Goal: Information Seeking & Learning: Learn about a topic

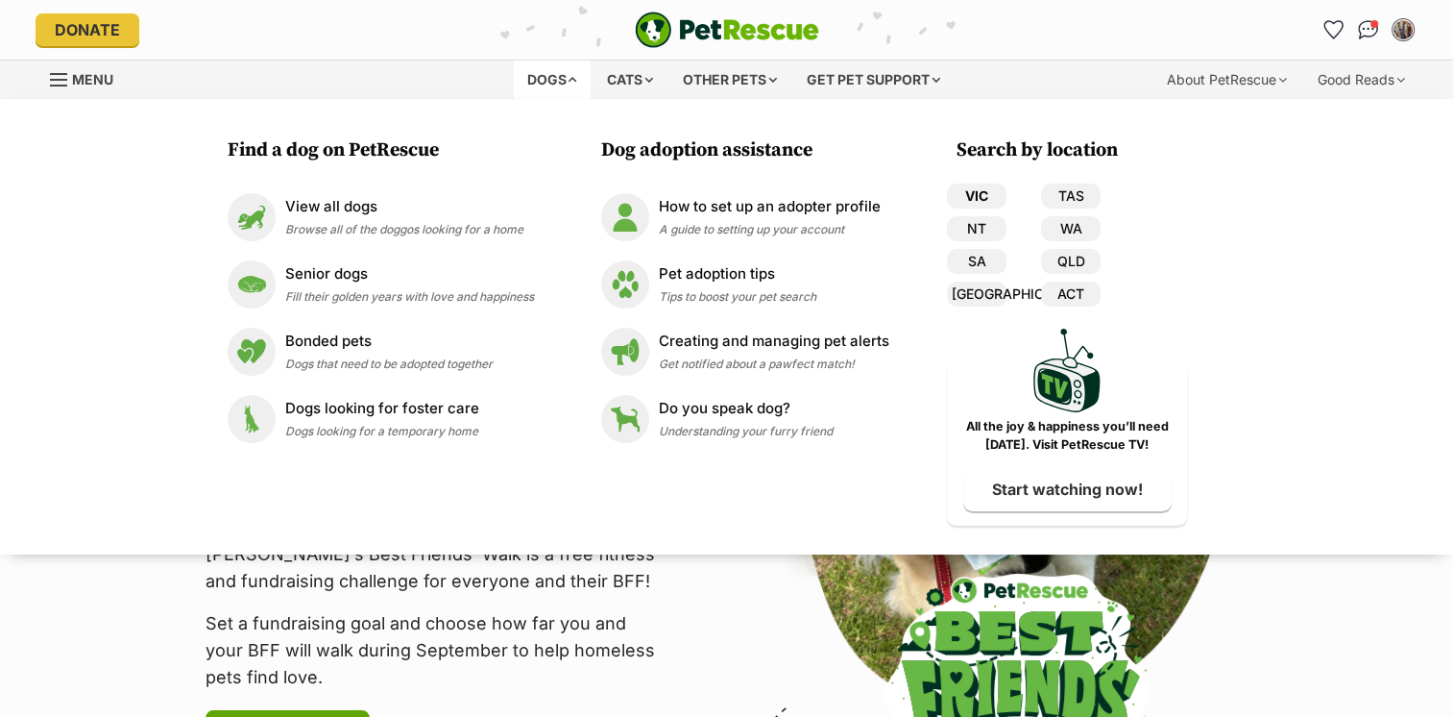
click at [974, 196] on link "VIC" at bounding box center [977, 195] width 60 height 25
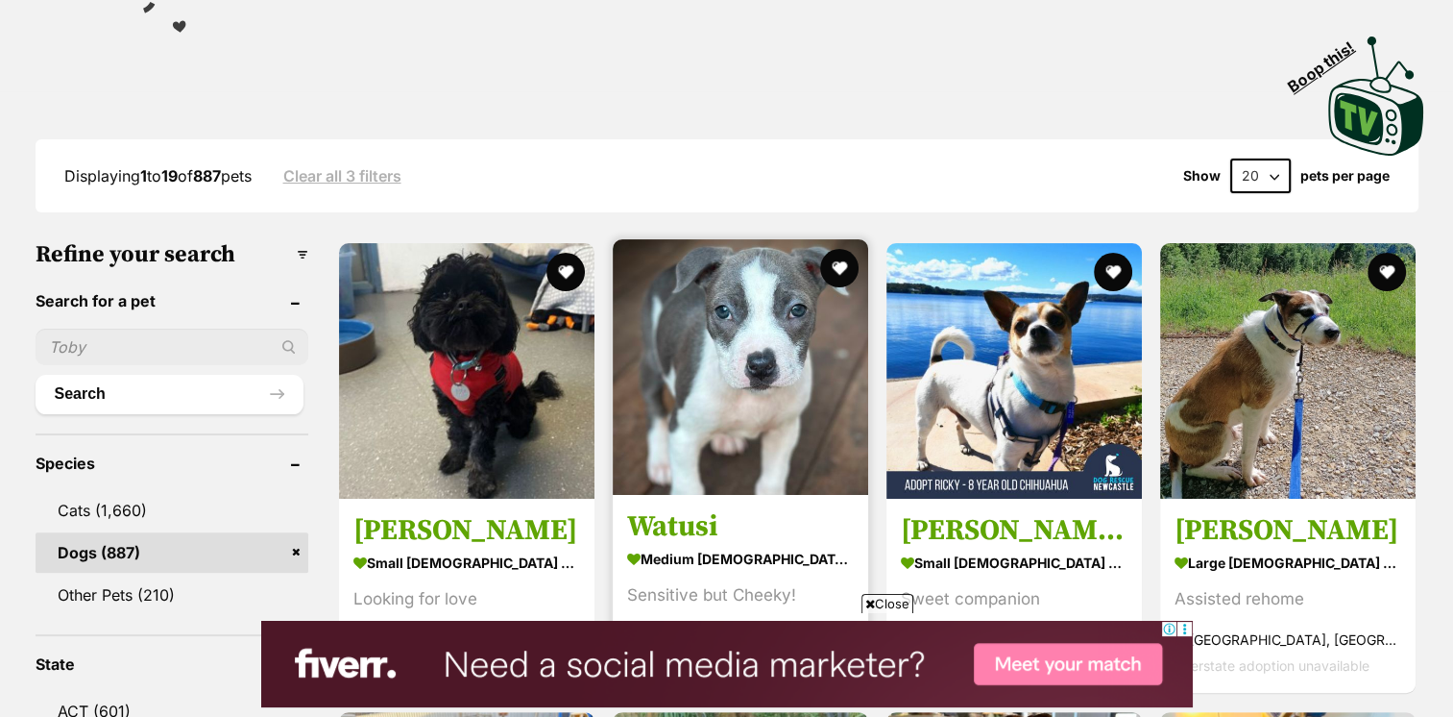
click at [793, 401] on img at bounding box center [741, 367] width 256 height 256
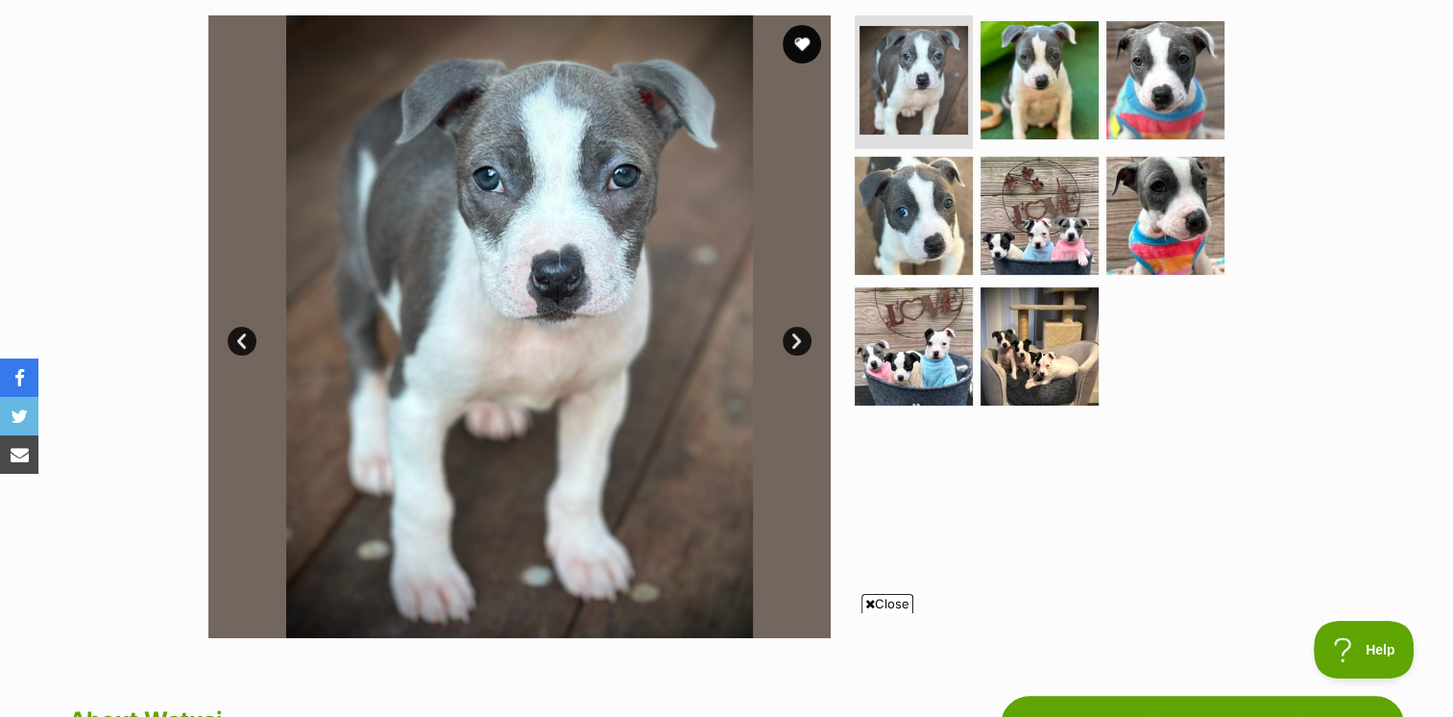
scroll to position [288, 0]
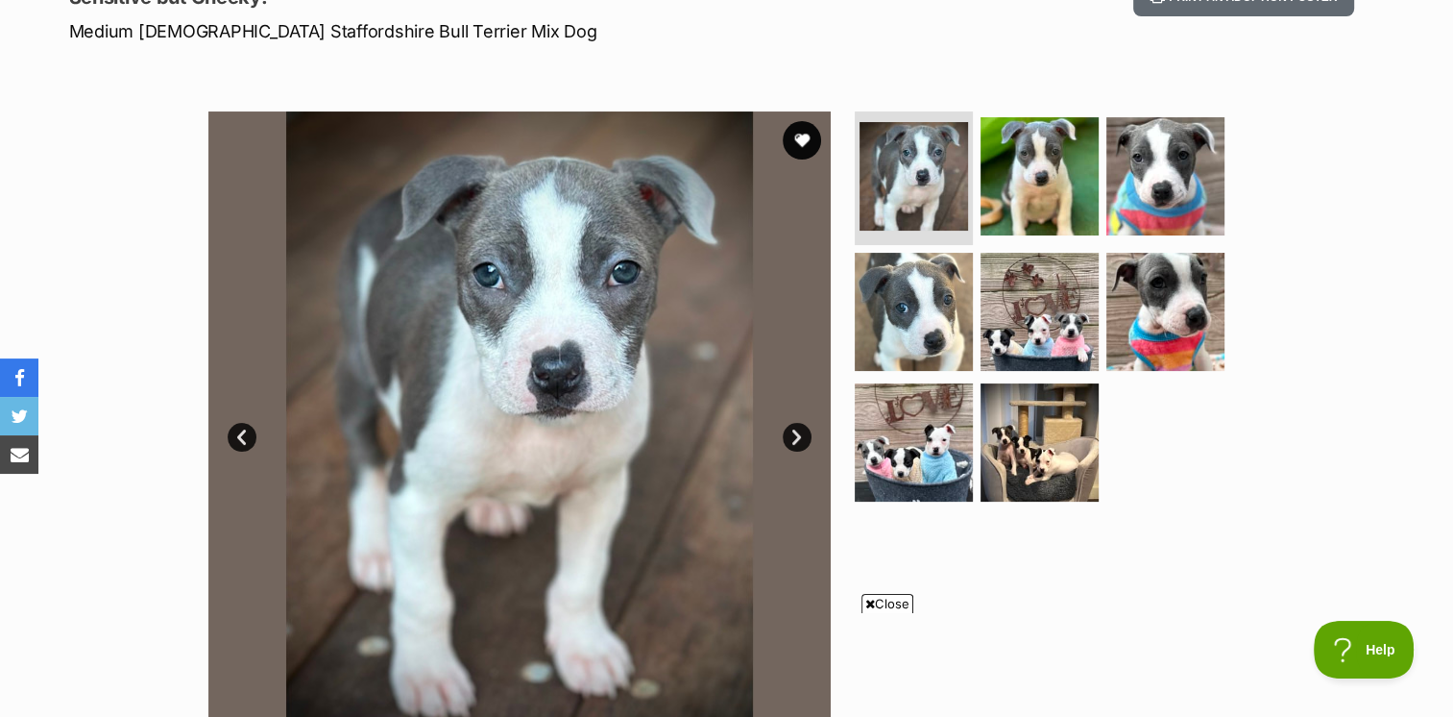
click at [790, 432] on link "Next" at bounding box center [797, 437] width 29 height 29
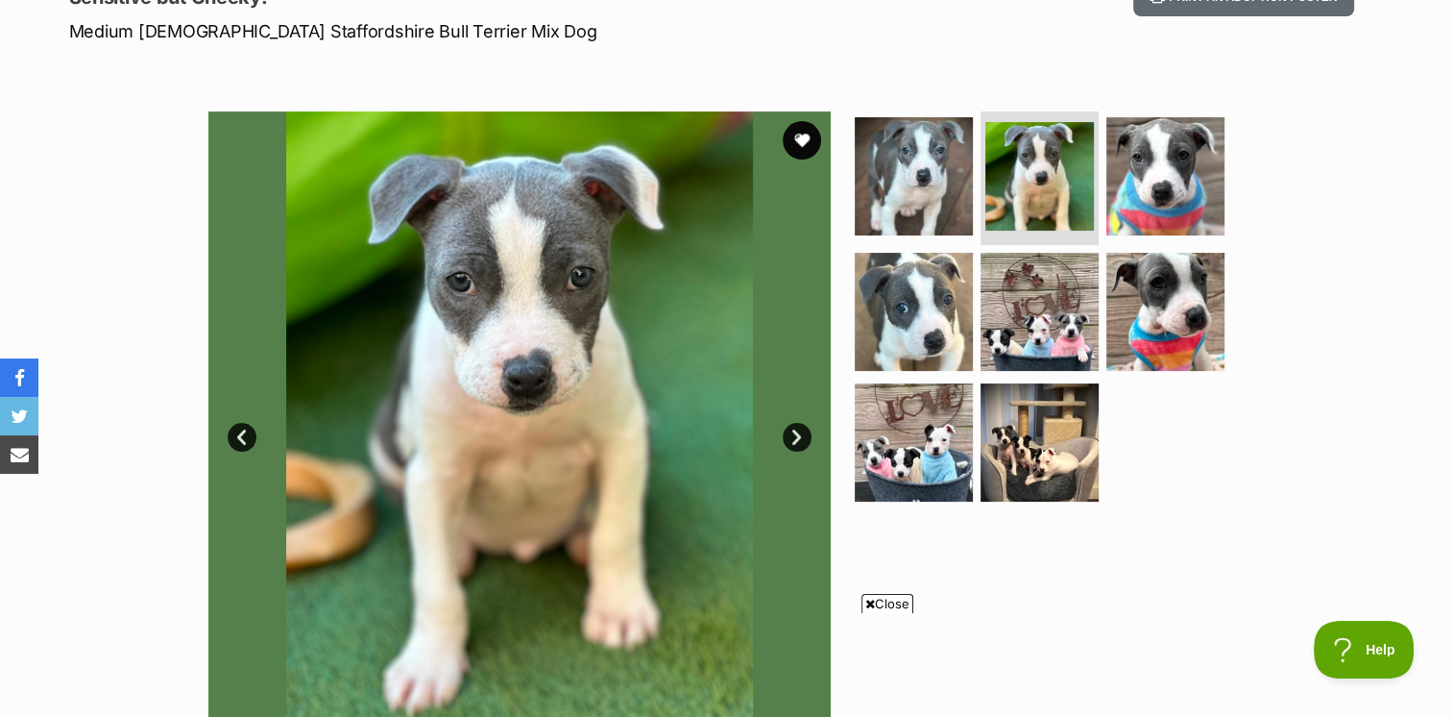
click at [790, 432] on link "Next" at bounding box center [797, 437] width 29 height 29
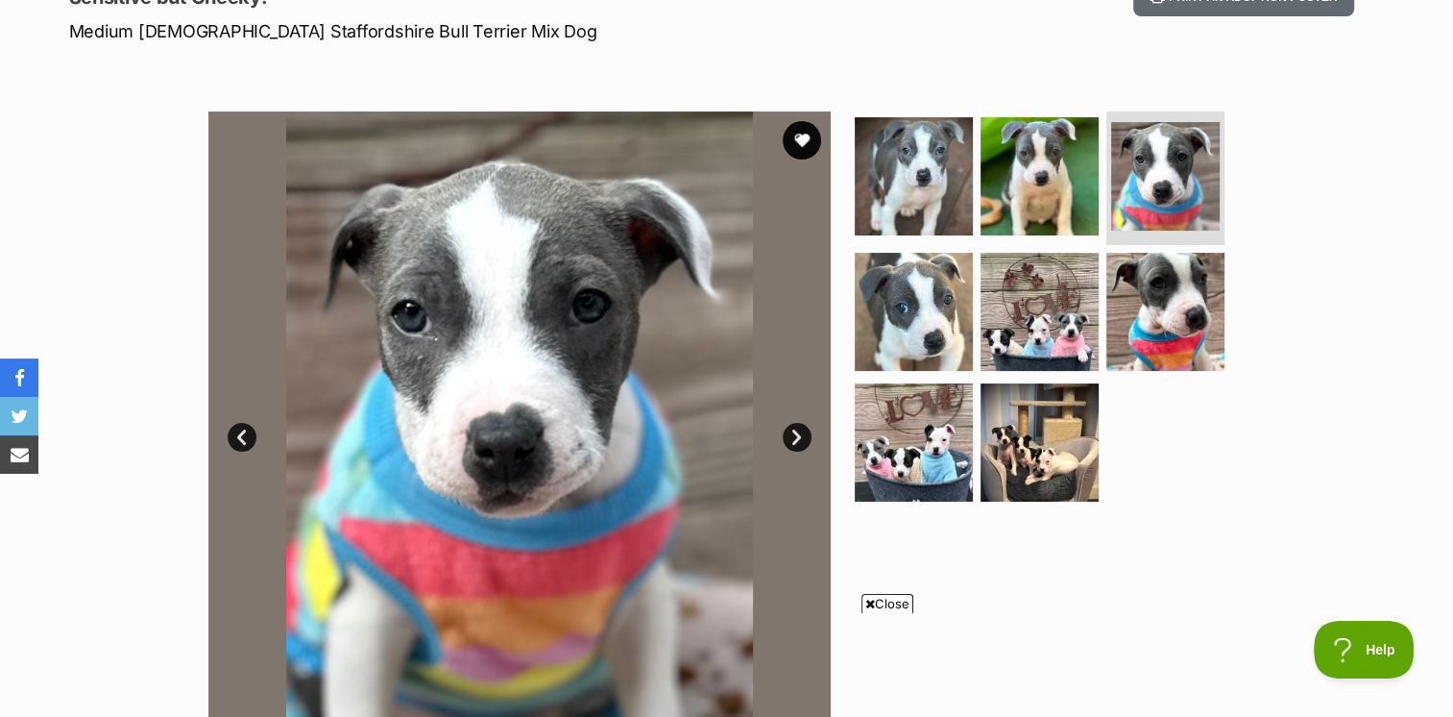
click at [790, 432] on link "Next" at bounding box center [797, 437] width 29 height 29
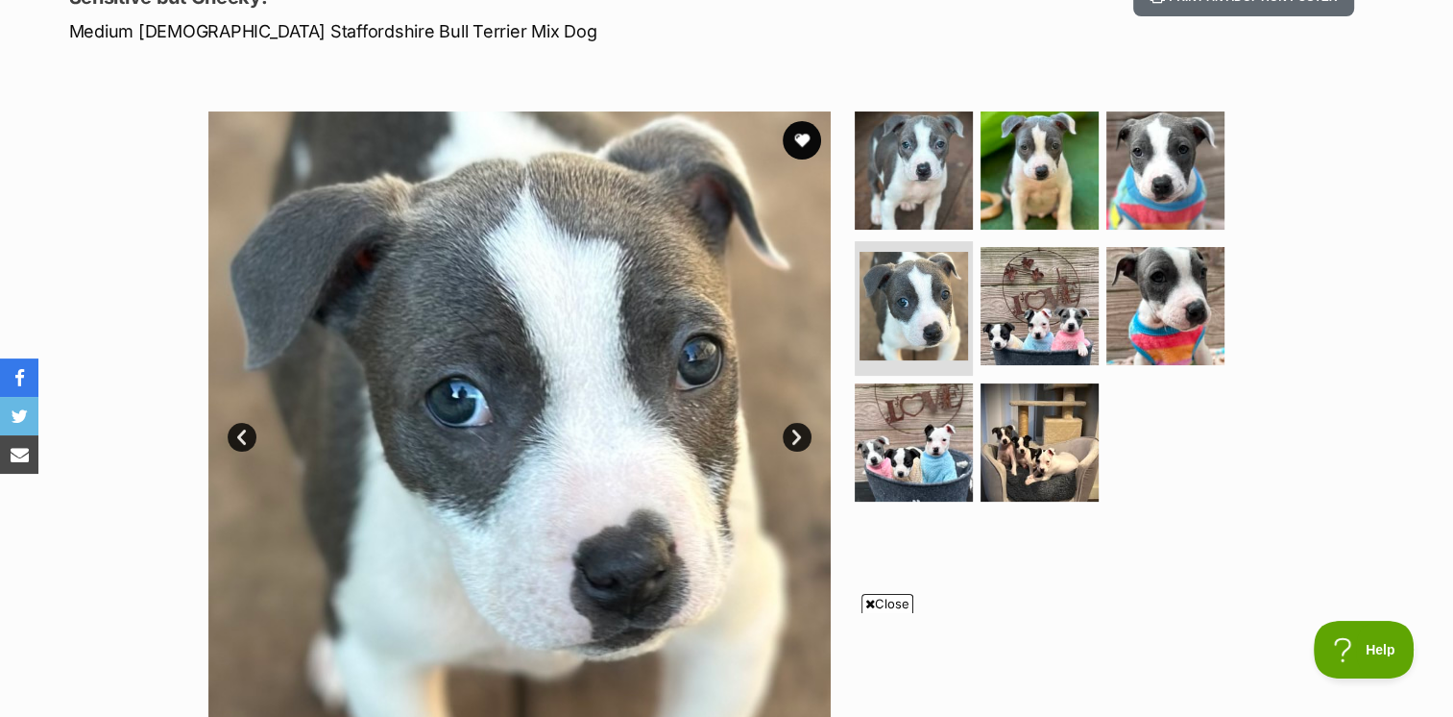
click at [790, 432] on link "Next" at bounding box center [797, 437] width 29 height 29
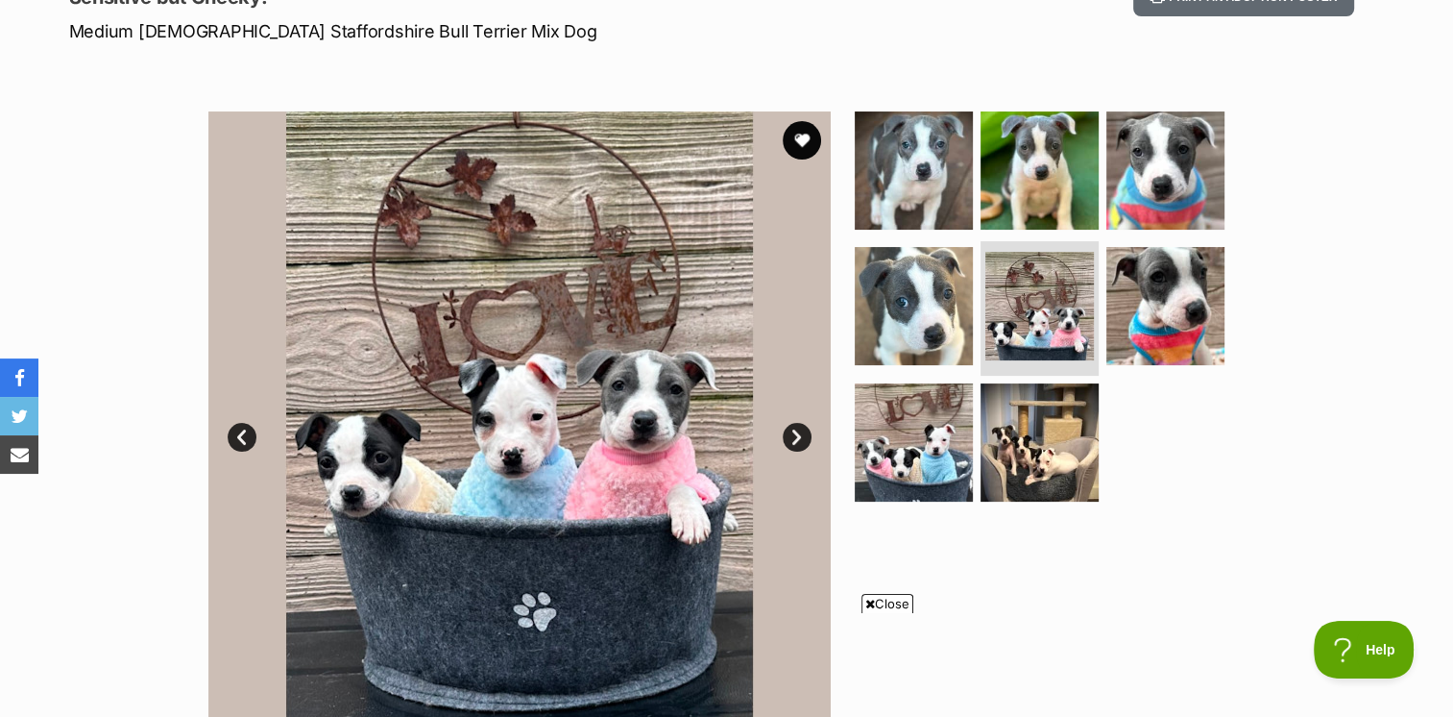
click at [790, 432] on link "Next" at bounding box center [797, 437] width 29 height 29
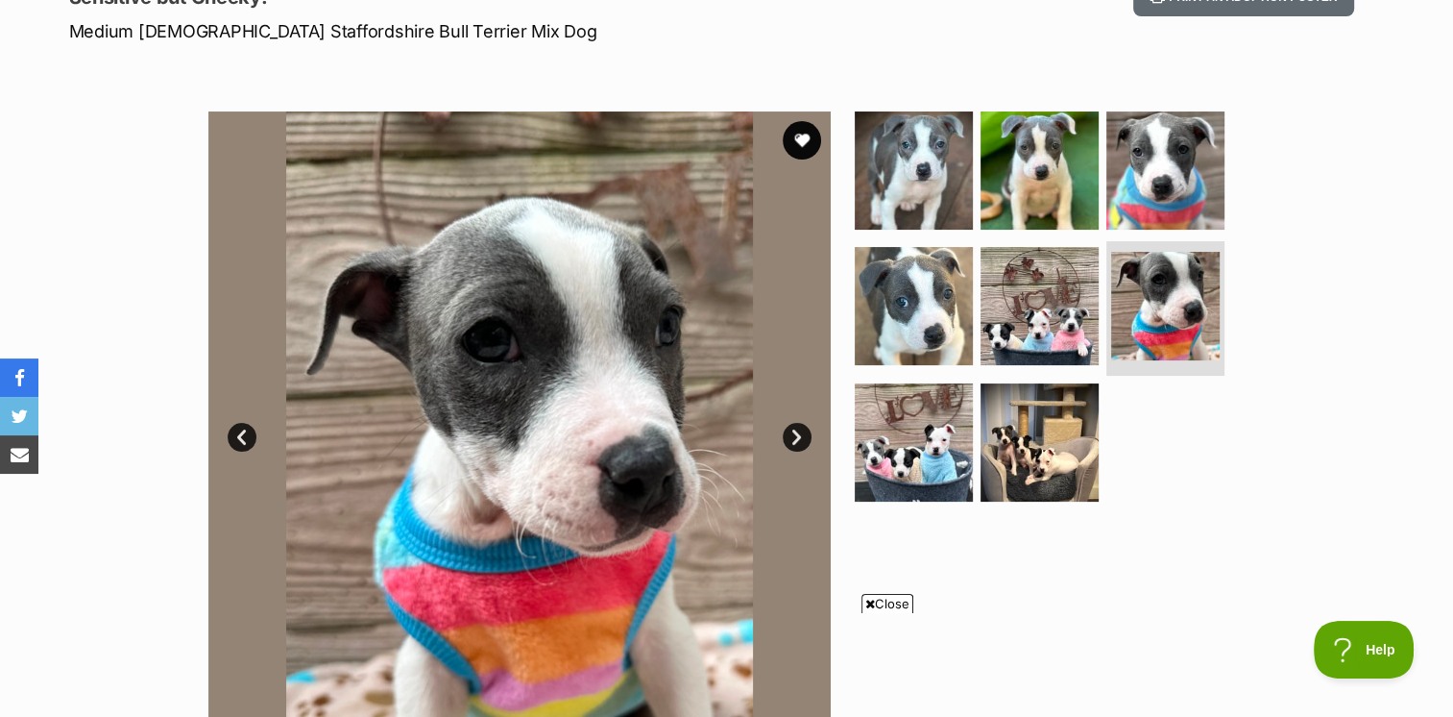
click at [790, 432] on link "Next" at bounding box center [797, 437] width 29 height 29
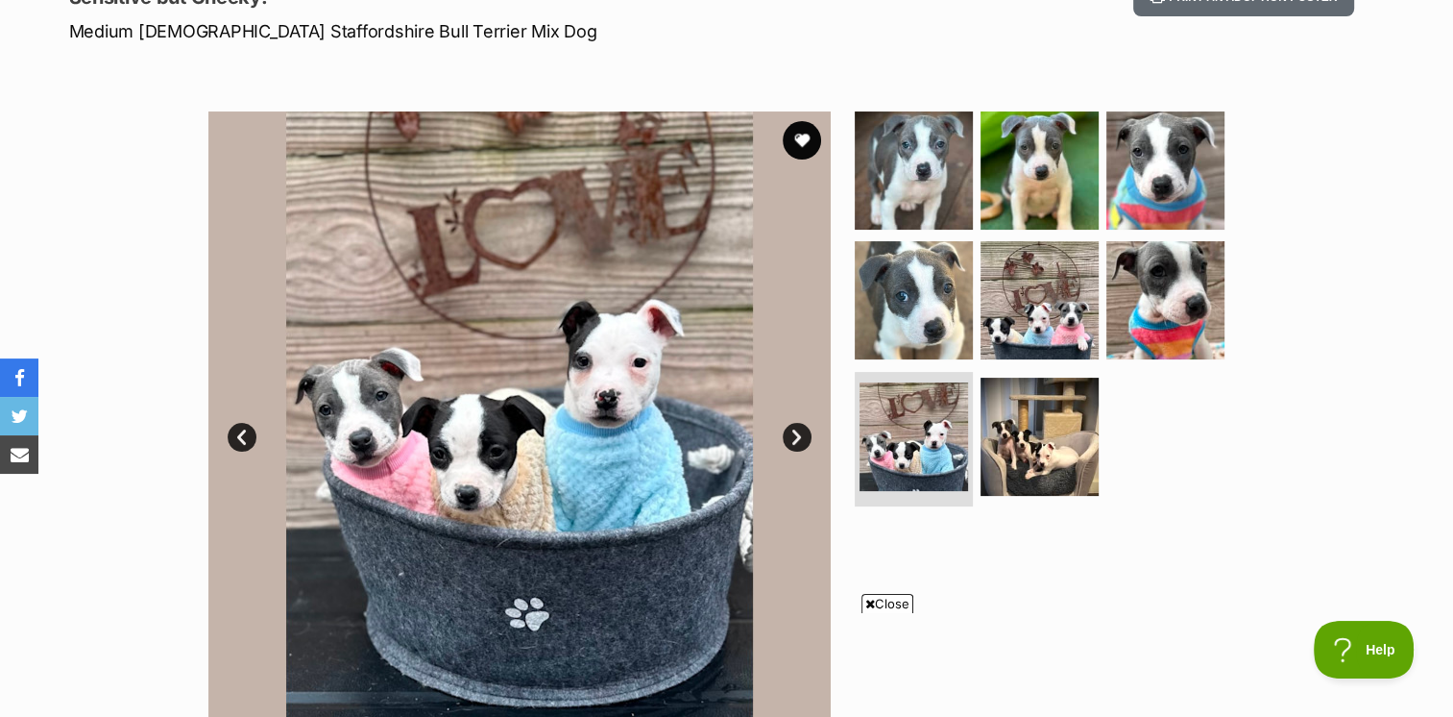
click at [790, 432] on link "Next" at bounding box center [797, 437] width 29 height 29
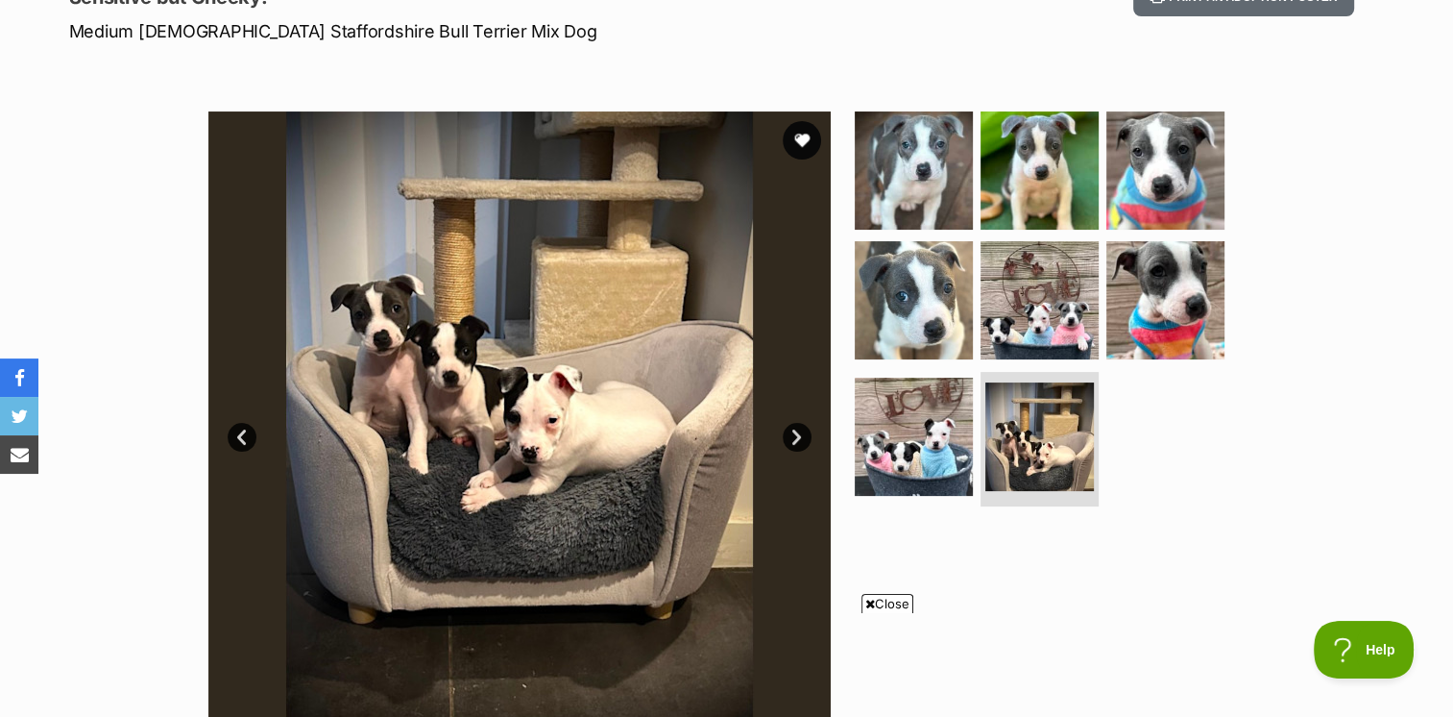
click at [790, 432] on link "Next" at bounding box center [797, 437] width 29 height 29
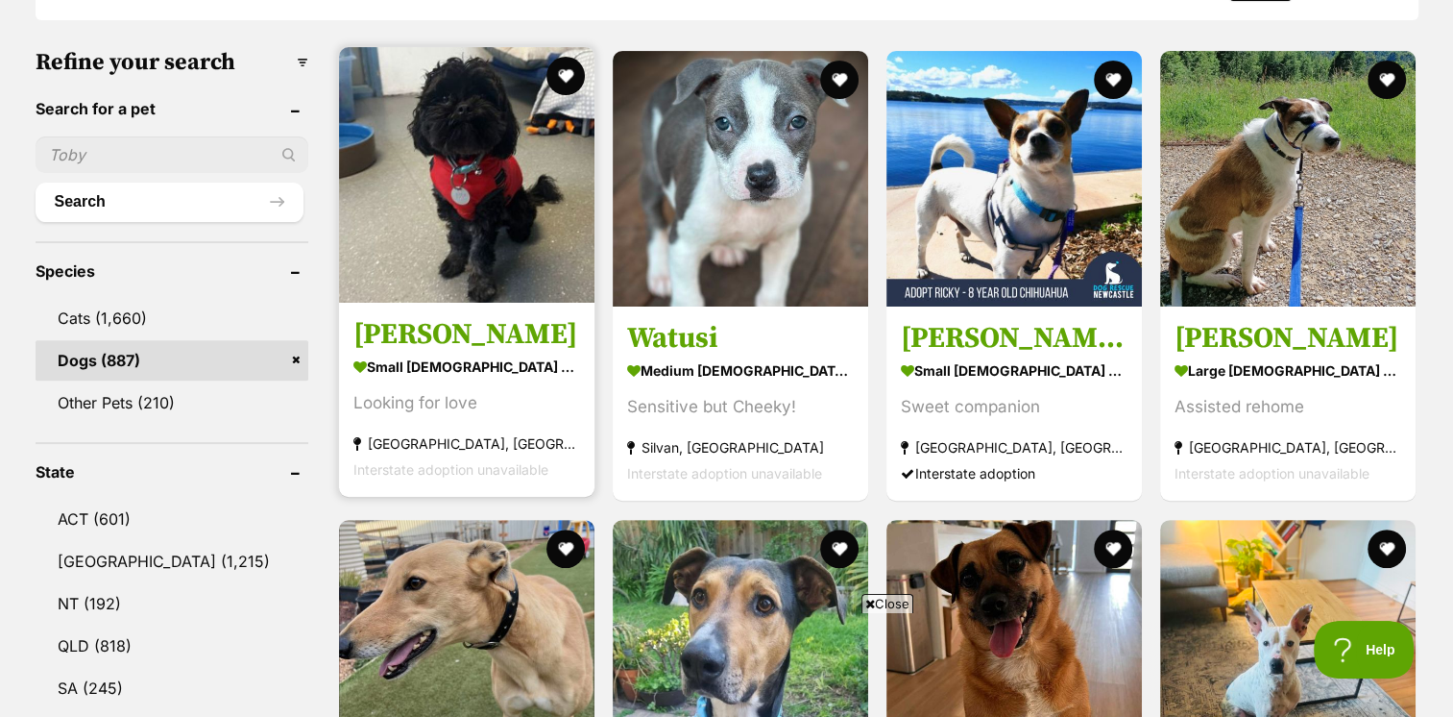
click at [495, 164] on img at bounding box center [467, 175] width 256 height 256
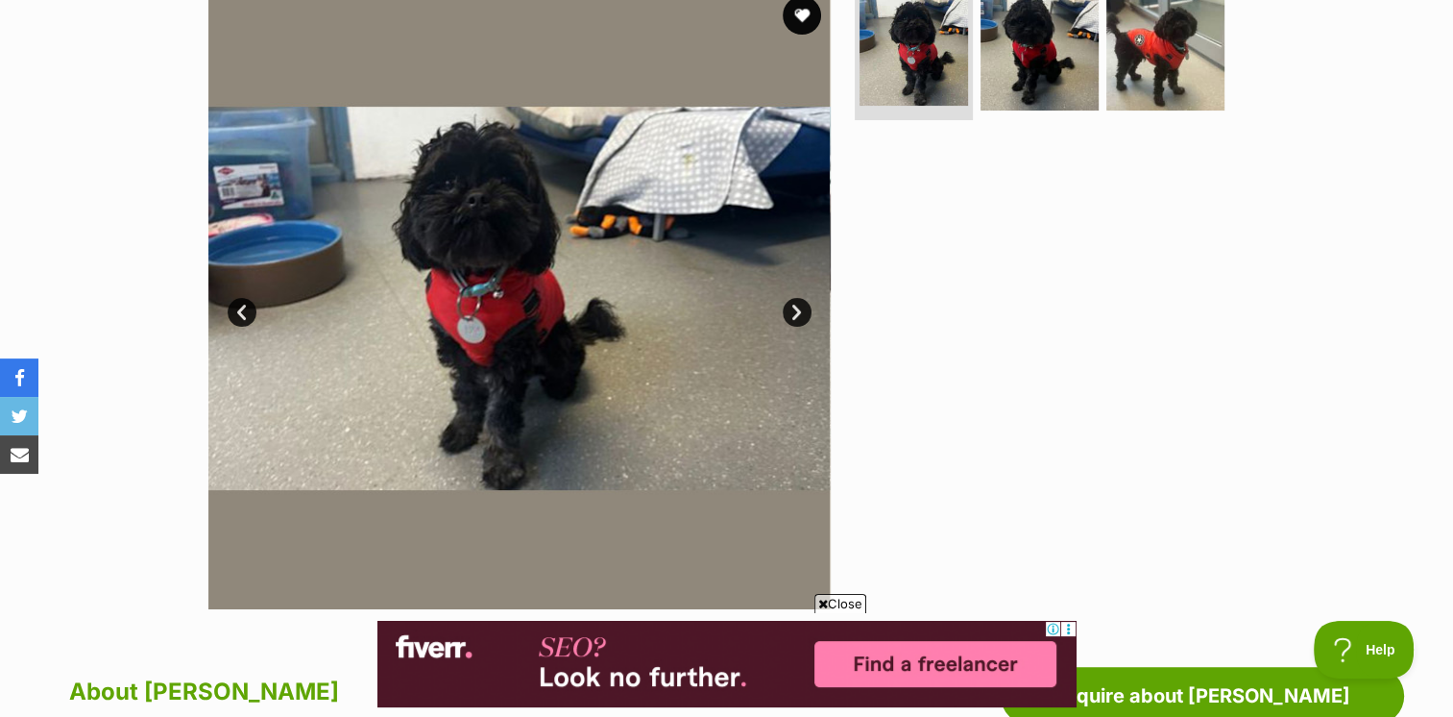
scroll to position [384, 0]
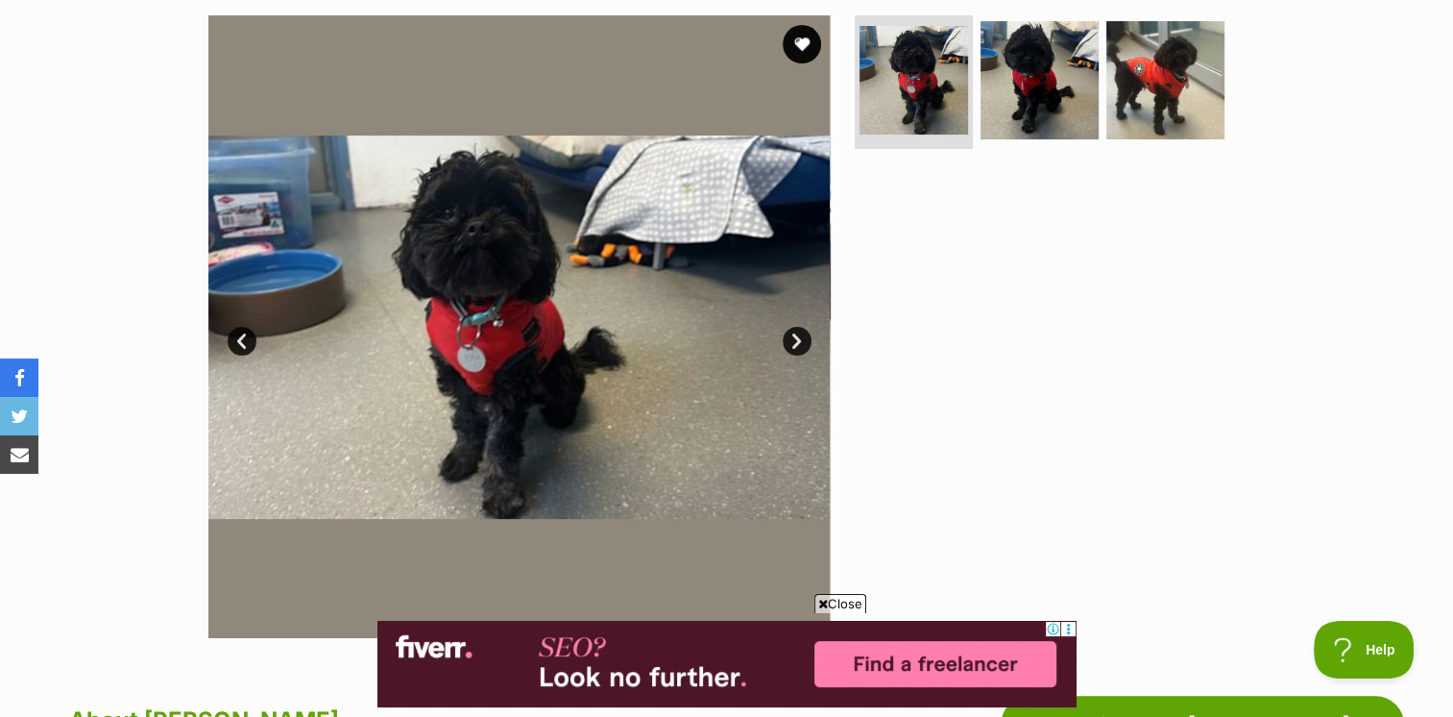
click at [792, 345] on link "Next" at bounding box center [797, 341] width 29 height 29
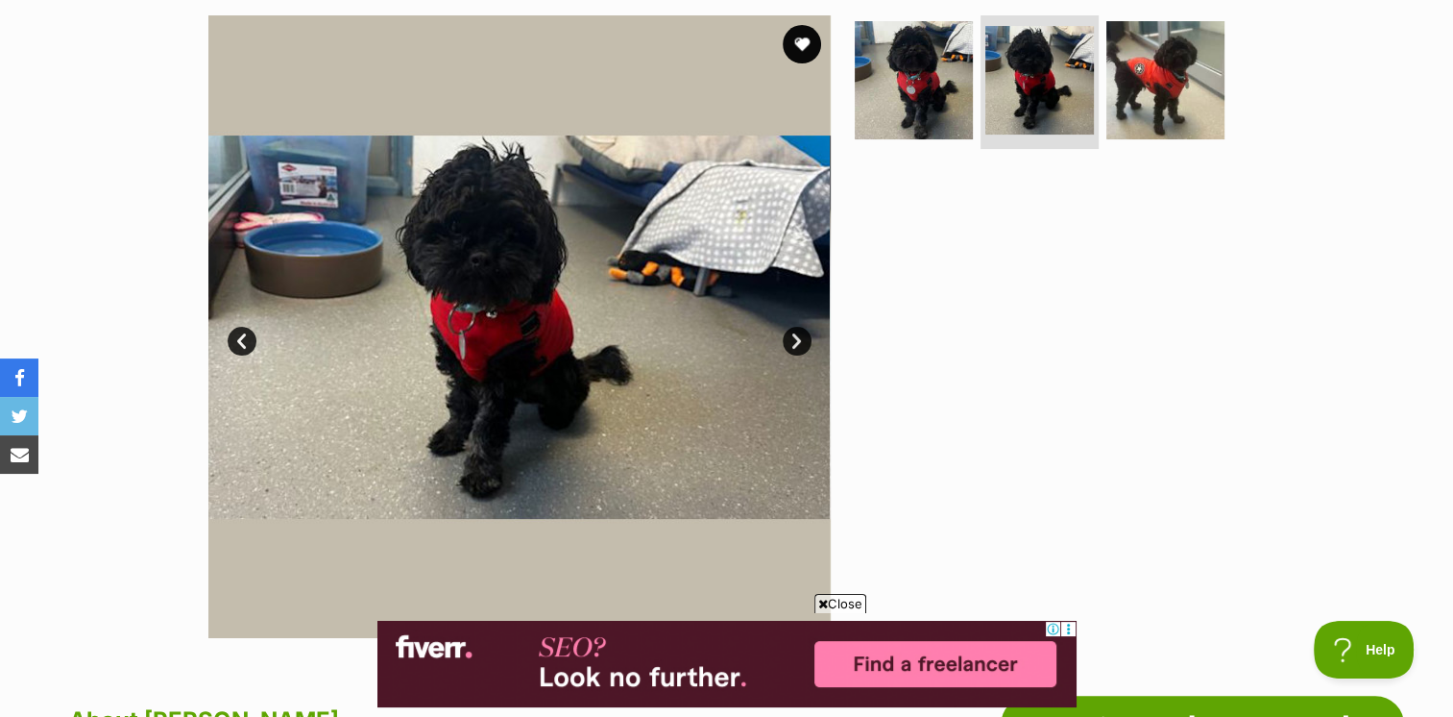
click at [792, 345] on link "Next" at bounding box center [797, 341] width 29 height 29
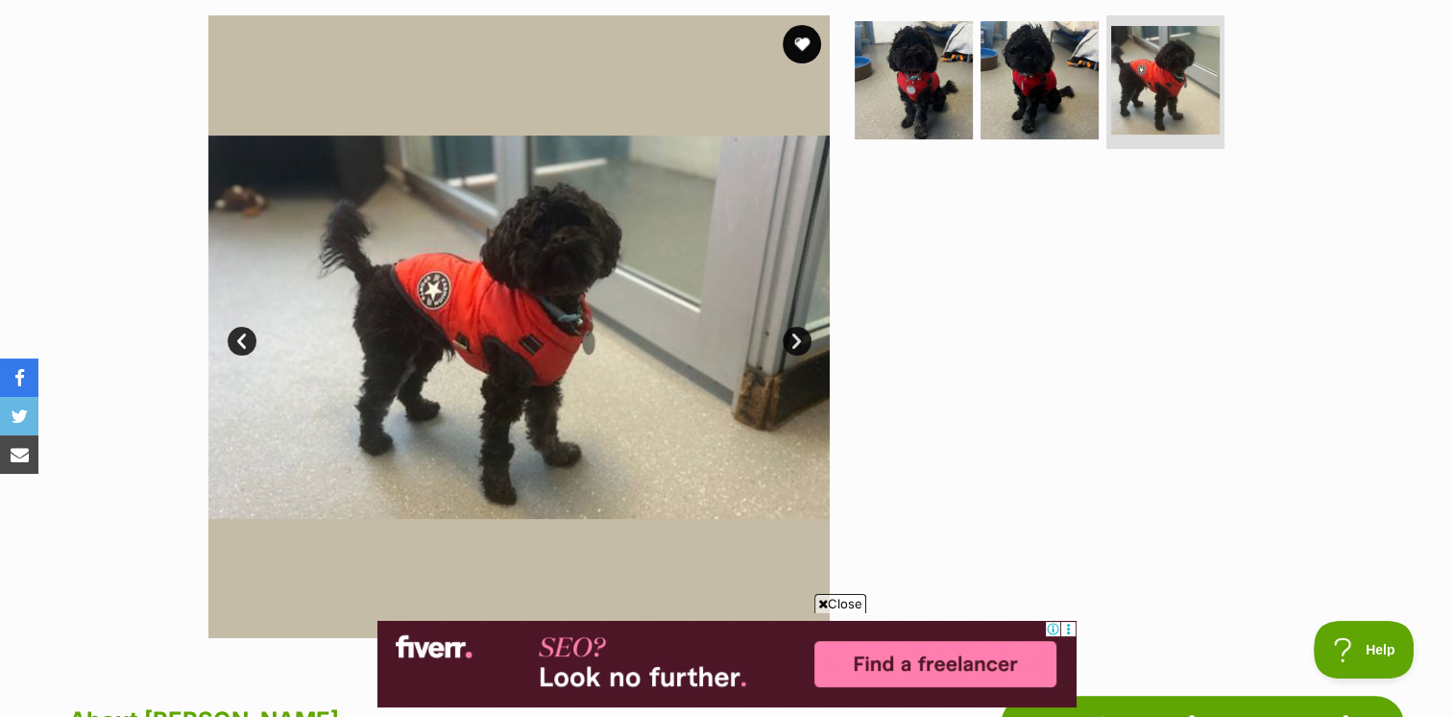
click at [792, 345] on link "Next" at bounding box center [797, 341] width 29 height 29
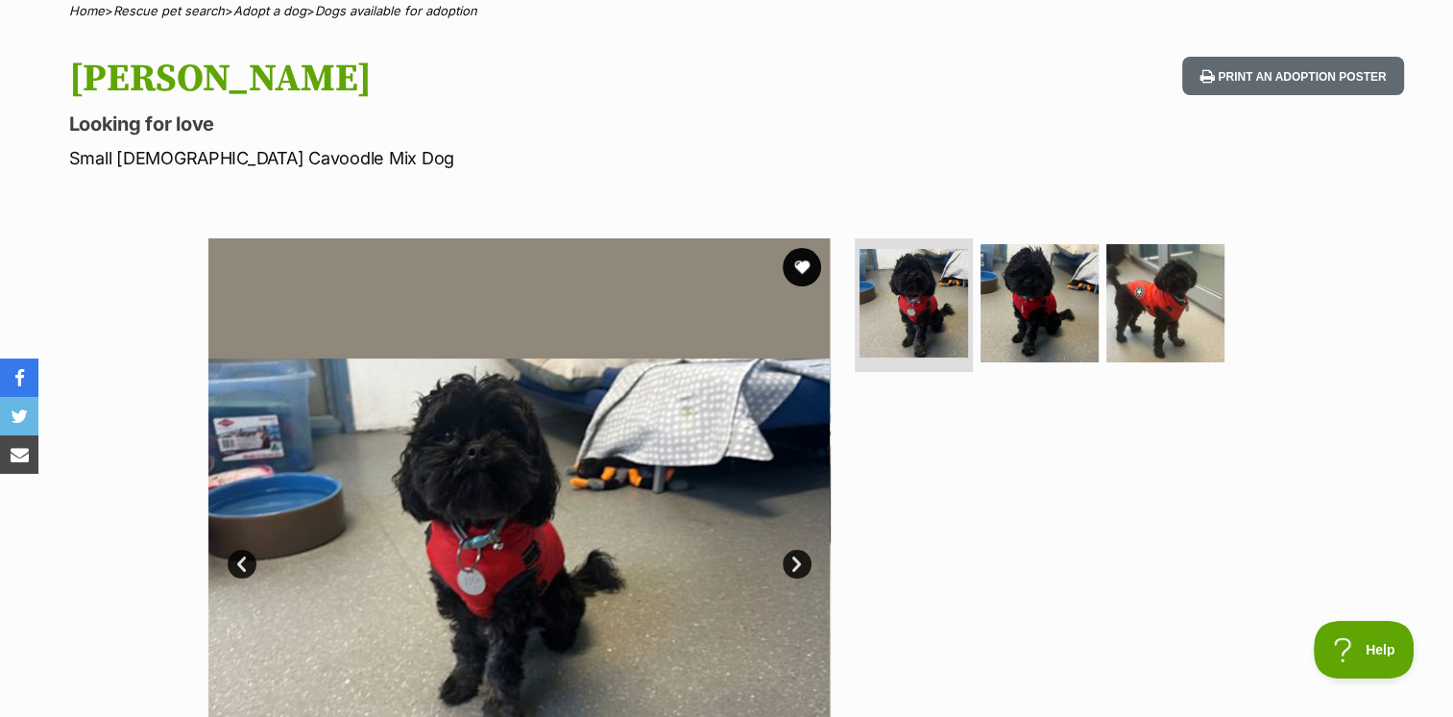
scroll to position [0, 0]
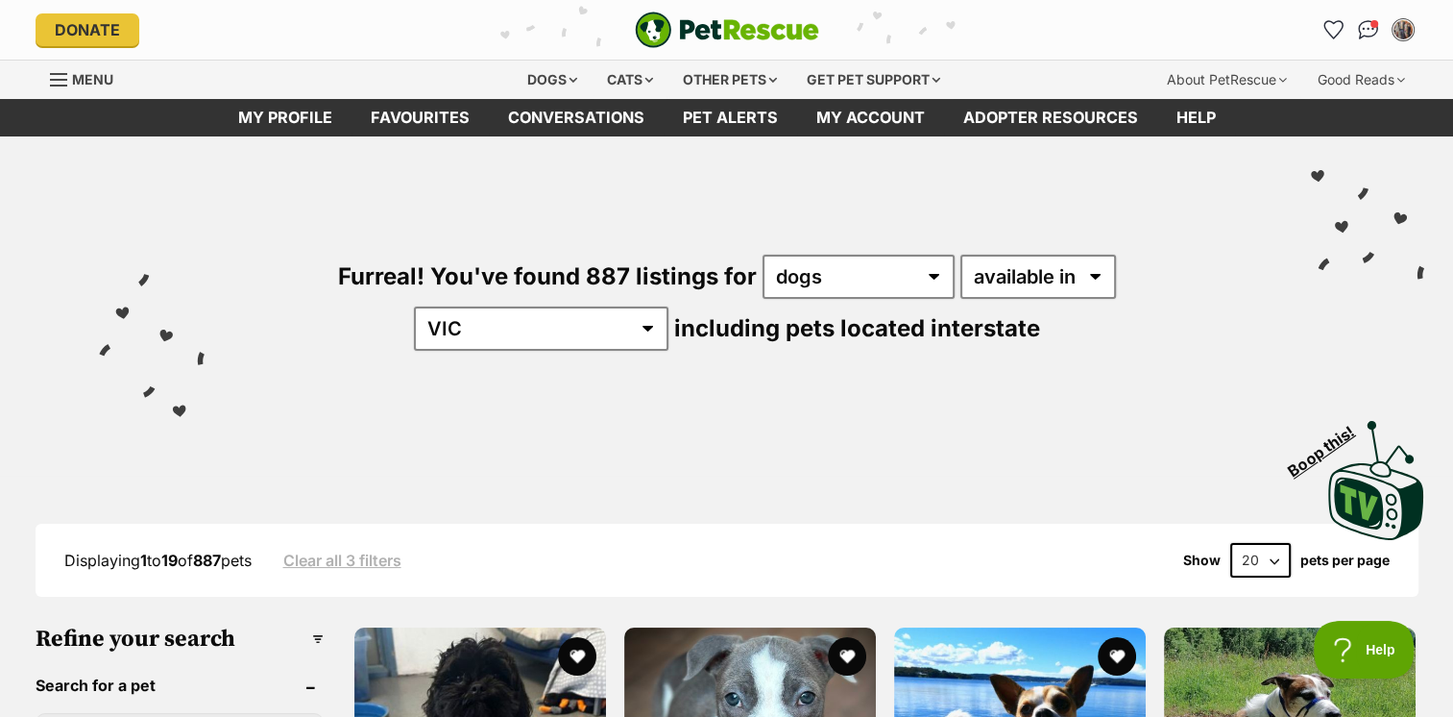
click at [1252, 563] on select "20 40 60" at bounding box center [1261, 560] width 61 height 35
select select "60"
click at [1231, 543] on select "20 40 60" at bounding box center [1261, 560] width 61 height 35
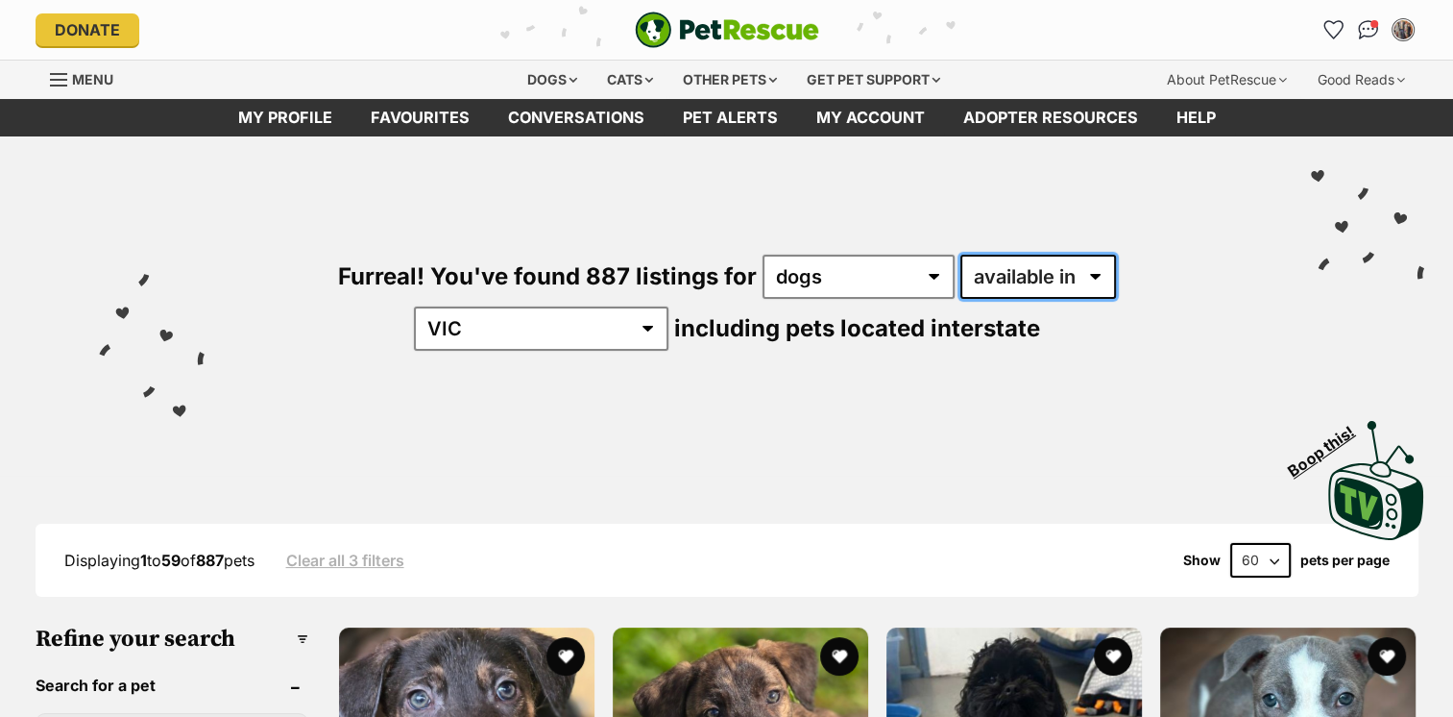
click at [968, 282] on select "available in located in" at bounding box center [1039, 277] width 156 height 44
select select "disabled"
click at [961, 255] on select "available in located in" at bounding box center [1039, 277] width 156 height 44
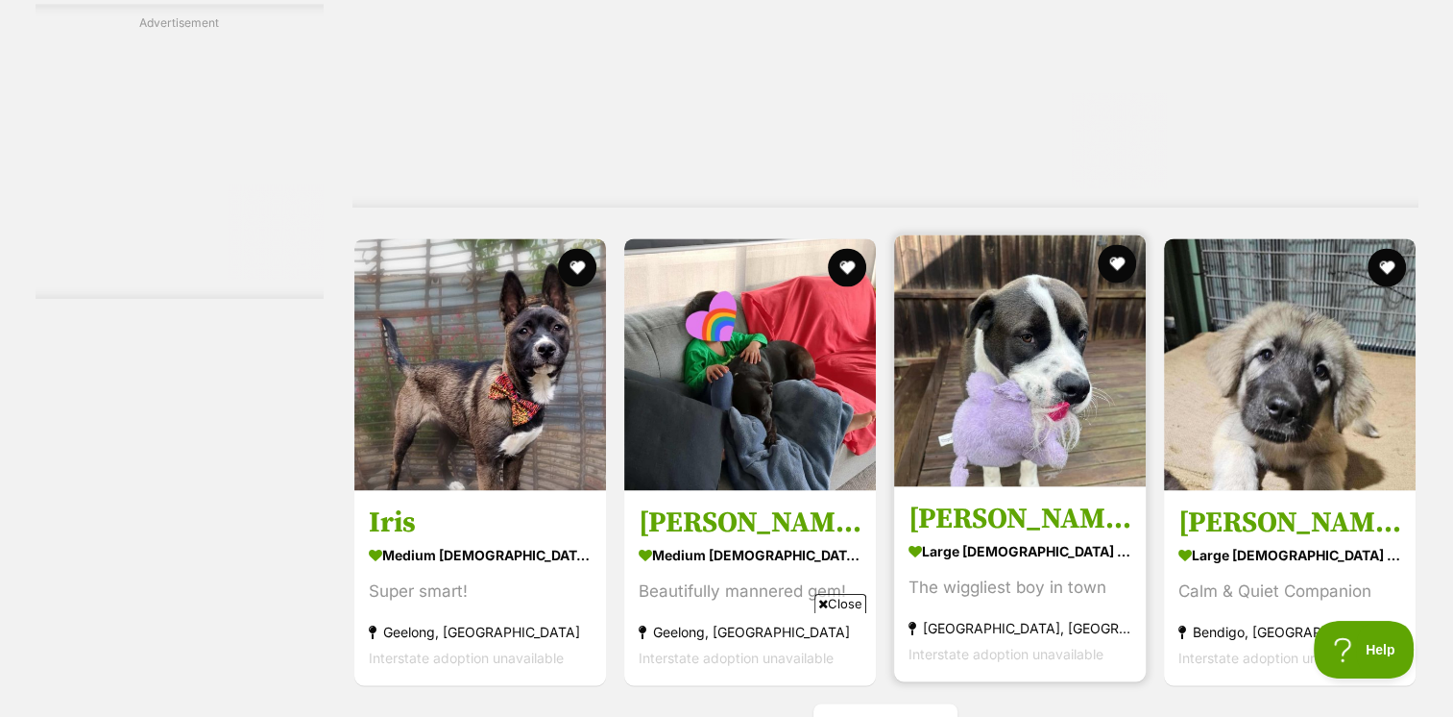
click at [1061, 349] on img at bounding box center [1020, 360] width 252 height 252
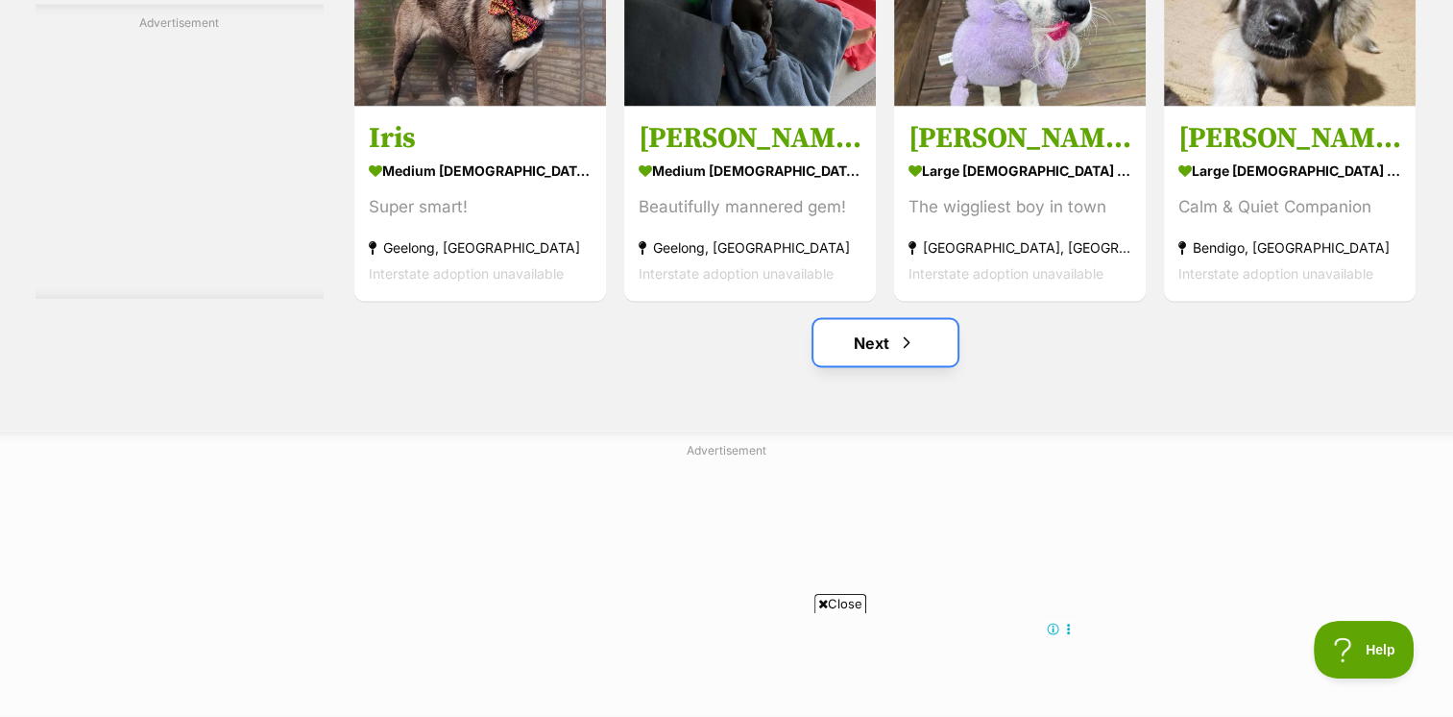
click at [868, 319] on link "Next" at bounding box center [886, 342] width 144 height 46
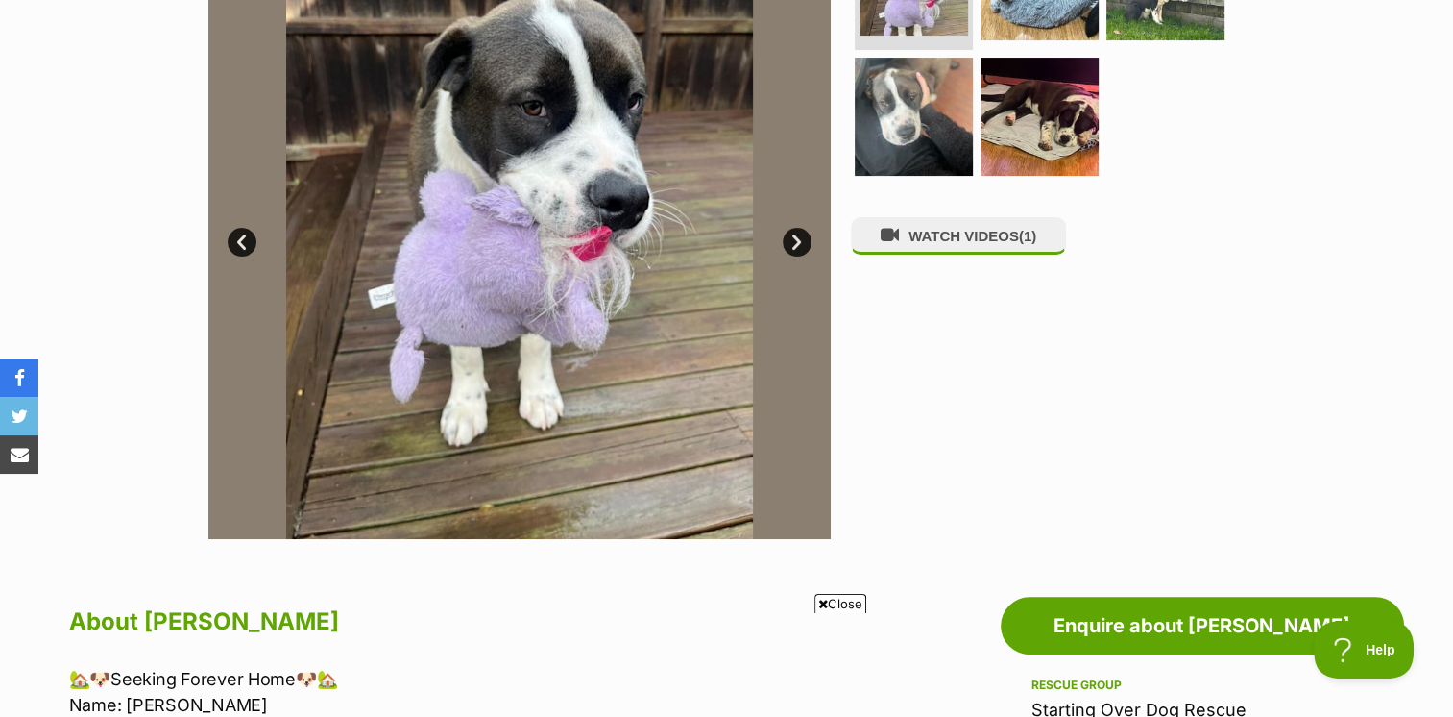
scroll to position [480, 0]
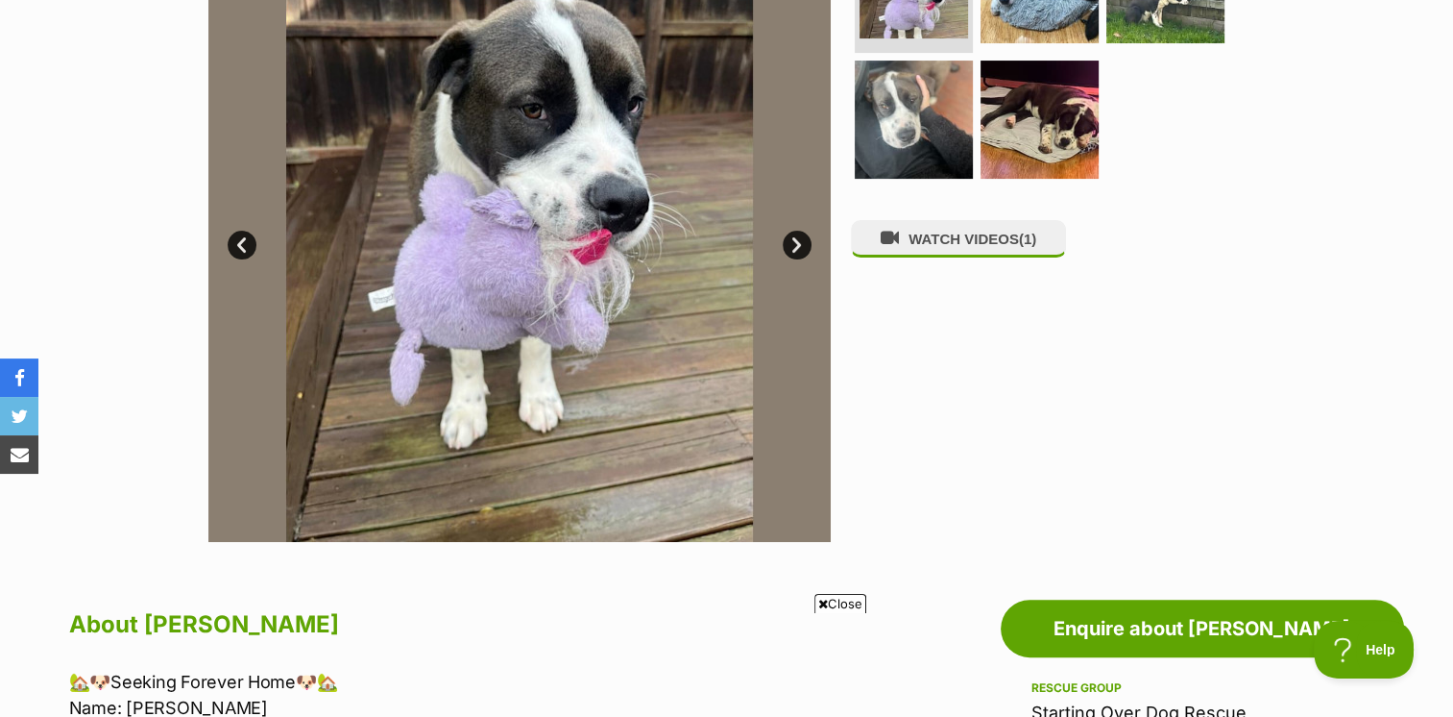
click at [794, 240] on link "Next" at bounding box center [797, 245] width 29 height 29
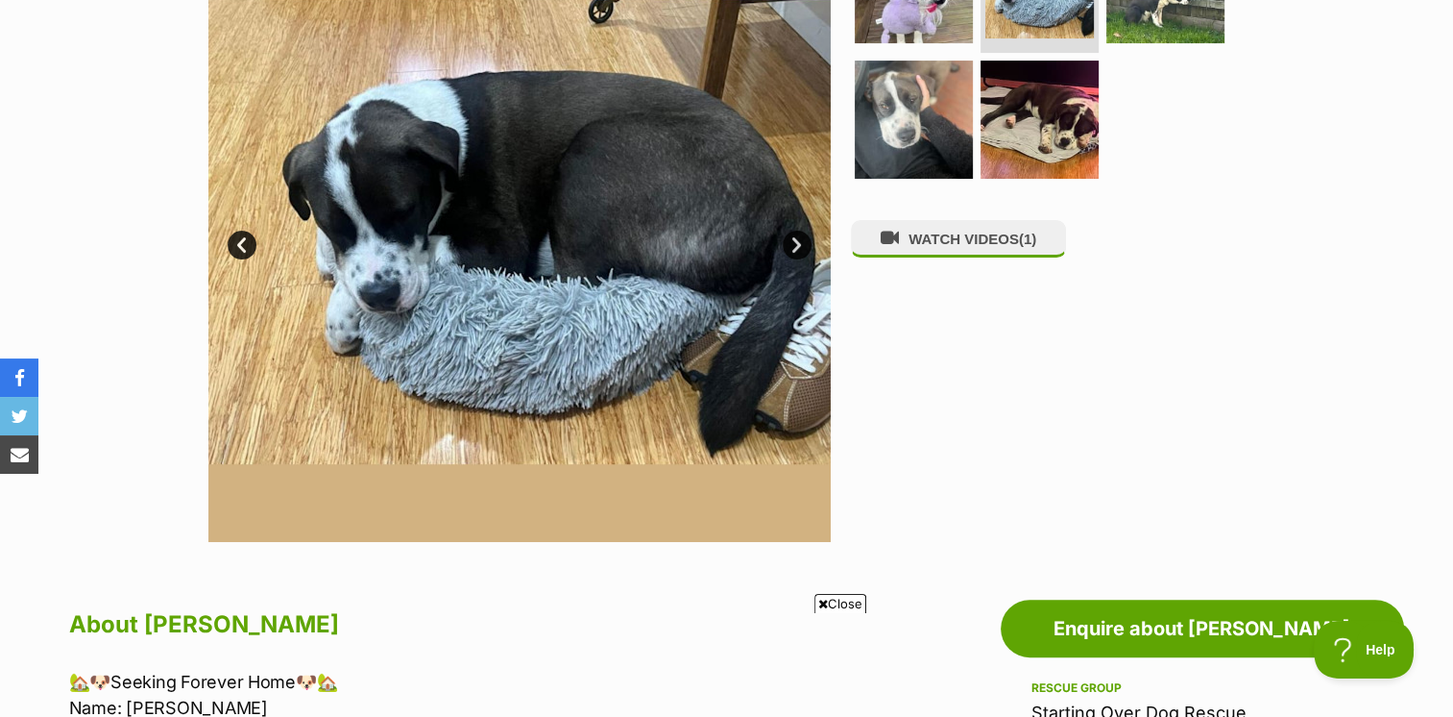
click at [794, 240] on link "Next" at bounding box center [797, 245] width 29 height 29
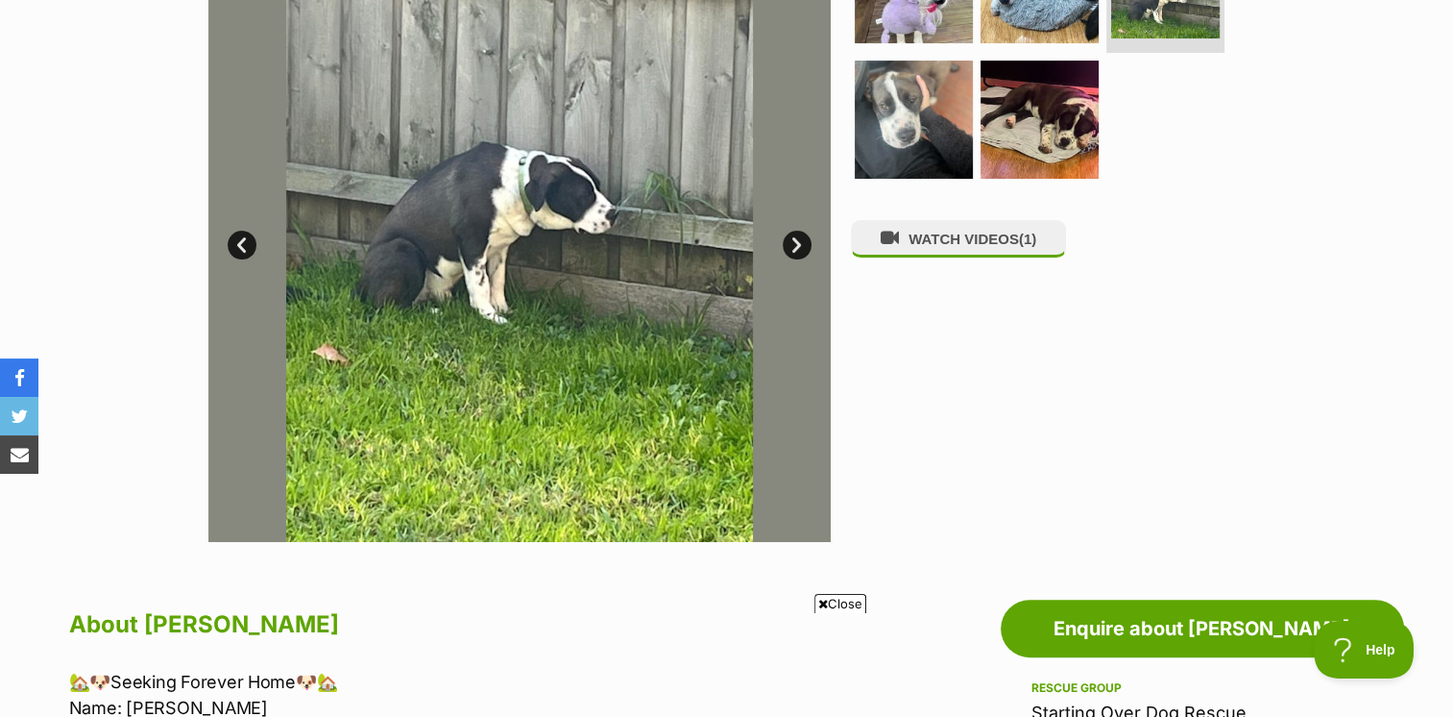
click at [794, 240] on link "Next" at bounding box center [797, 245] width 29 height 29
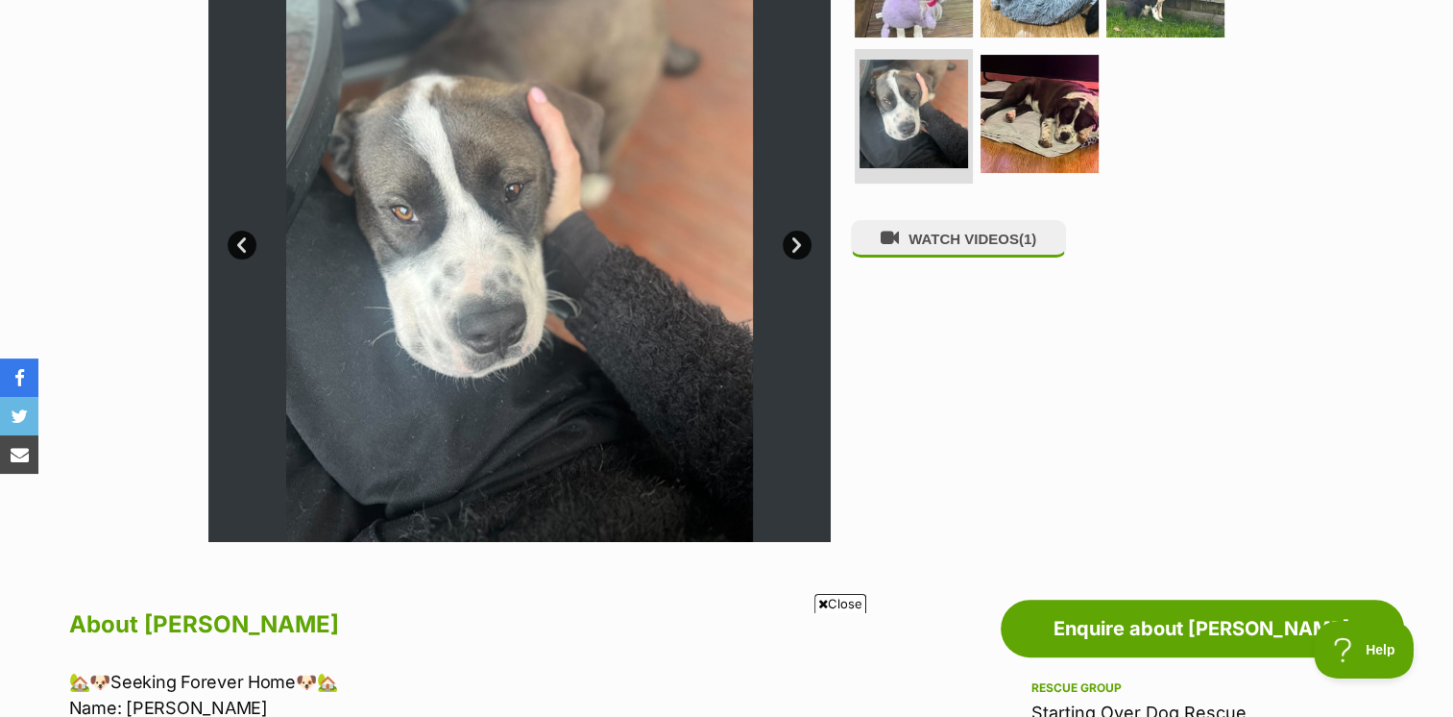
click at [794, 240] on link "Next" at bounding box center [797, 245] width 29 height 29
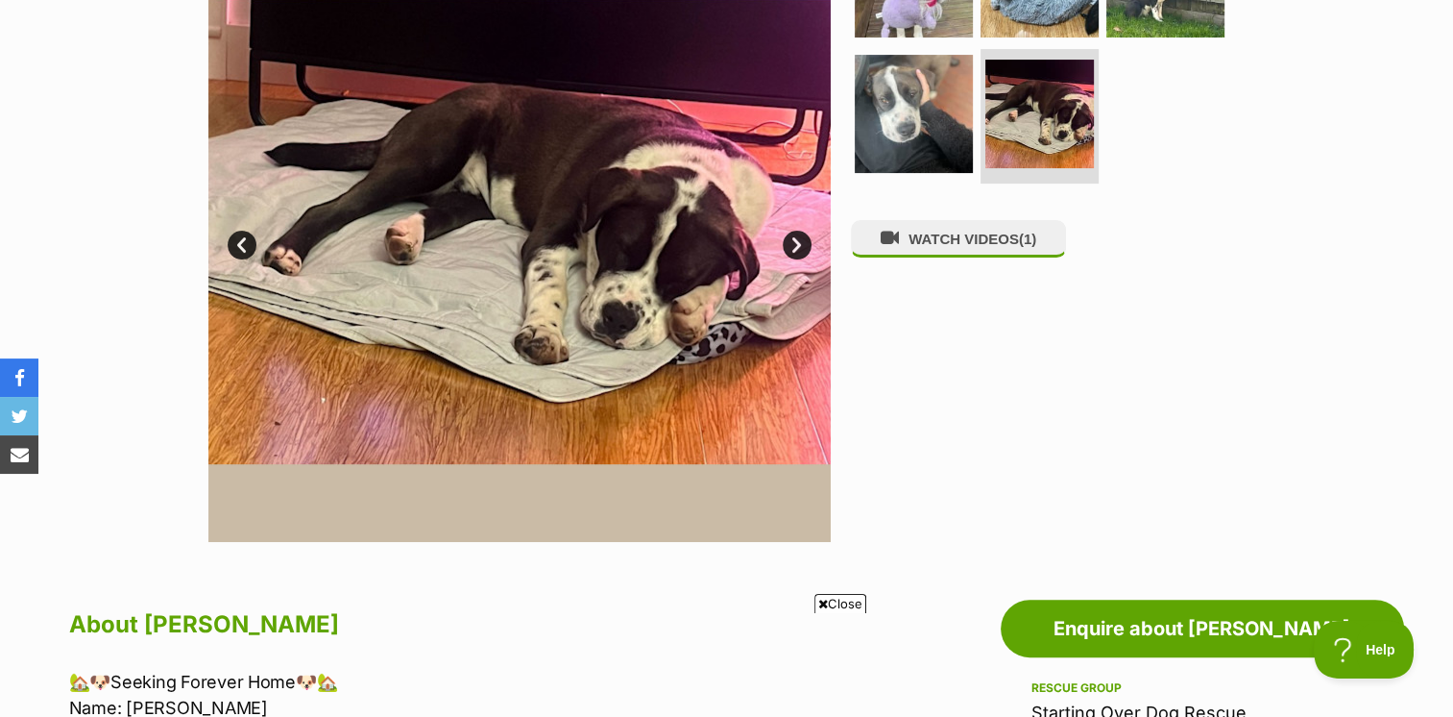
click at [794, 240] on link "Next" at bounding box center [797, 245] width 29 height 29
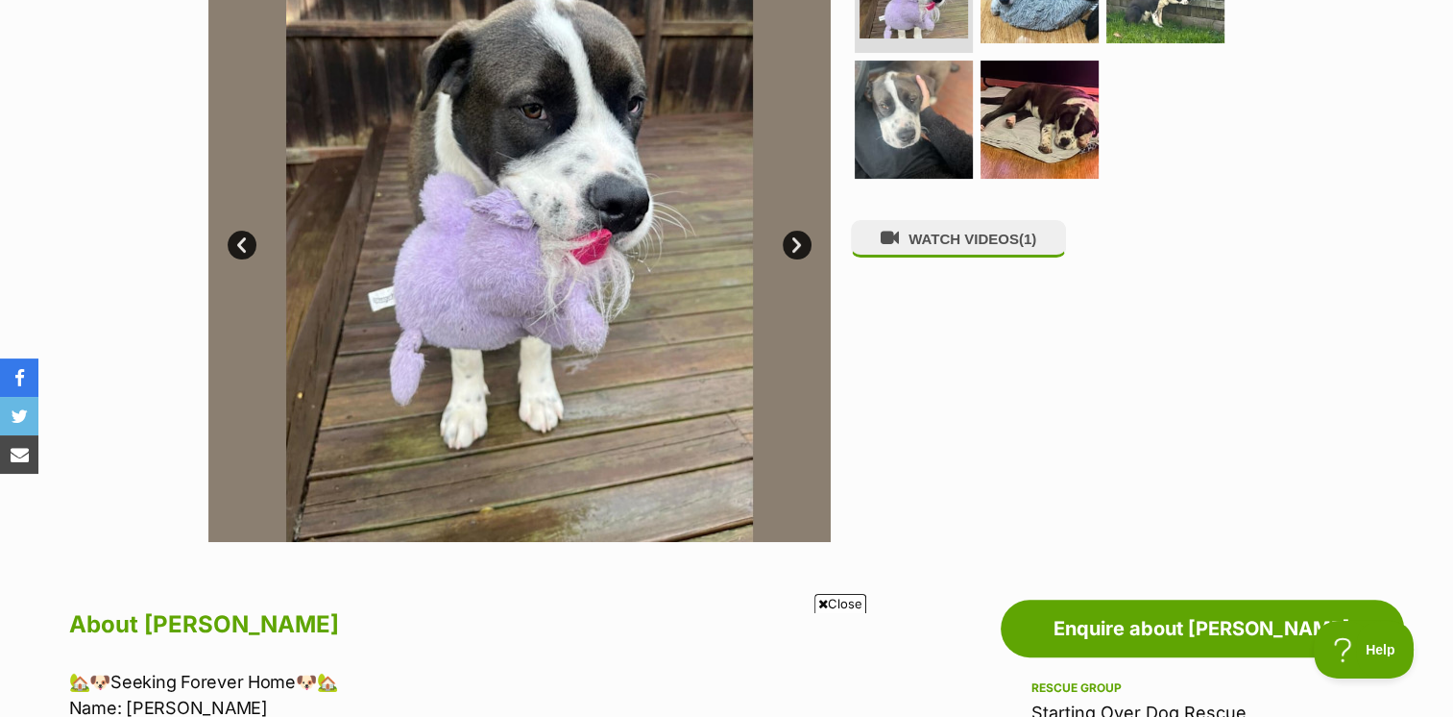
scroll to position [0, 0]
click at [794, 240] on link "Next" at bounding box center [797, 245] width 29 height 29
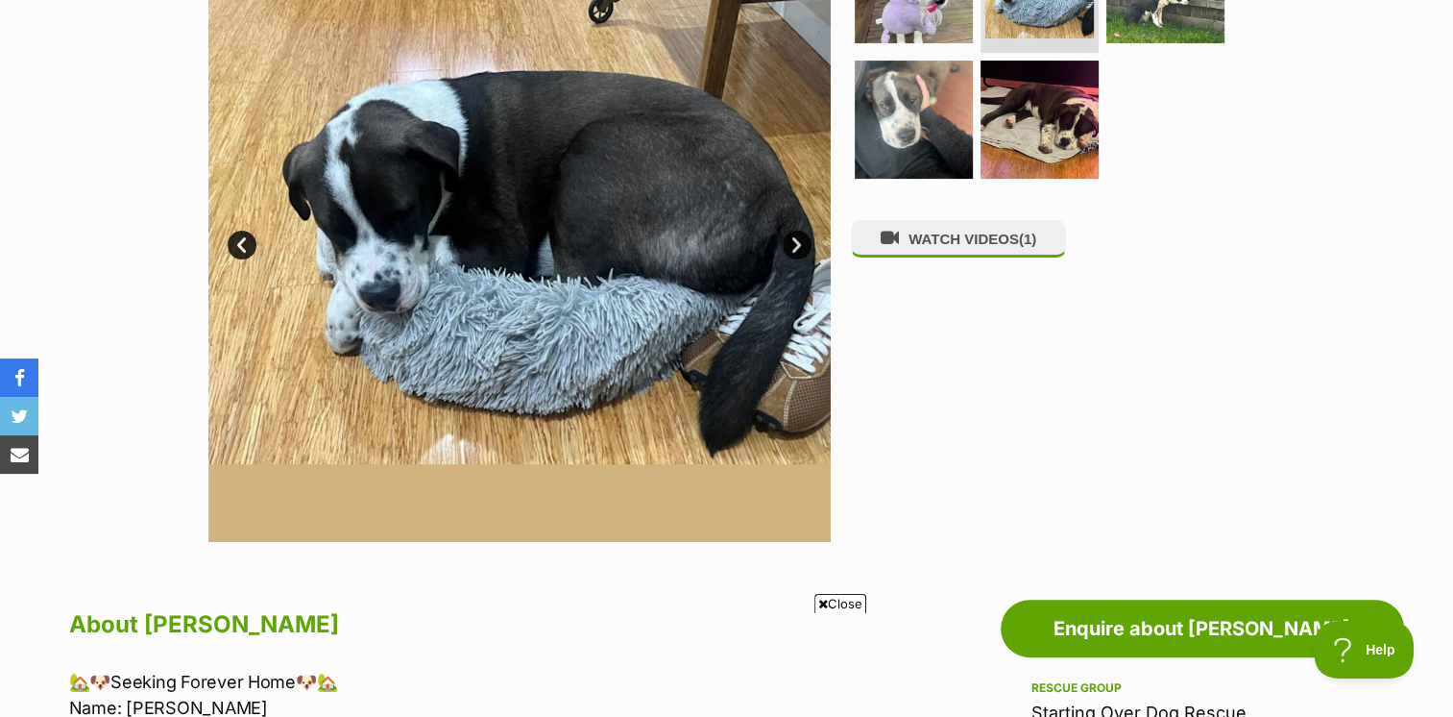
click at [794, 240] on link "Next" at bounding box center [797, 245] width 29 height 29
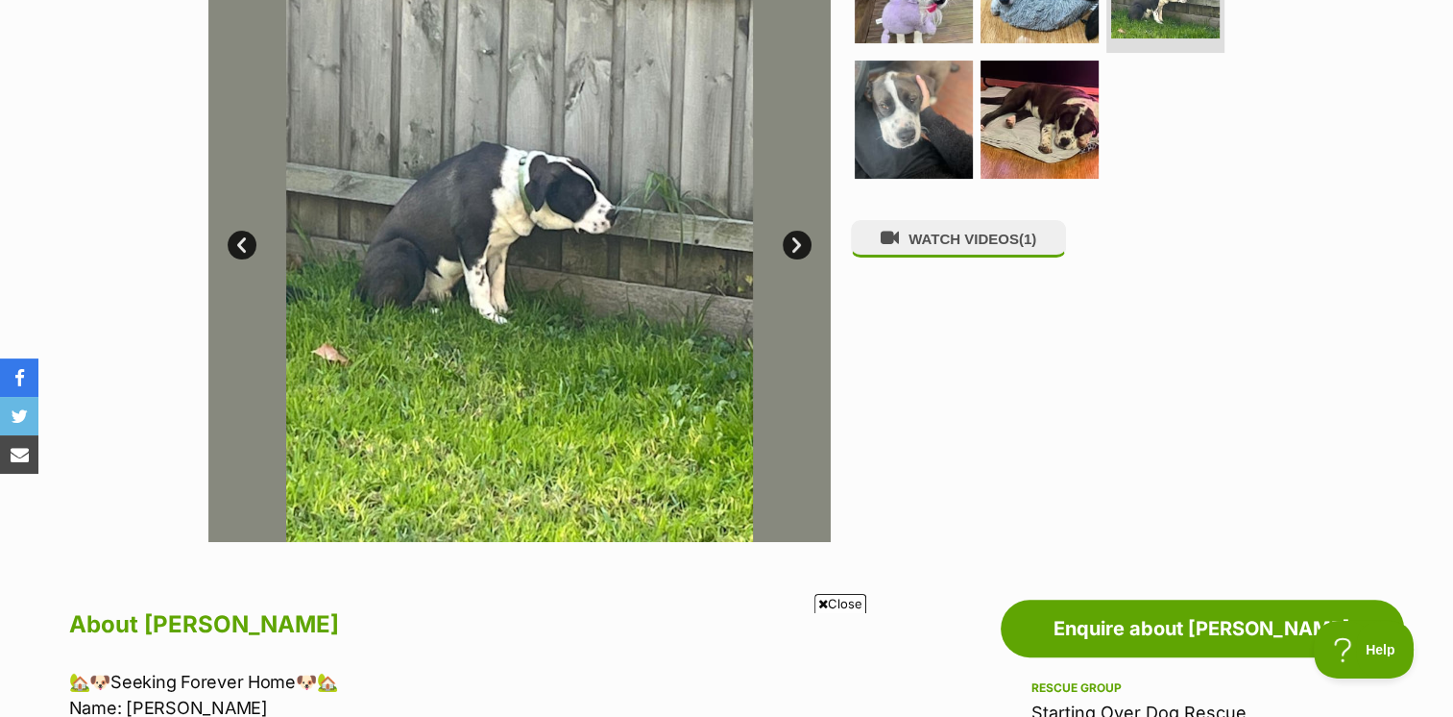
click at [794, 240] on link "Next" at bounding box center [797, 245] width 29 height 29
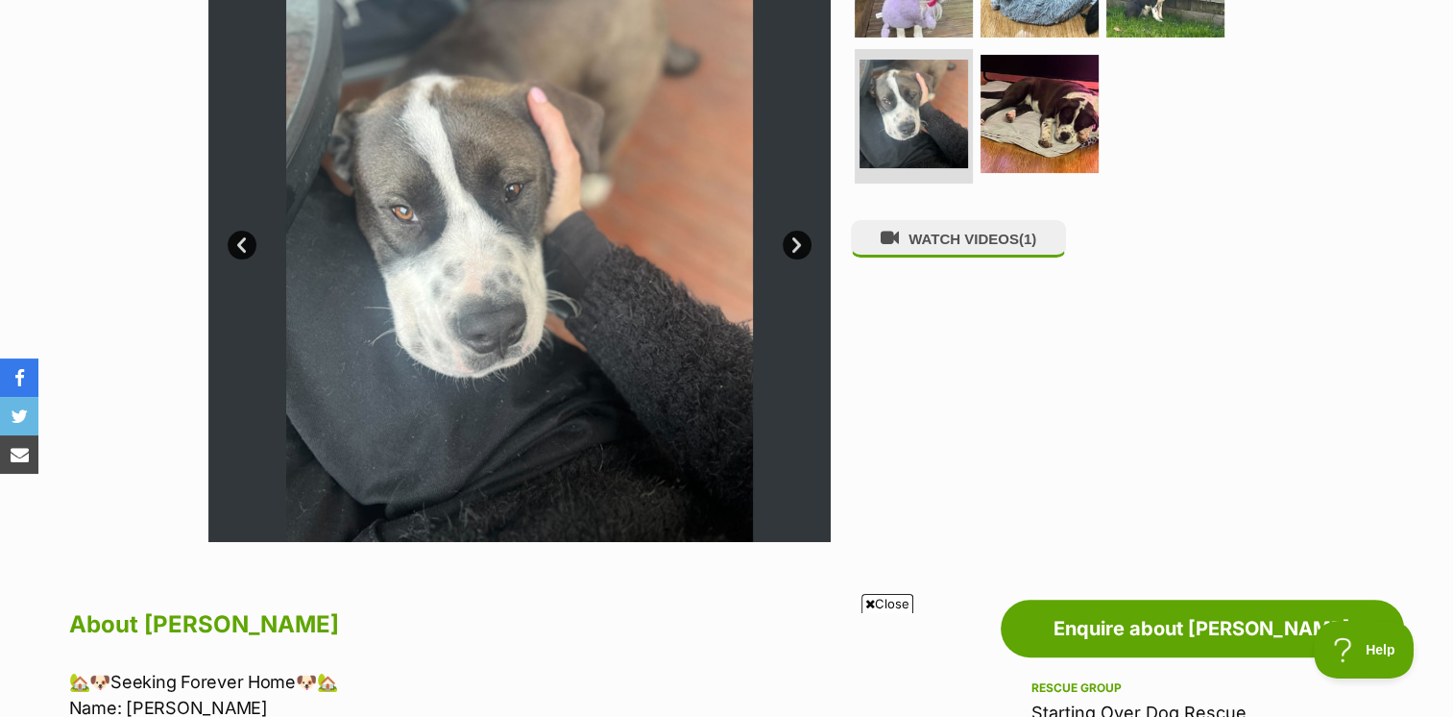
click at [794, 240] on link "Next" at bounding box center [797, 245] width 29 height 29
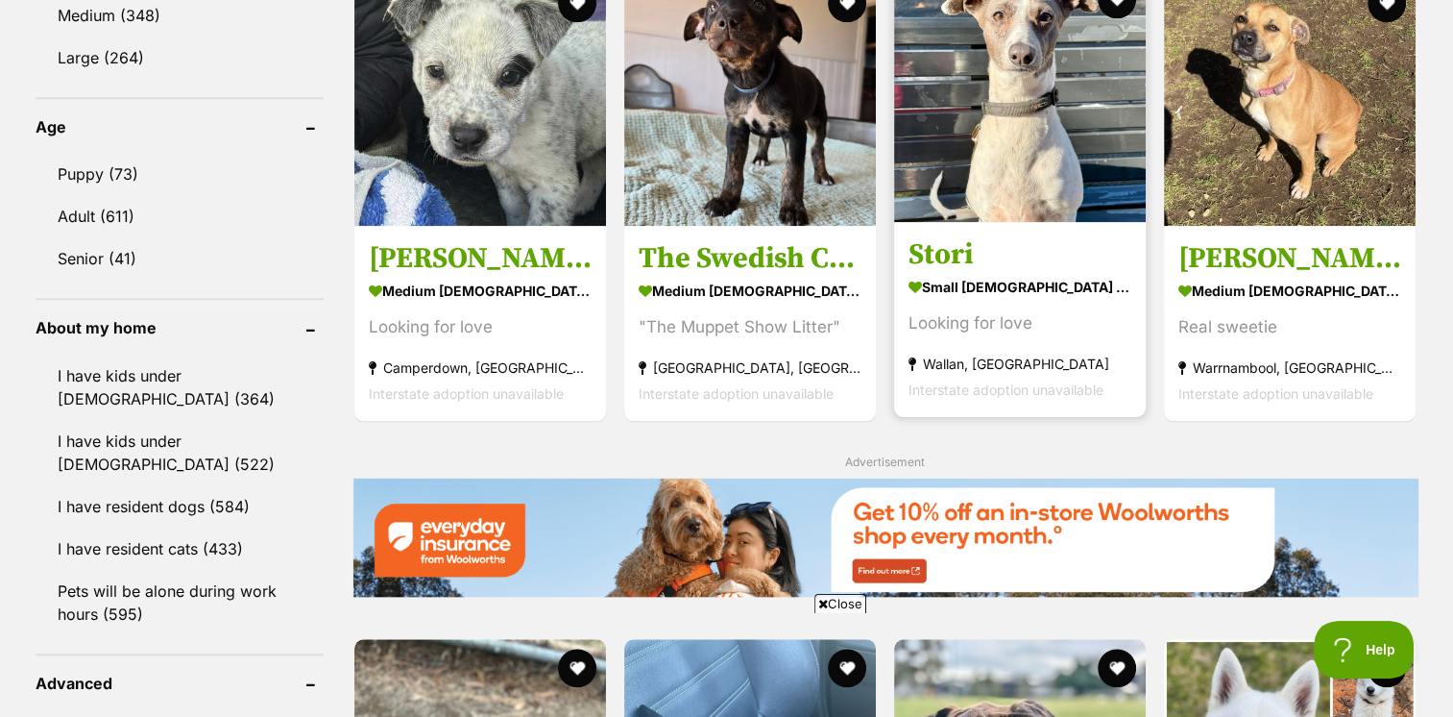
scroll to position [2209, 0]
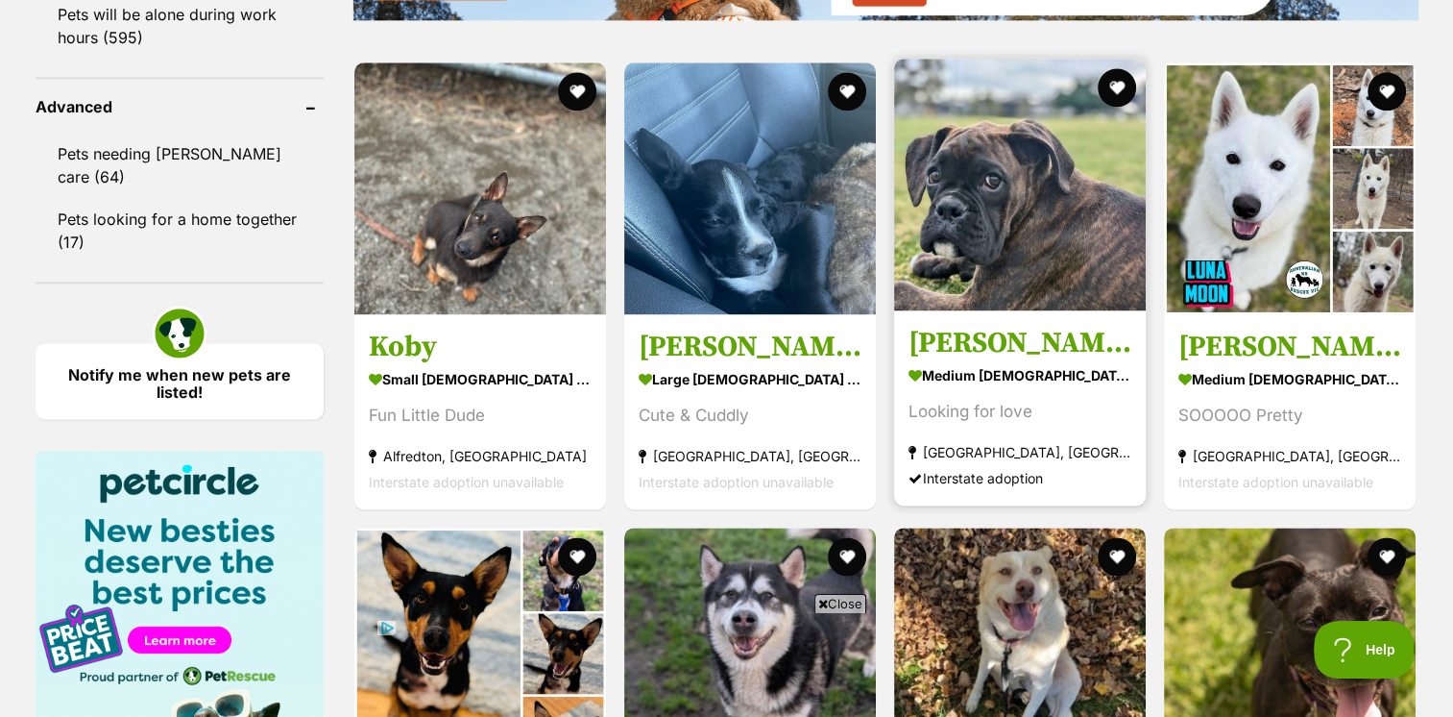
click at [1041, 179] on img at bounding box center [1020, 185] width 252 height 252
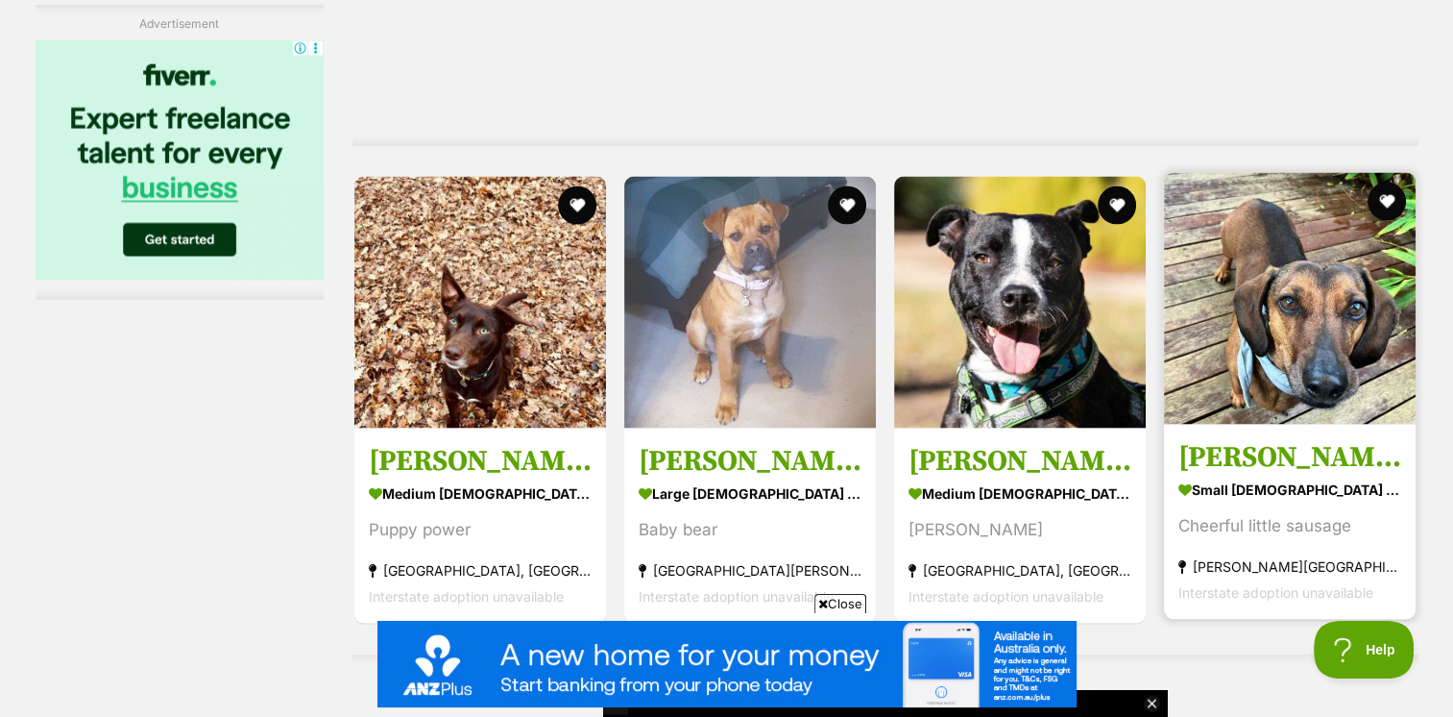
click at [1297, 311] on img at bounding box center [1290, 299] width 252 height 252
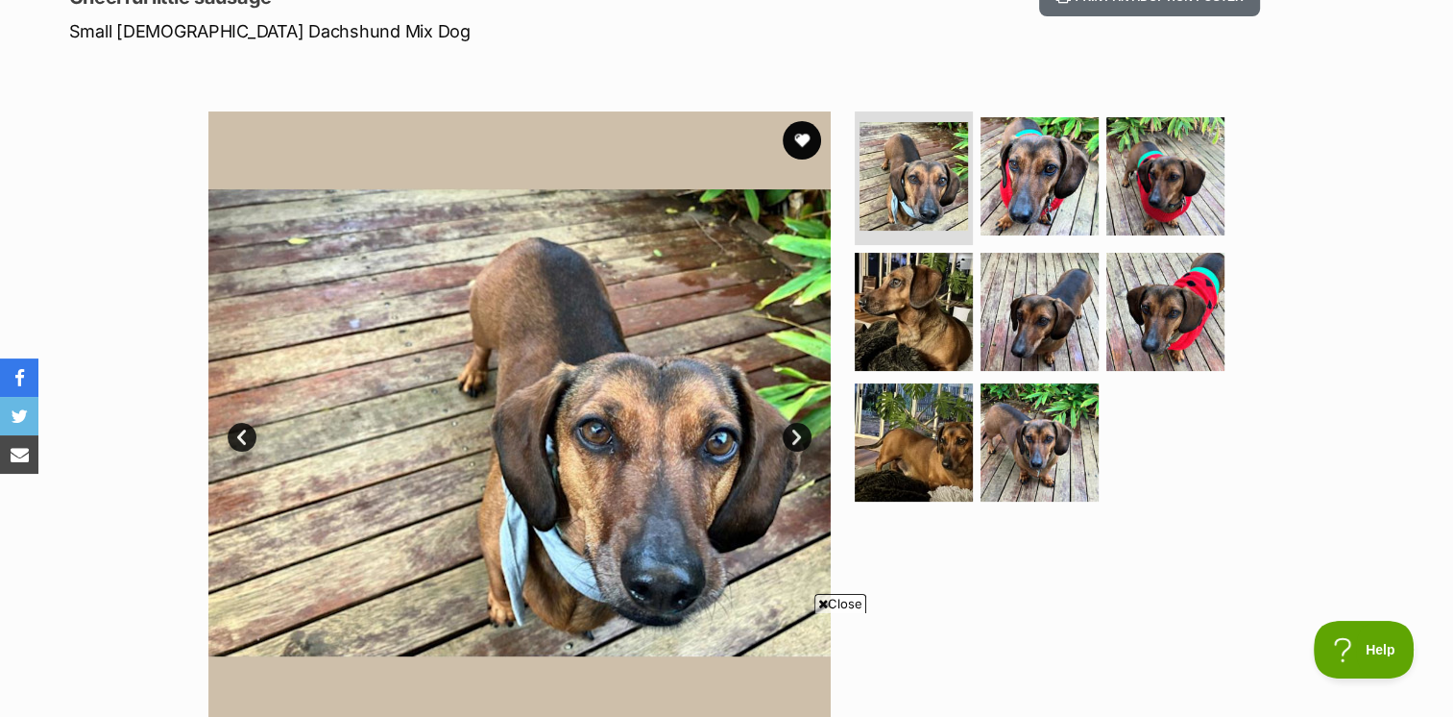
click at [792, 435] on link "Next" at bounding box center [797, 437] width 29 height 29
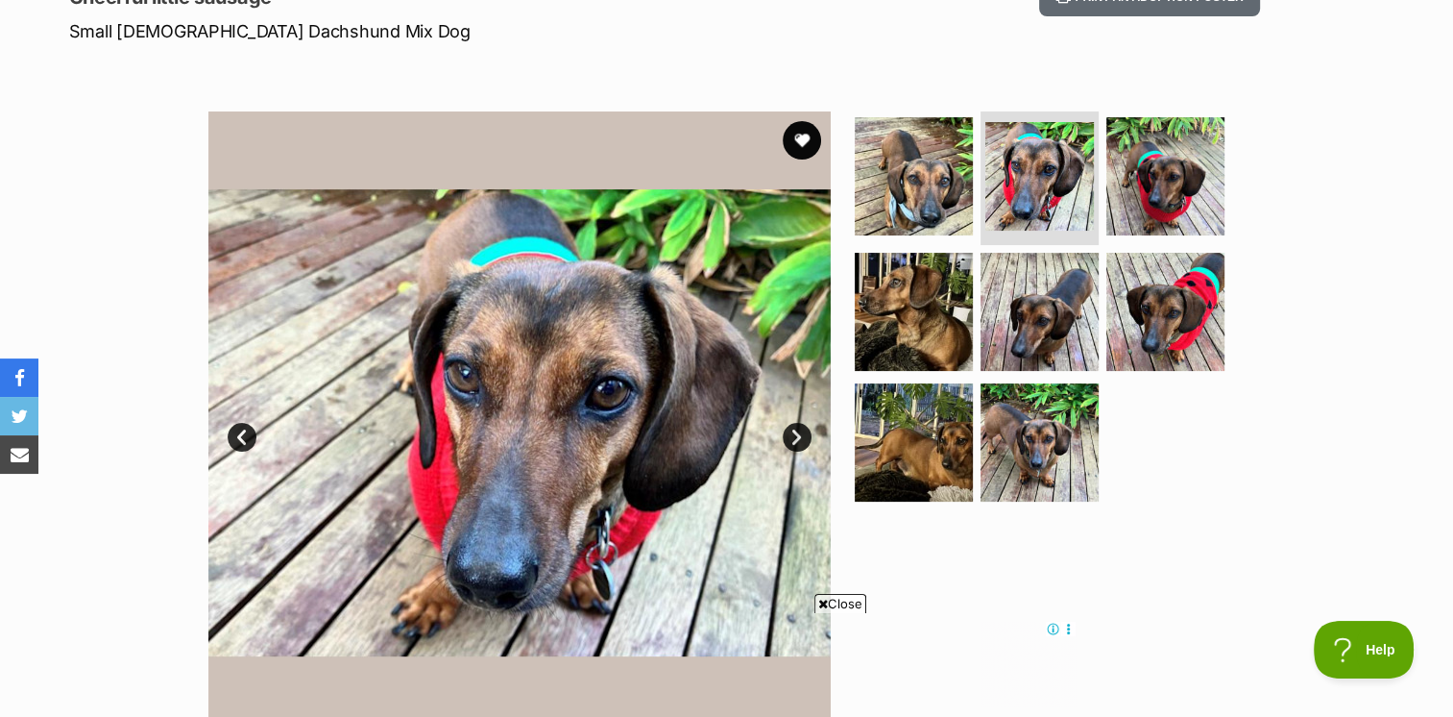
click at [792, 435] on link "Next" at bounding box center [797, 437] width 29 height 29
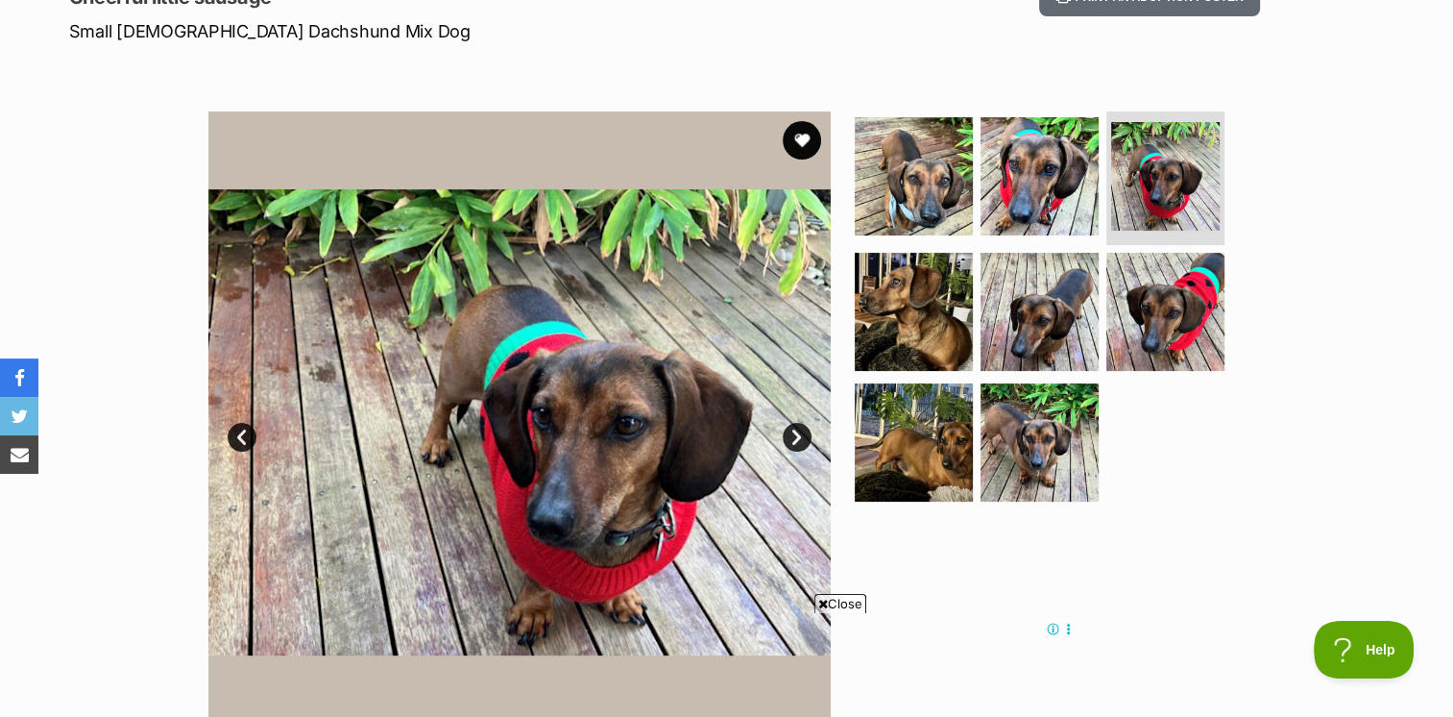
click at [792, 435] on link "Next" at bounding box center [797, 437] width 29 height 29
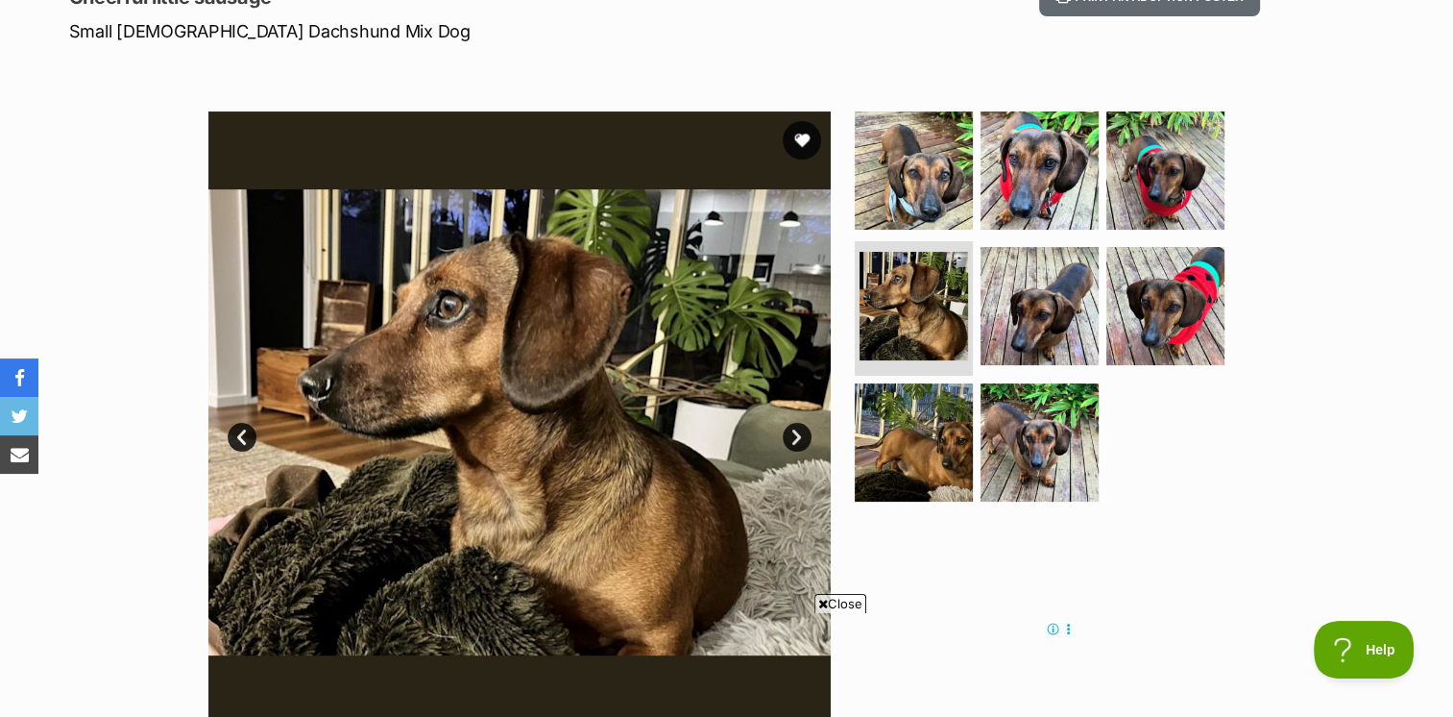
click at [792, 435] on link "Next" at bounding box center [797, 437] width 29 height 29
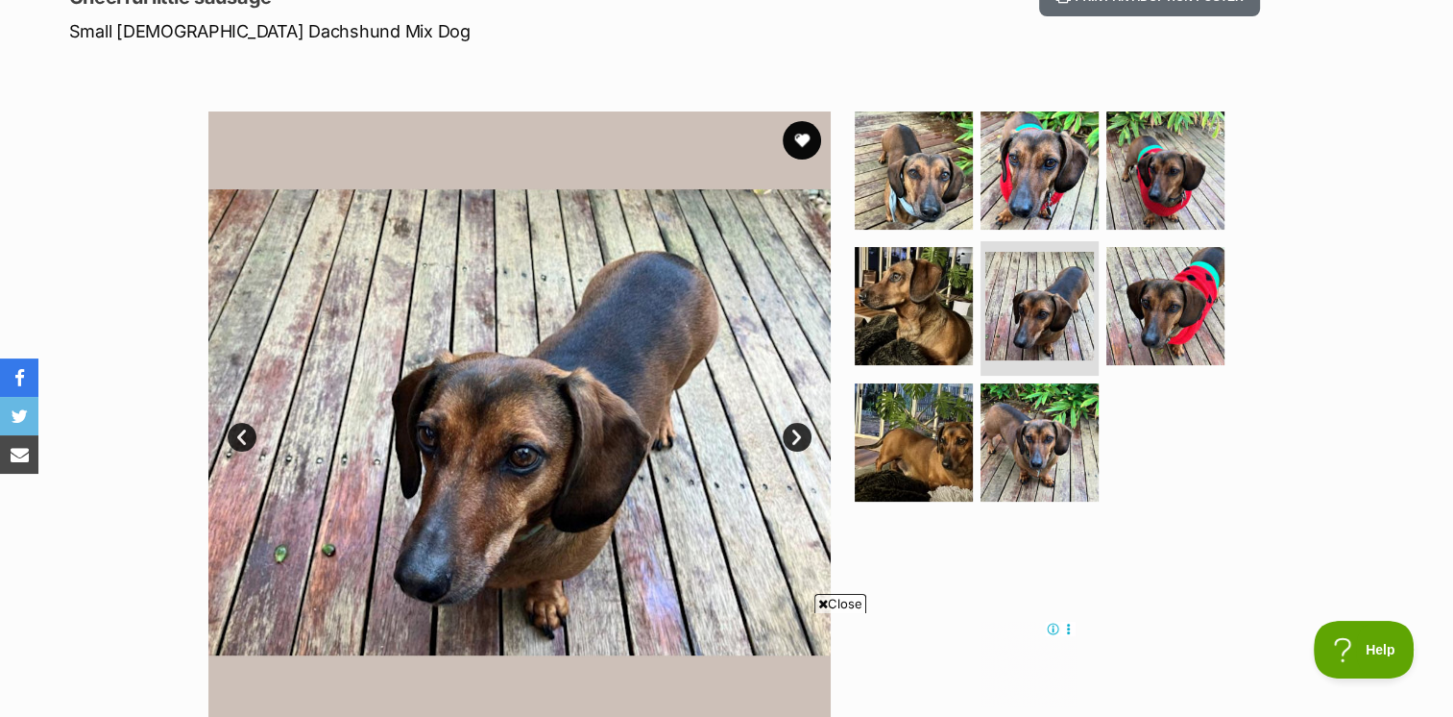
click at [792, 435] on link "Next" at bounding box center [797, 437] width 29 height 29
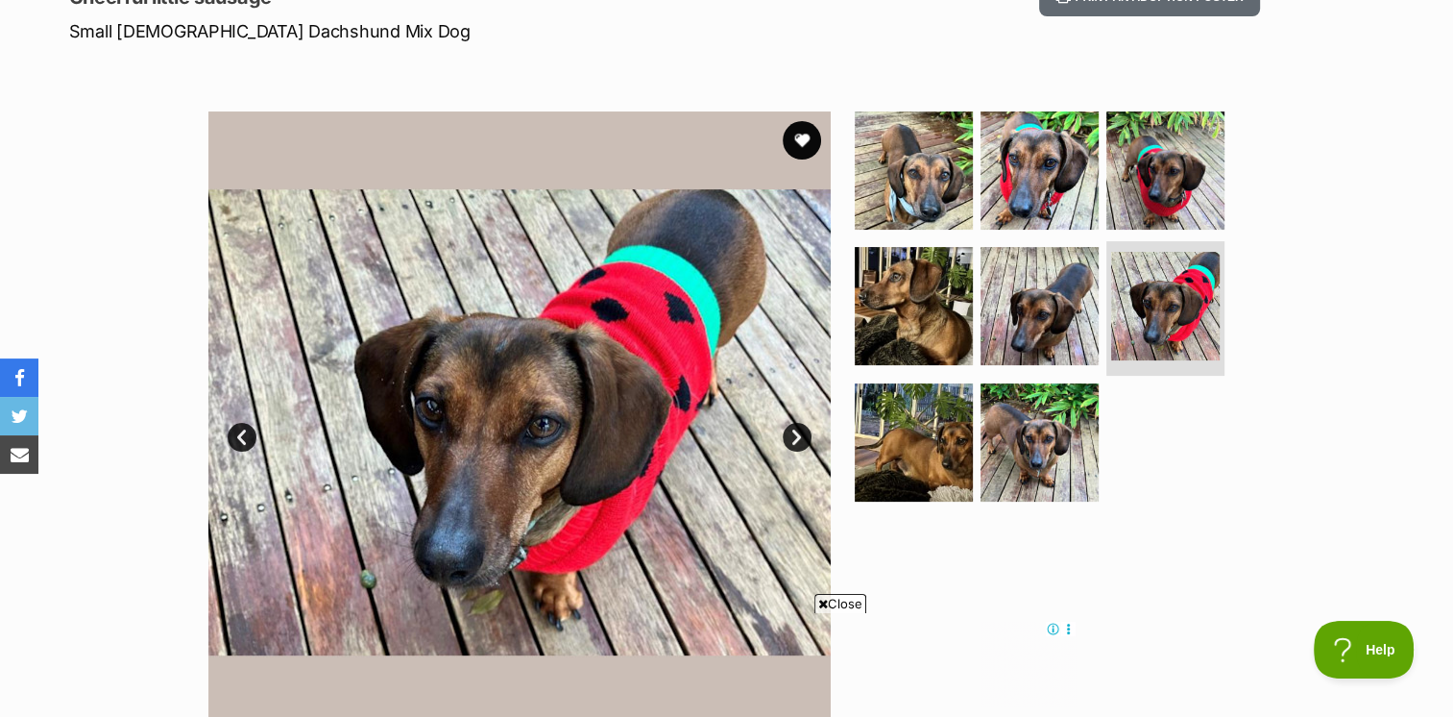
click at [792, 435] on link "Next" at bounding box center [797, 437] width 29 height 29
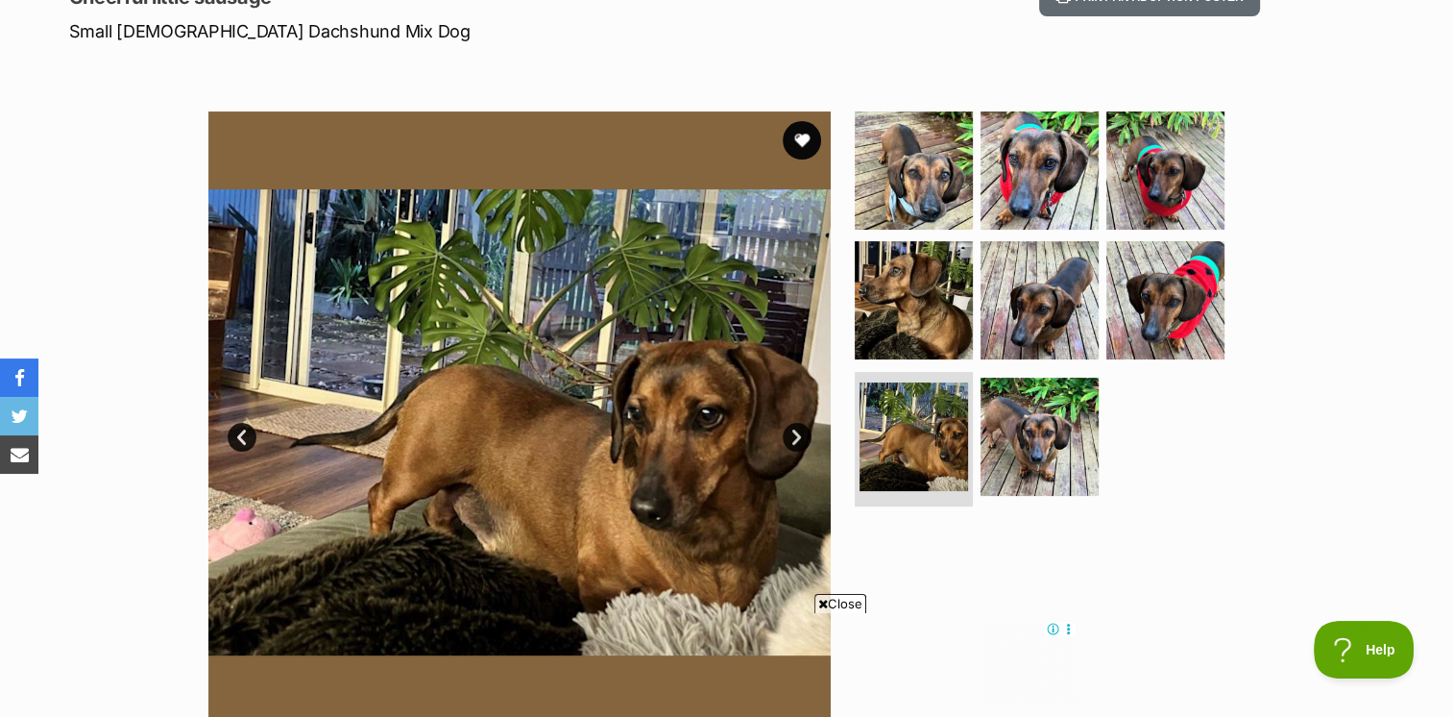
click at [792, 435] on link "Next" at bounding box center [797, 437] width 29 height 29
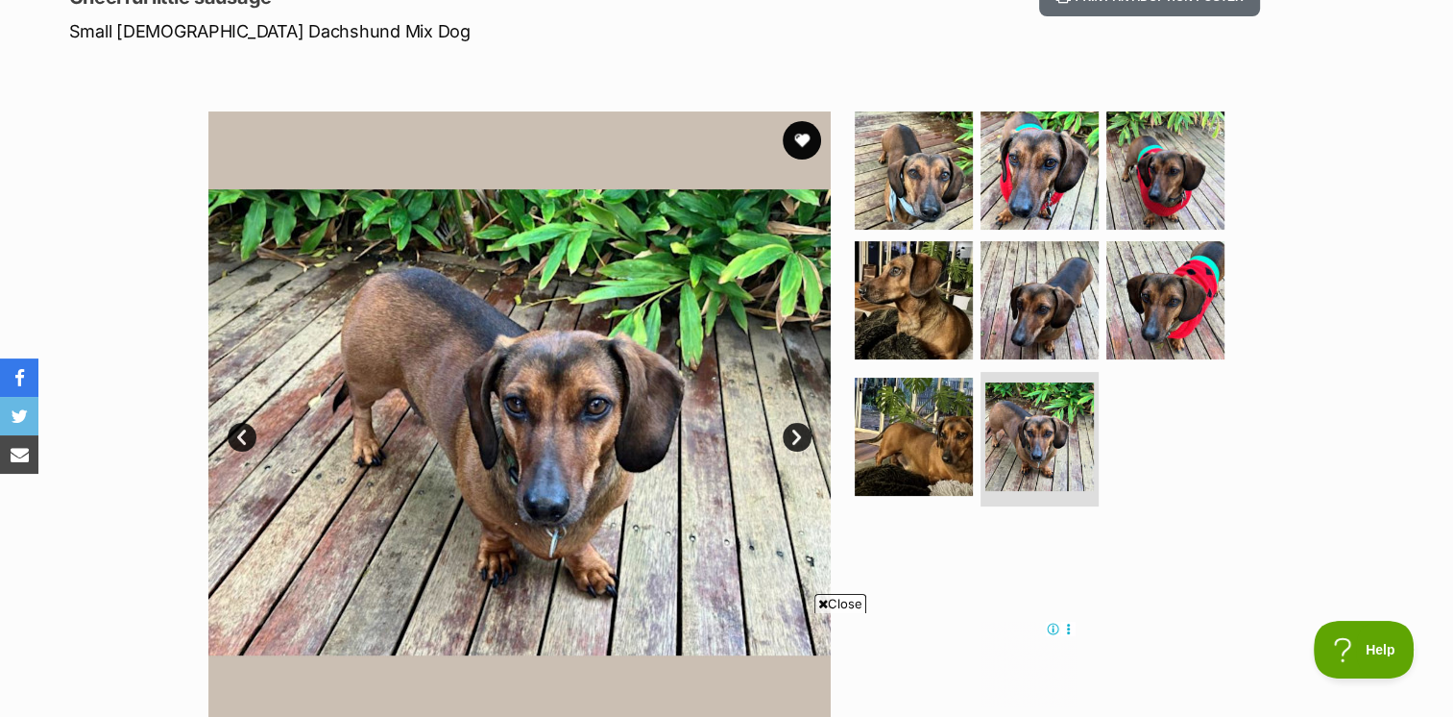
click at [792, 435] on link "Next" at bounding box center [797, 437] width 29 height 29
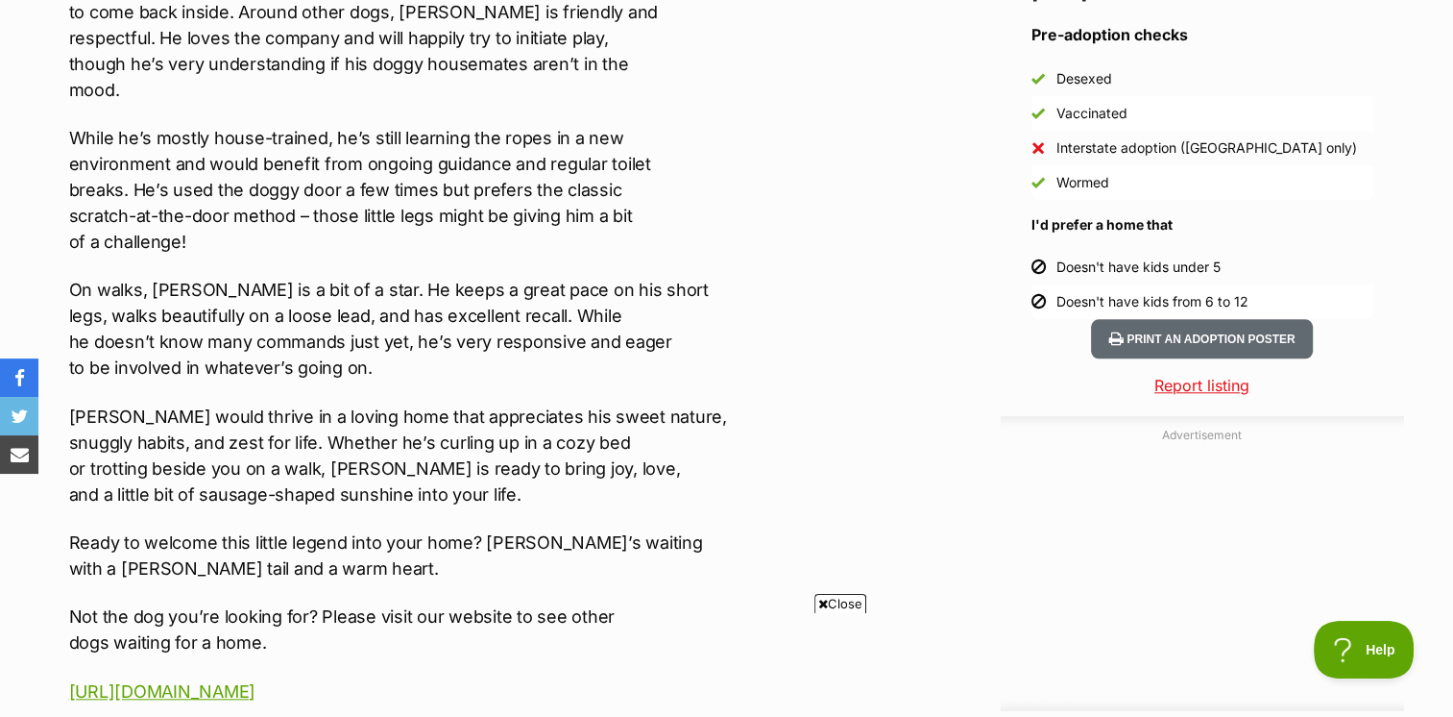
scroll to position [1633, 0]
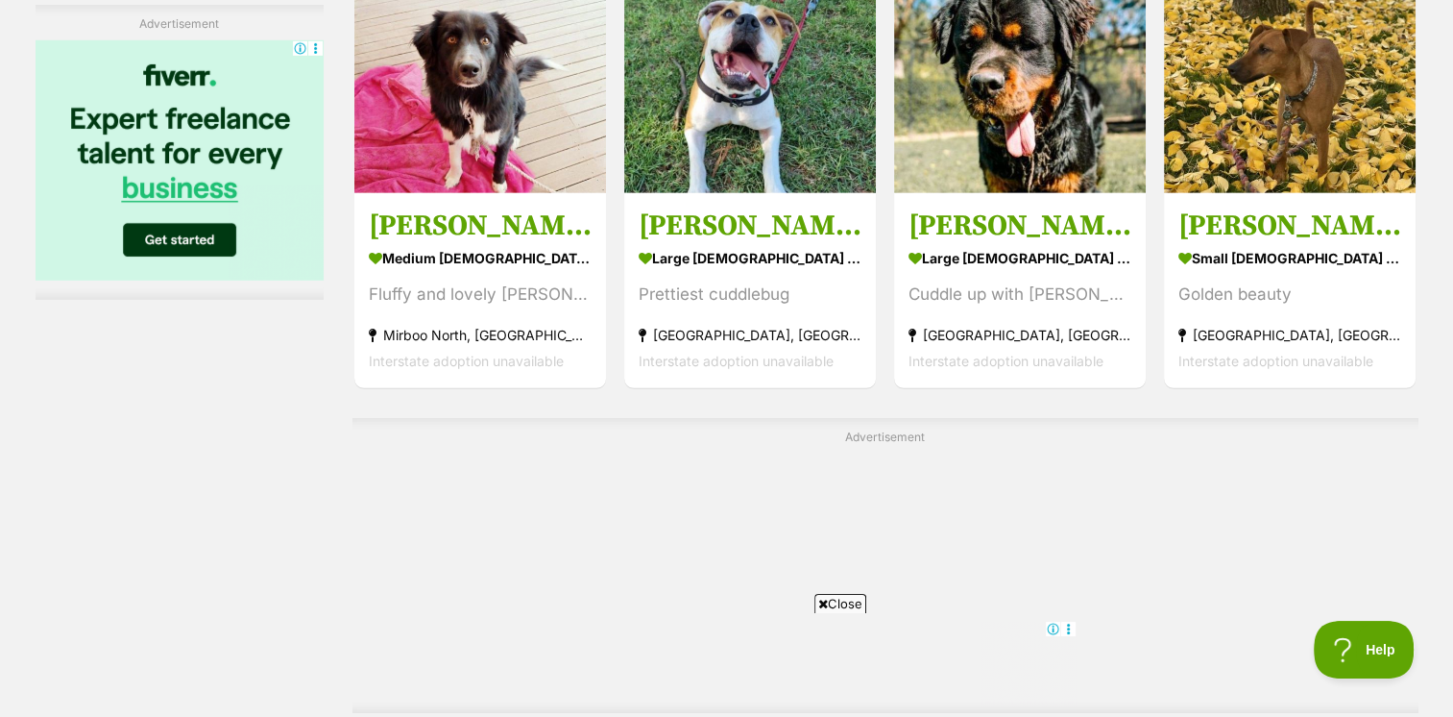
scroll to position [6340, 0]
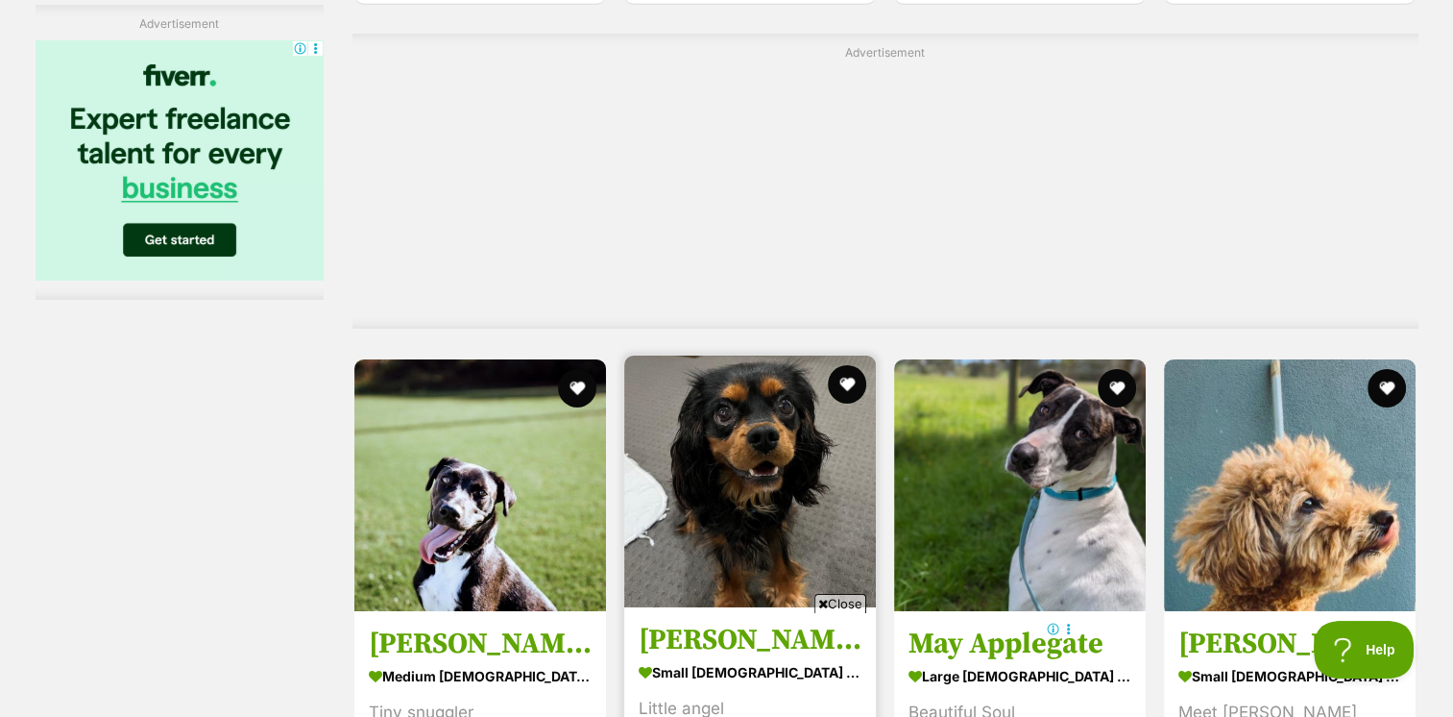
click at [825, 355] on img at bounding box center [750, 481] width 252 height 252
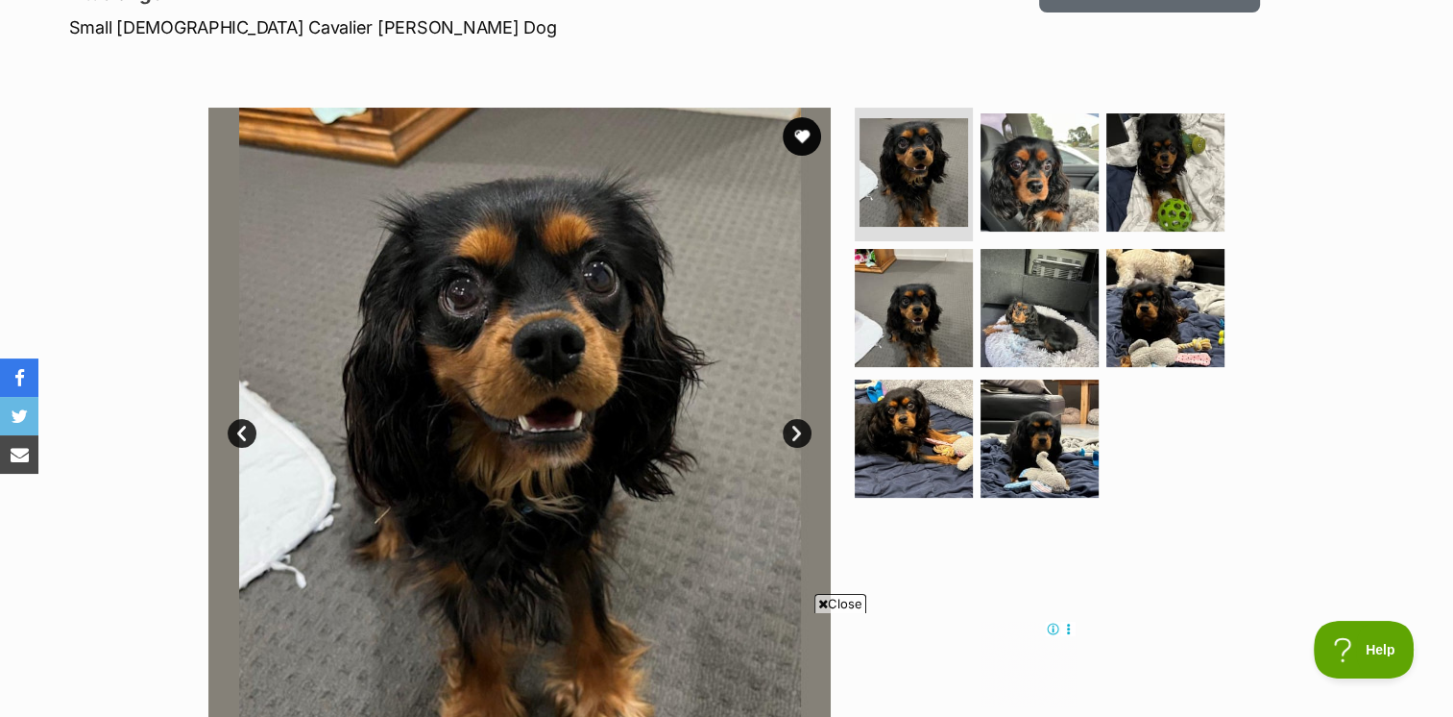
scroll to position [288, 0]
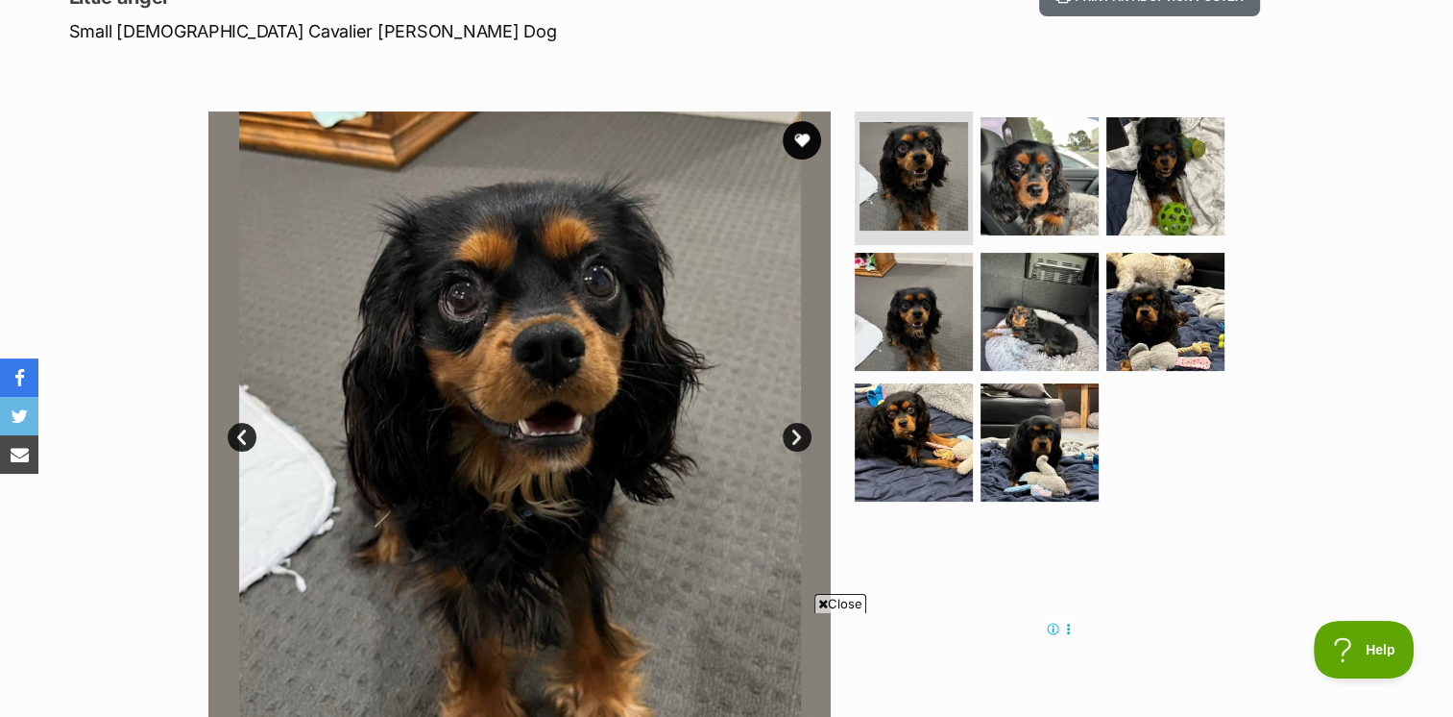
click at [799, 434] on link "Next" at bounding box center [797, 437] width 29 height 29
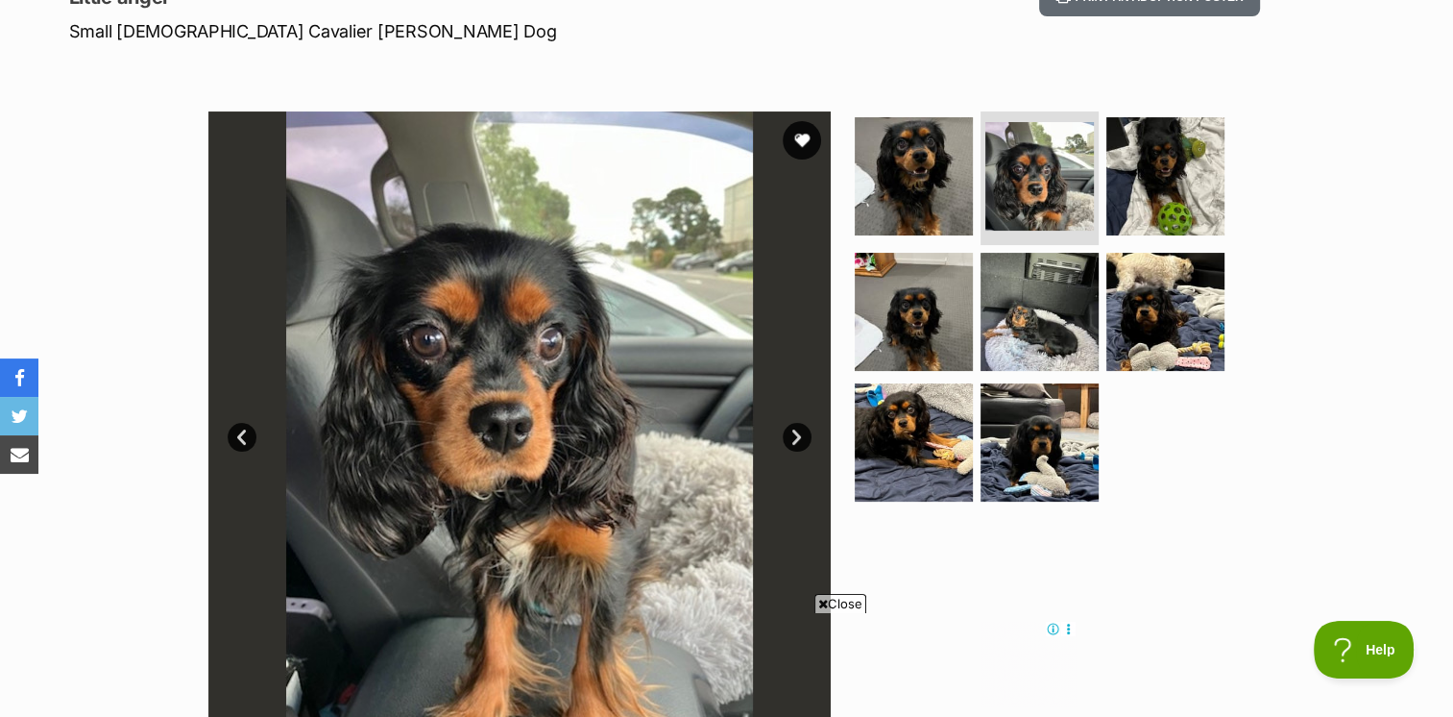
click at [799, 434] on link "Next" at bounding box center [797, 437] width 29 height 29
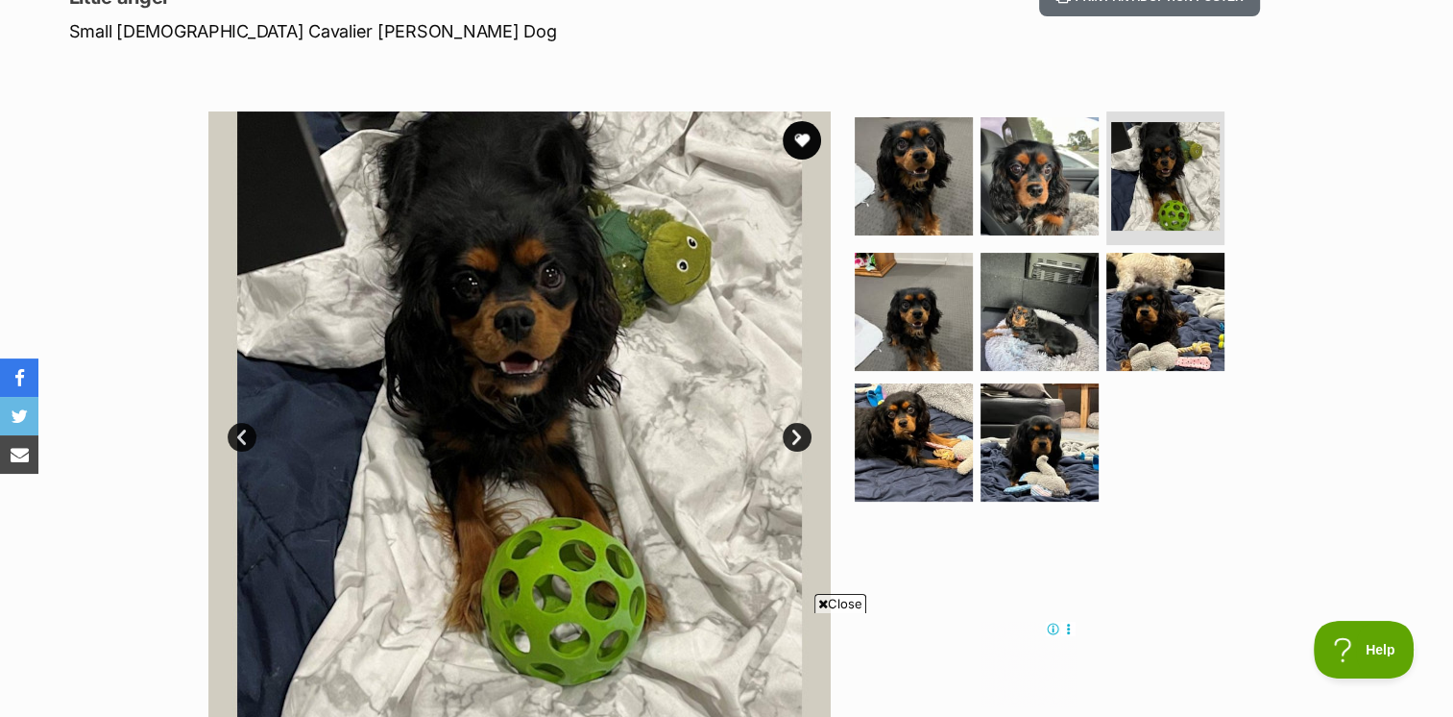
click at [799, 434] on link "Next" at bounding box center [797, 437] width 29 height 29
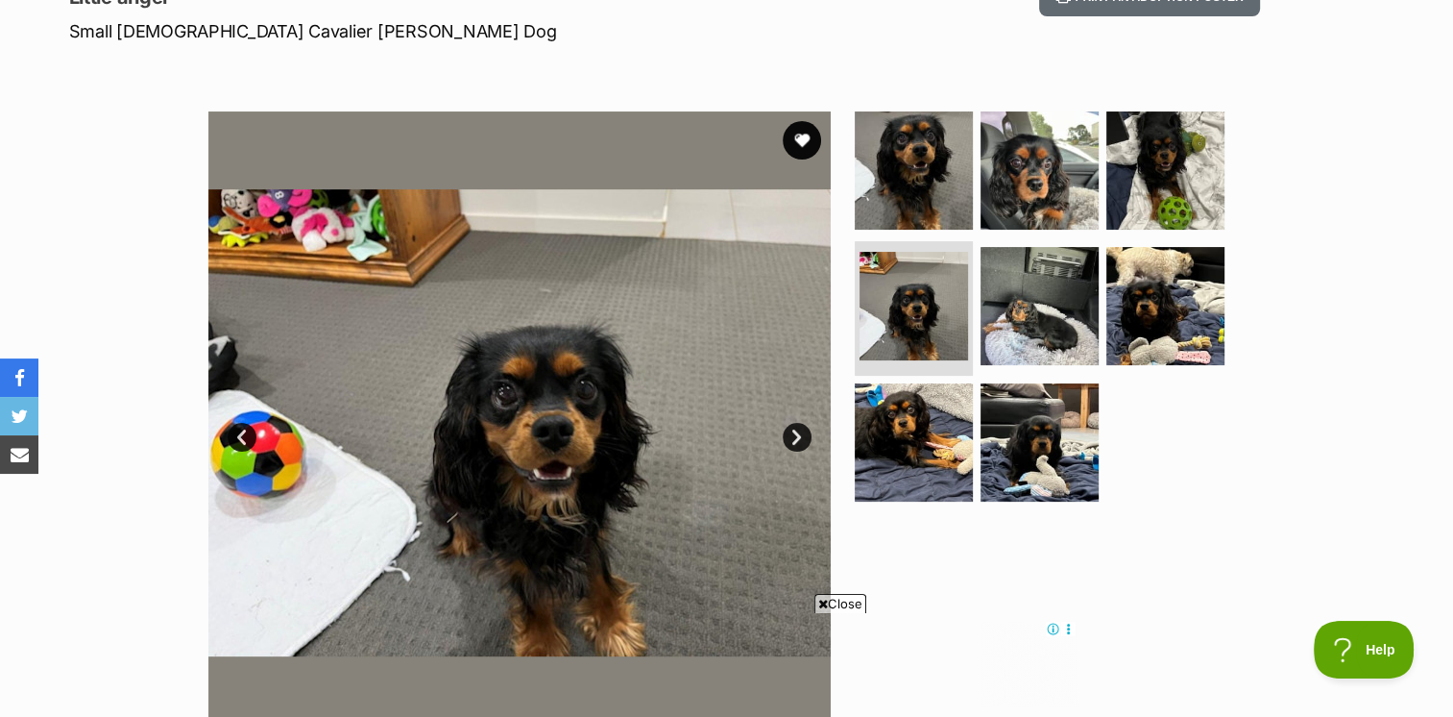
click at [799, 434] on link "Next" at bounding box center [797, 437] width 29 height 29
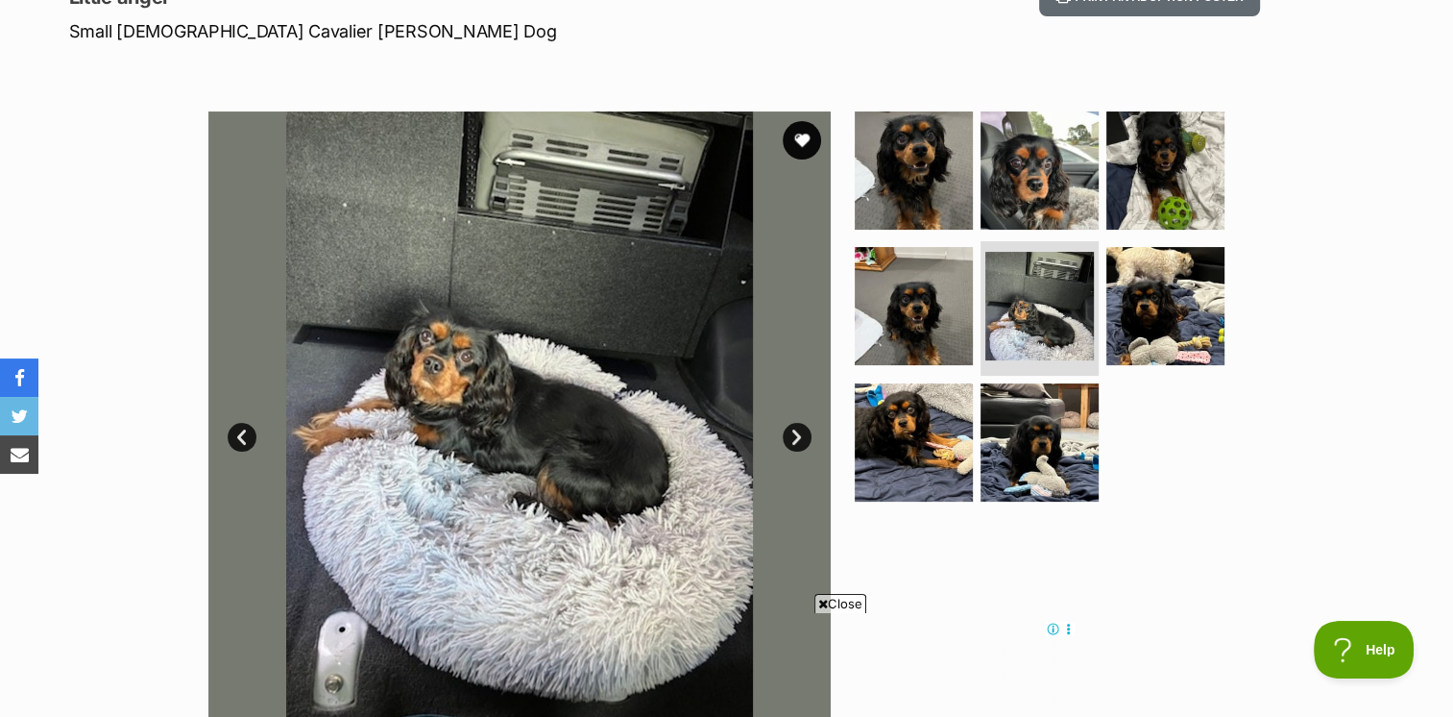
click at [799, 433] on link "Next" at bounding box center [797, 437] width 29 height 29
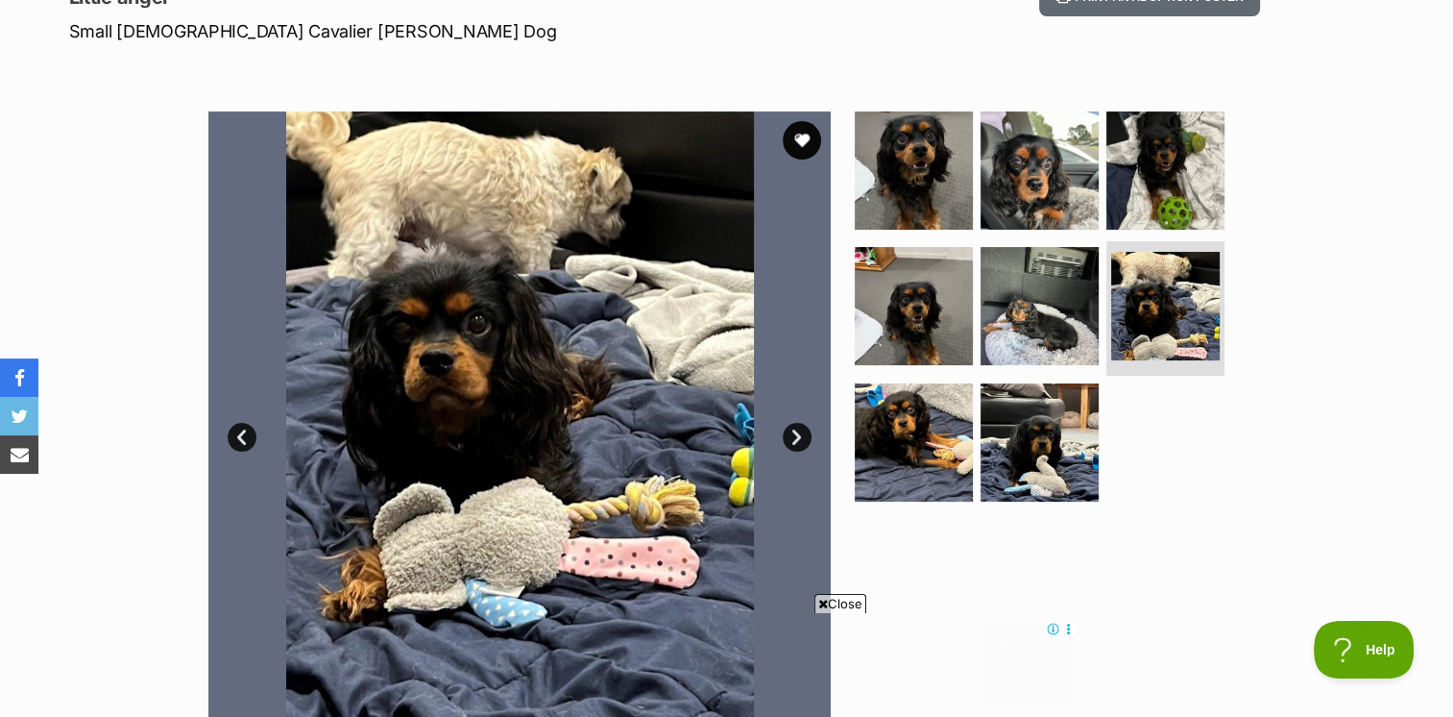
click at [799, 433] on link "Next" at bounding box center [797, 437] width 29 height 29
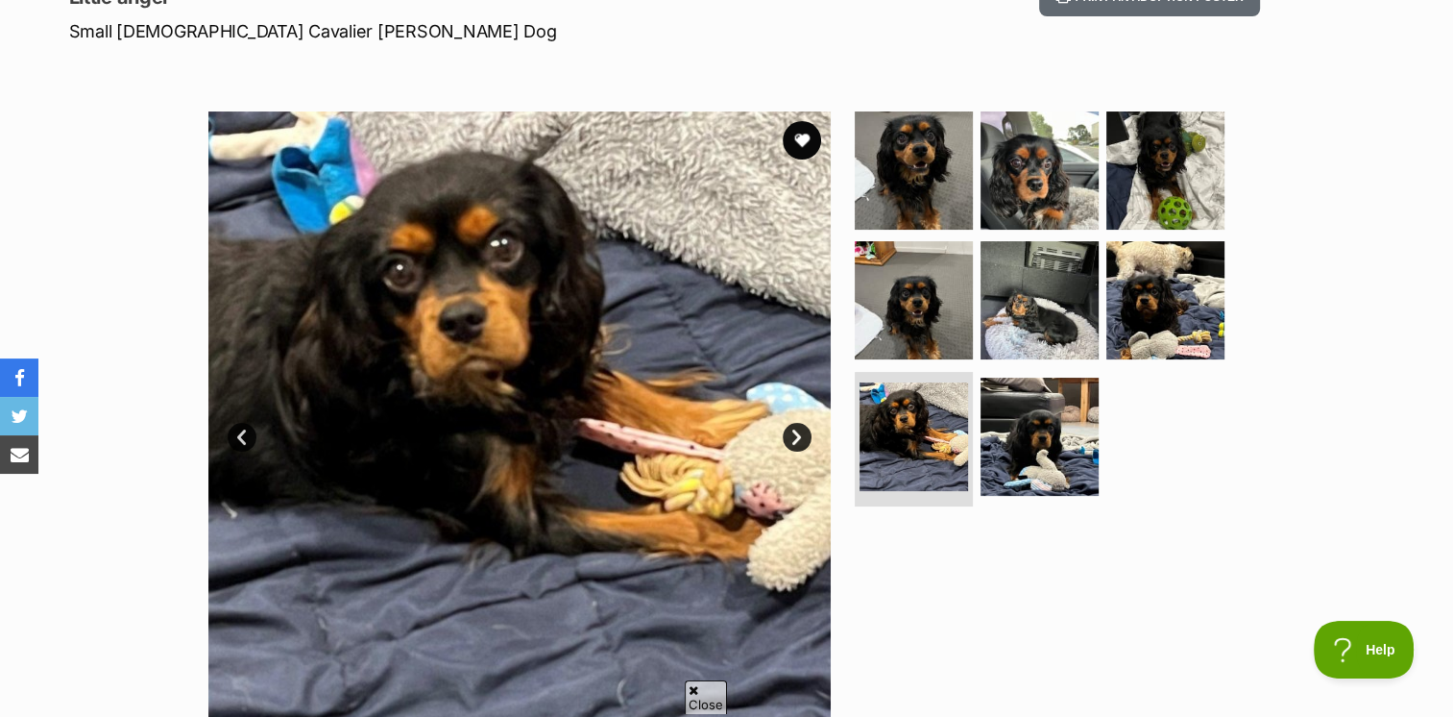
click at [799, 433] on link "Next" at bounding box center [797, 437] width 29 height 29
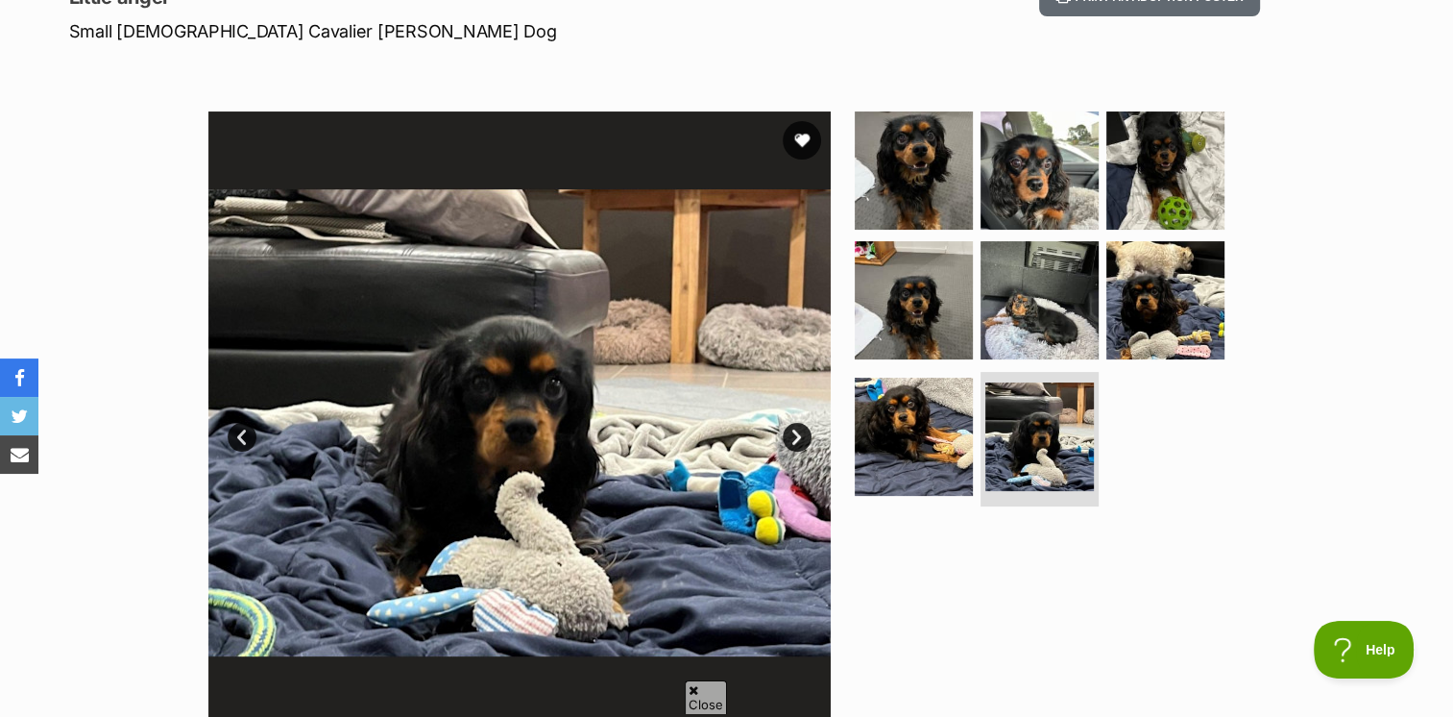
scroll to position [0, 0]
click at [799, 433] on link "Next" at bounding box center [797, 437] width 29 height 29
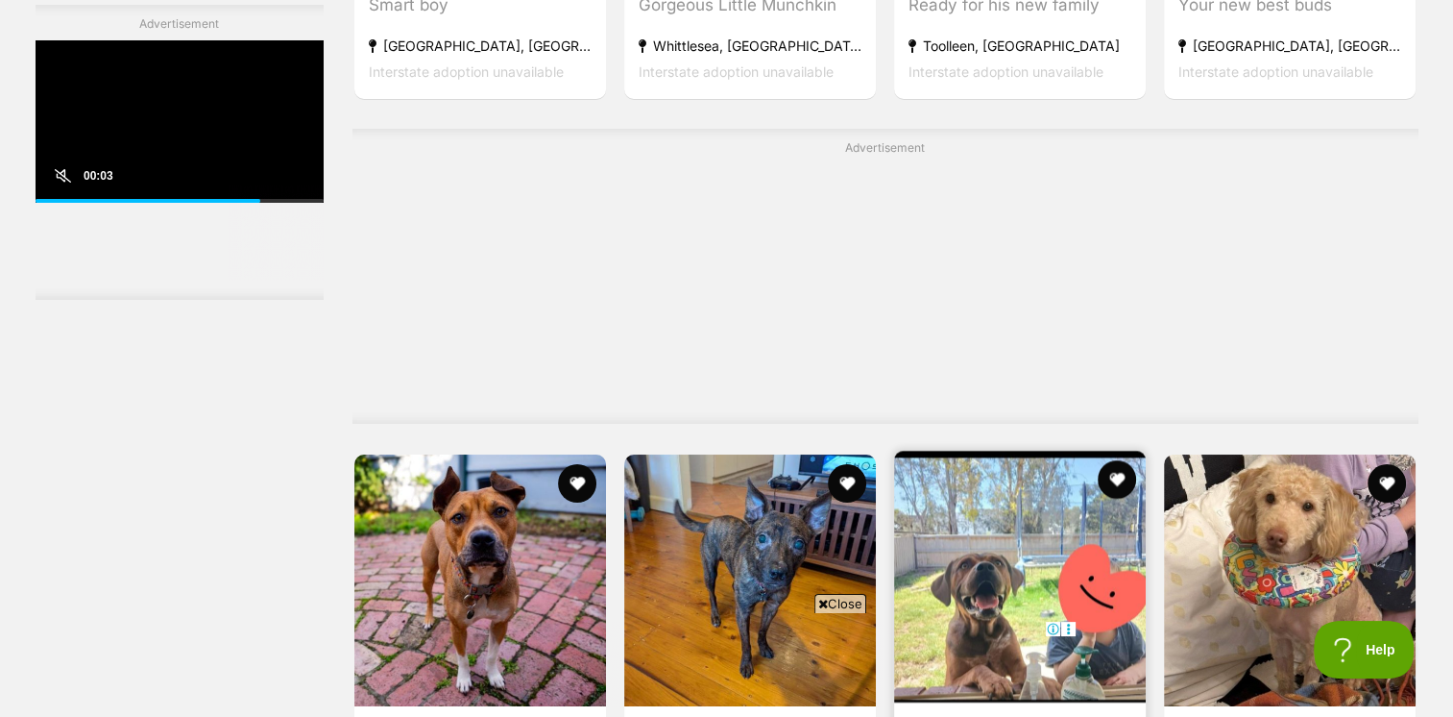
click at [985, 451] on img at bounding box center [1020, 577] width 252 height 252
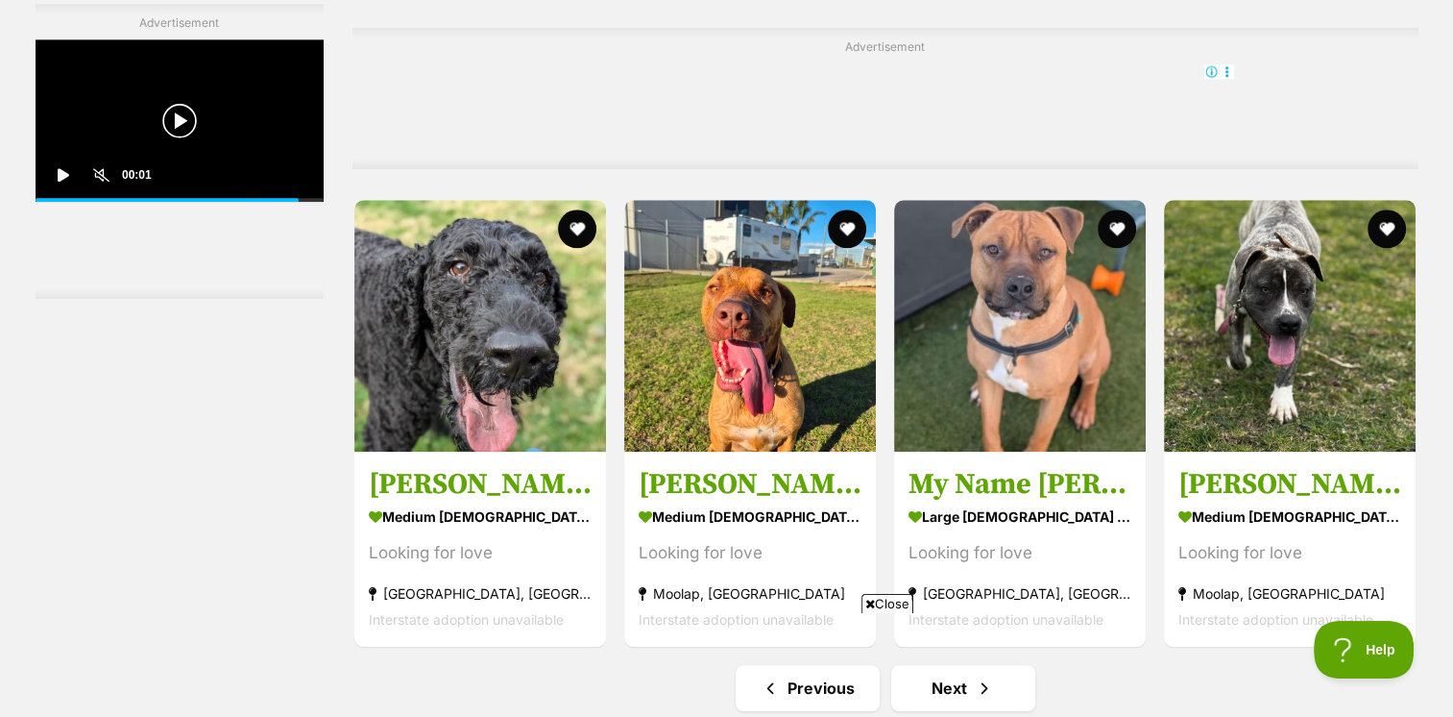
scroll to position [9414, 0]
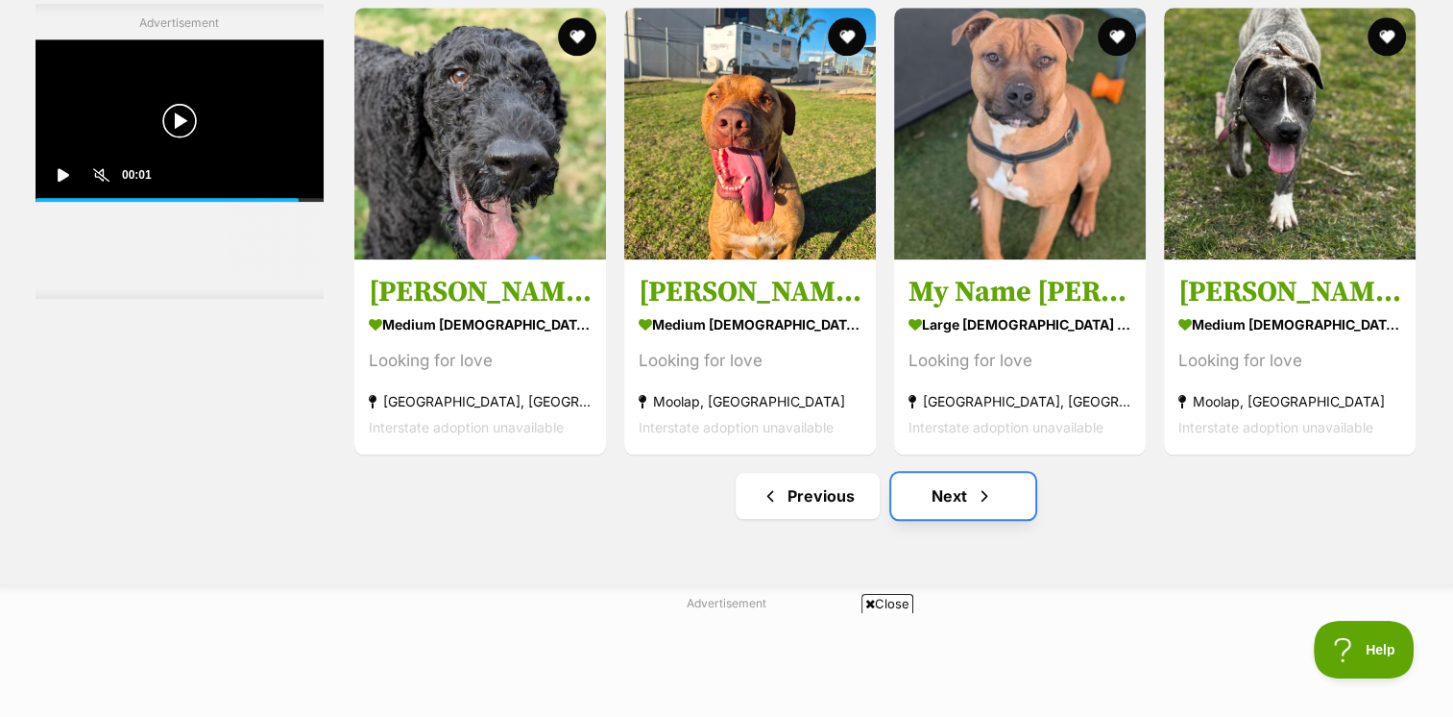
click at [947, 473] on link "Next" at bounding box center [963, 496] width 144 height 46
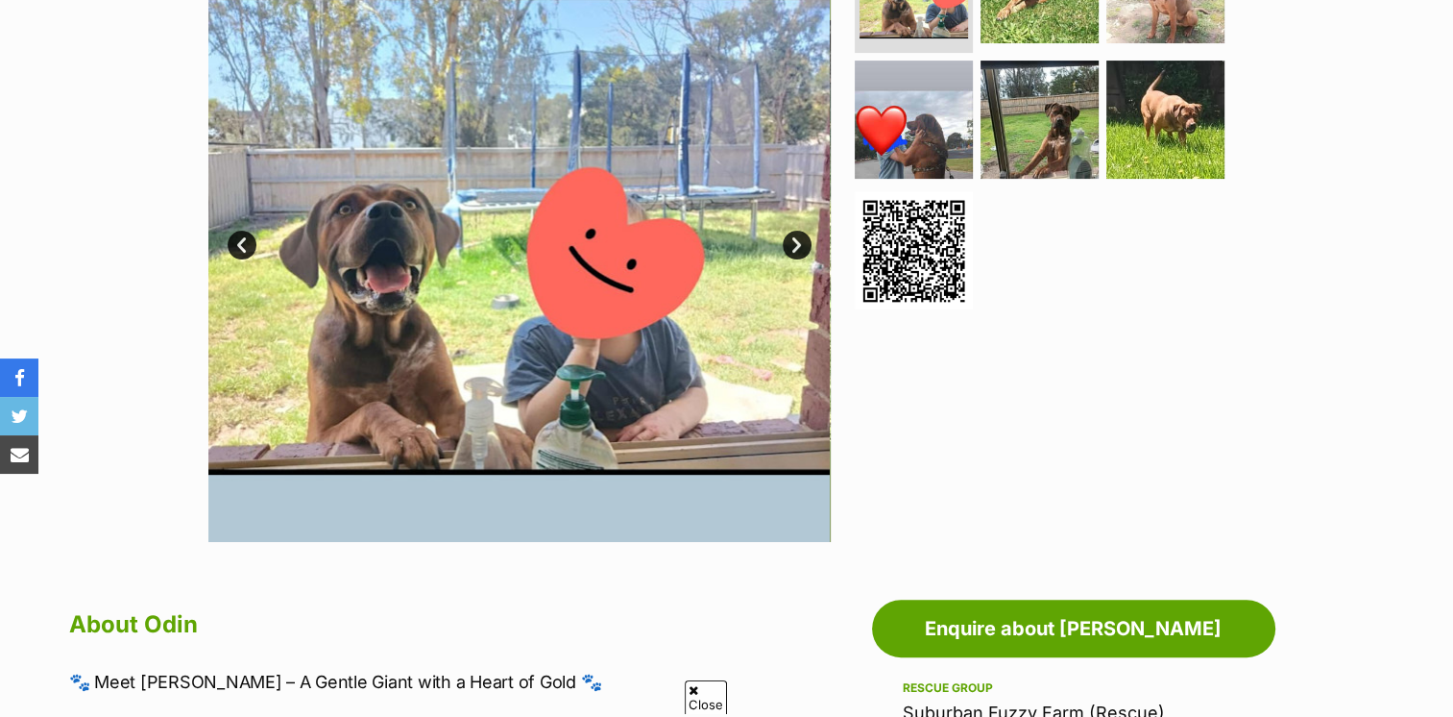
click at [795, 244] on link "Next" at bounding box center [797, 245] width 29 height 29
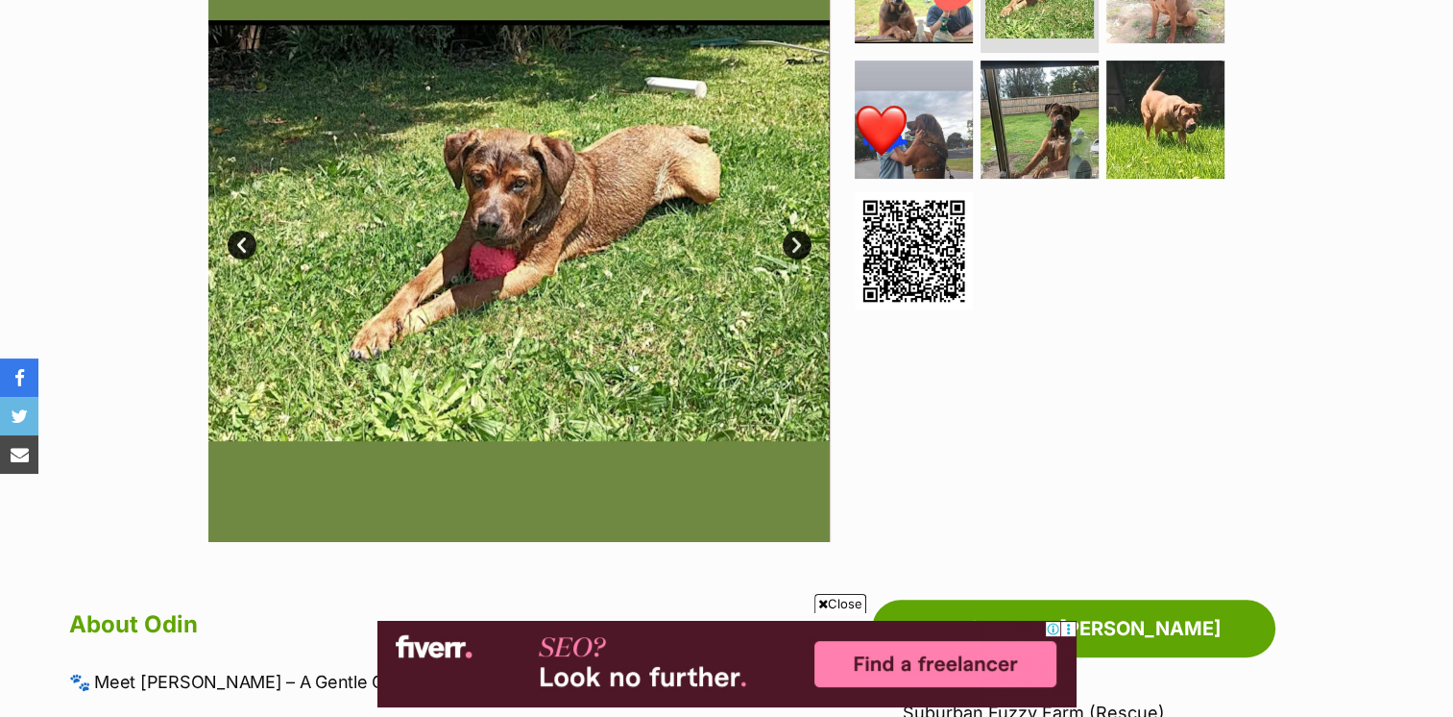
click at [795, 244] on link "Next" at bounding box center [797, 245] width 29 height 29
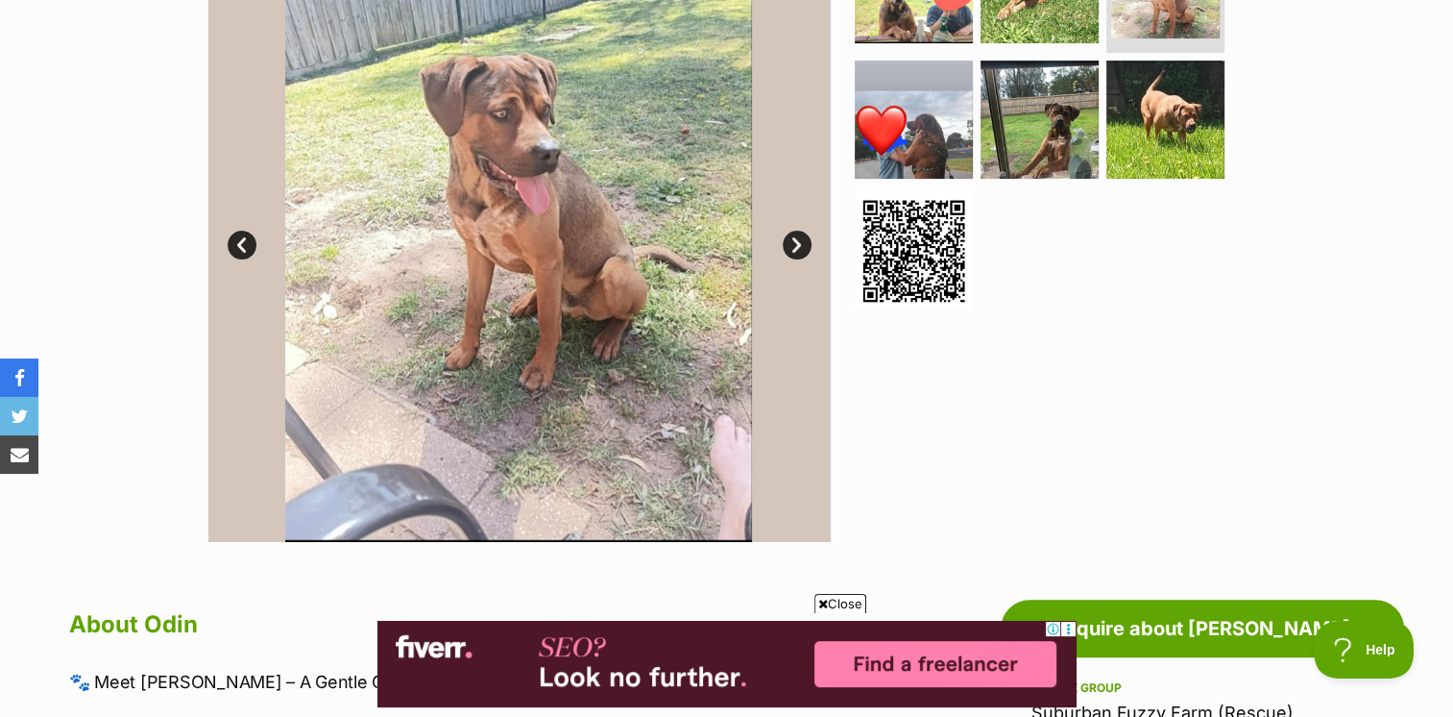
click at [795, 244] on link "Next" at bounding box center [797, 245] width 29 height 29
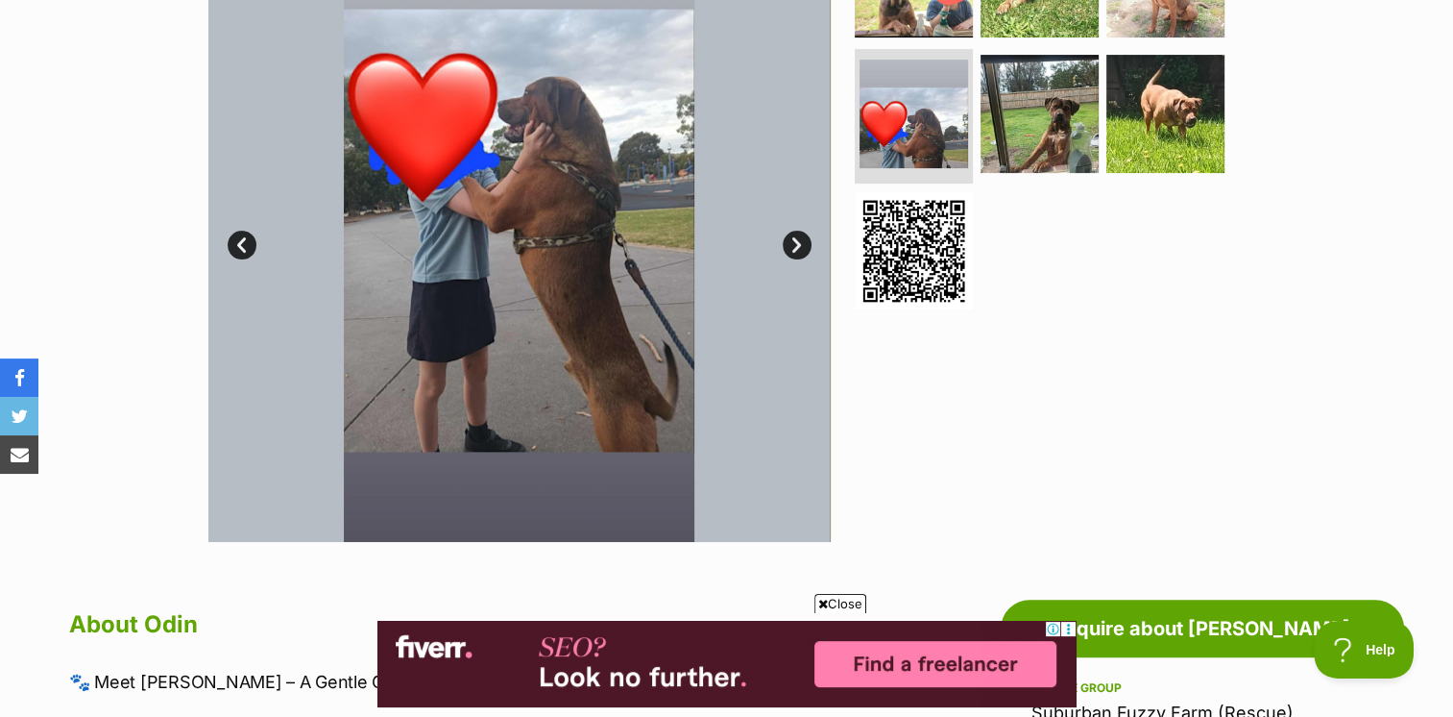
click at [795, 244] on link "Next" at bounding box center [797, 245] width 29 height 29
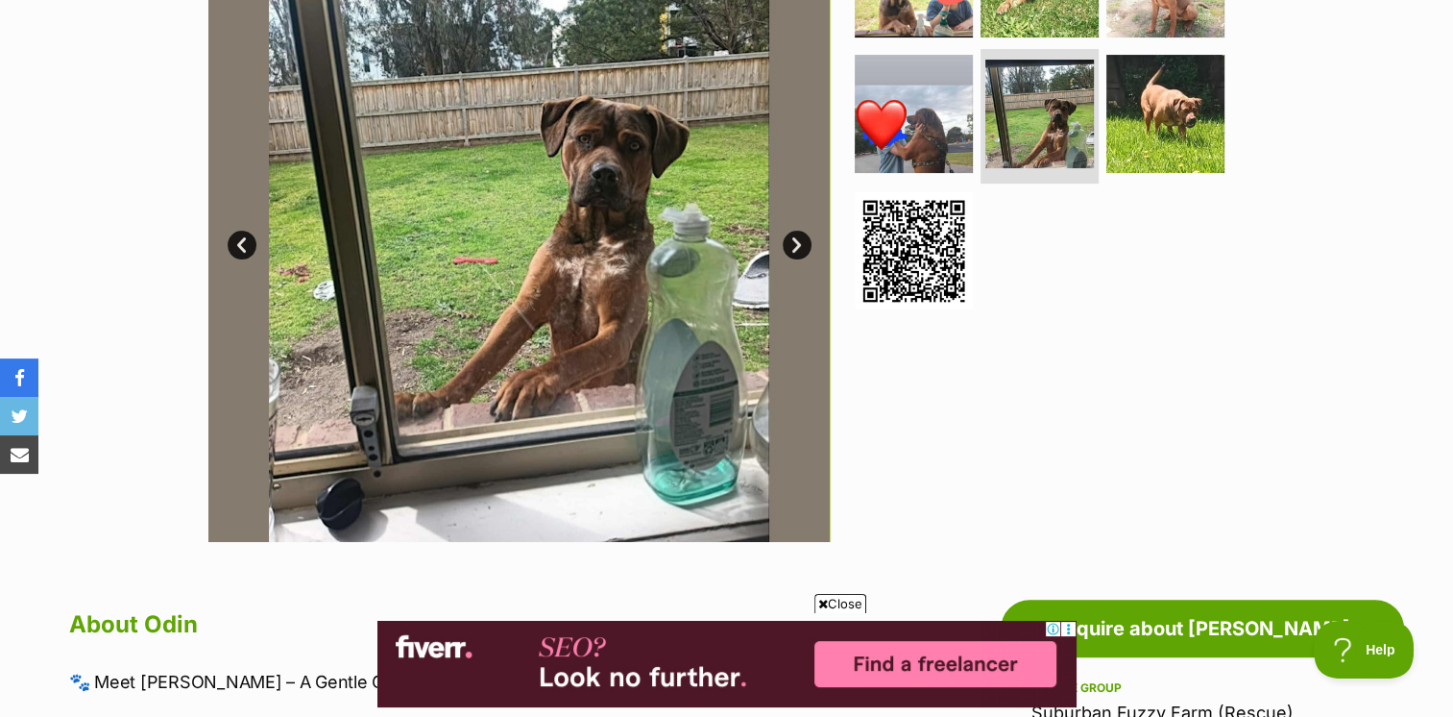
click at [795, 244] on link "Next" at bounding box center [797, 245] width 29 height 29
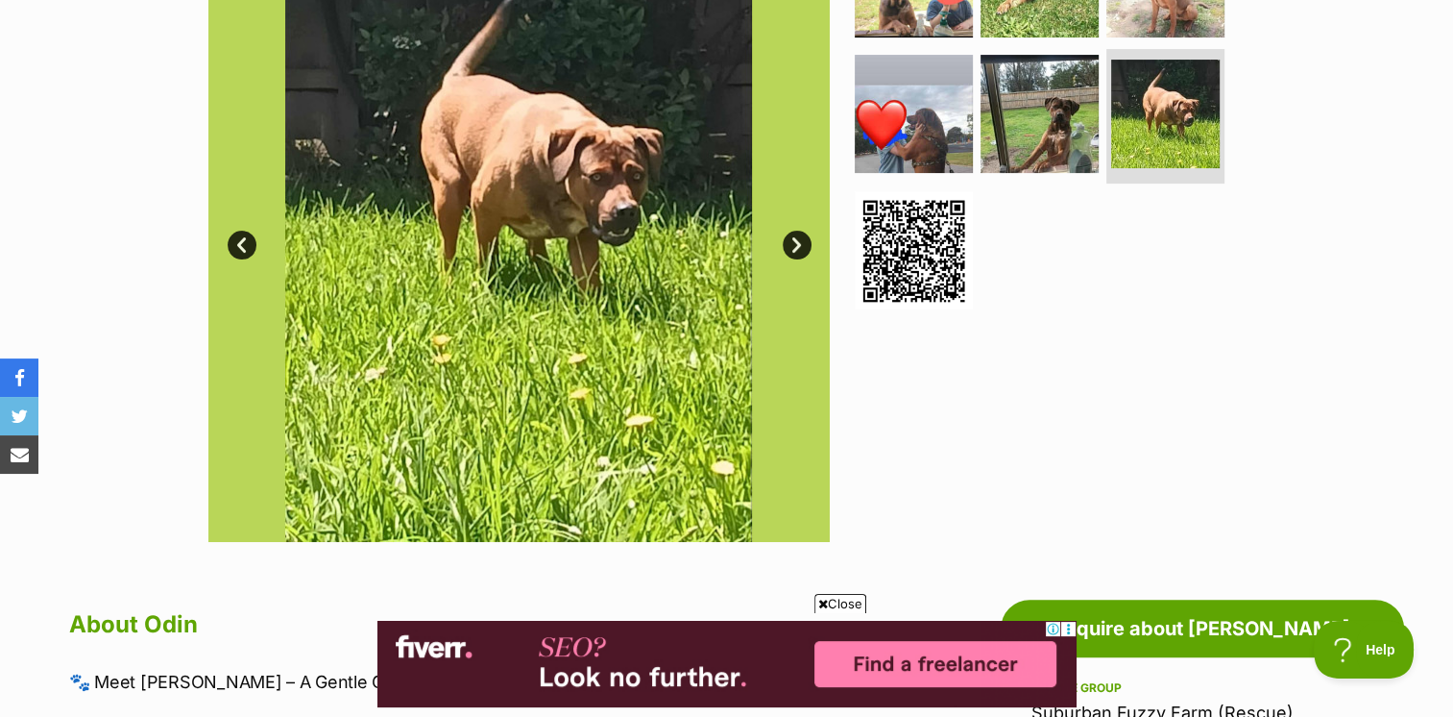
click at [795, 244] on link "Next" at bounding box center [797, 245] width 29 height 29
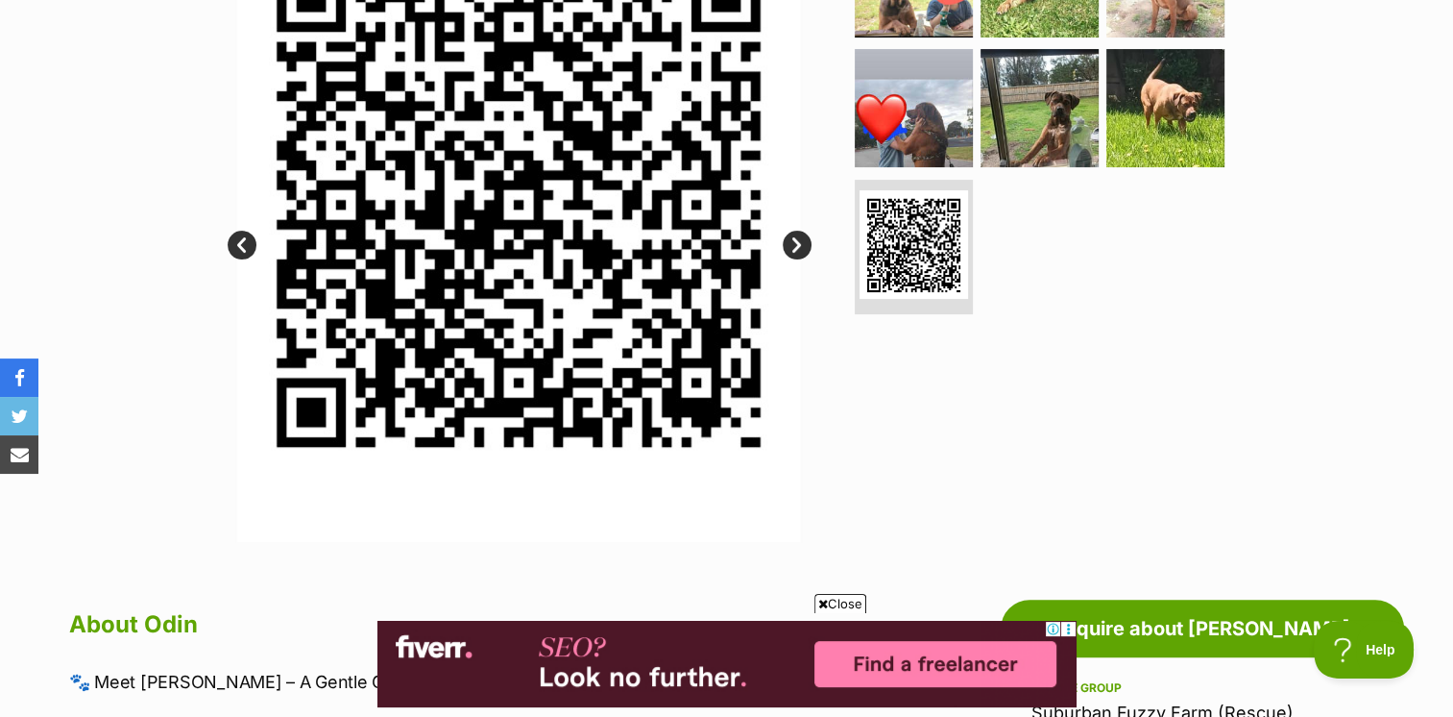
click at [797, 240] on link "Next" at bounding box center [797, 245] width 29 height 29
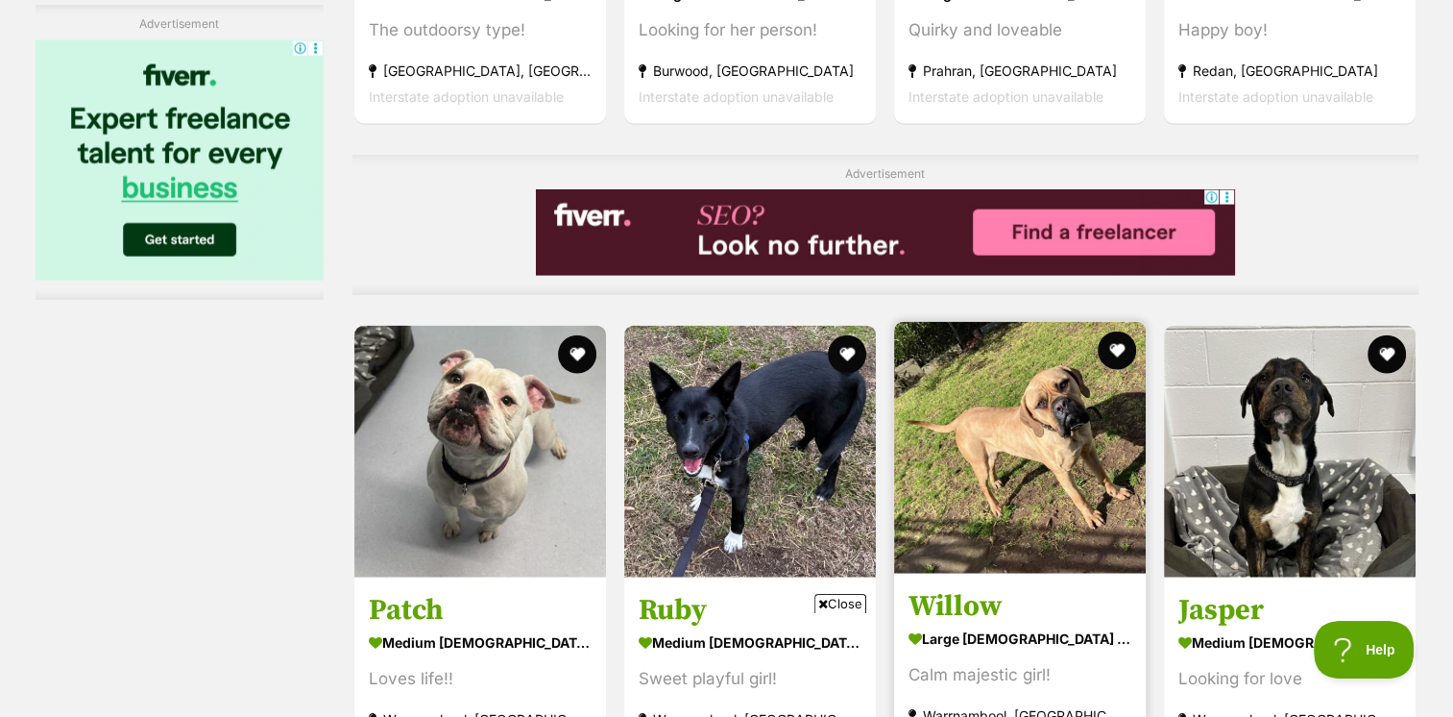
scroll to position [4419, 0]
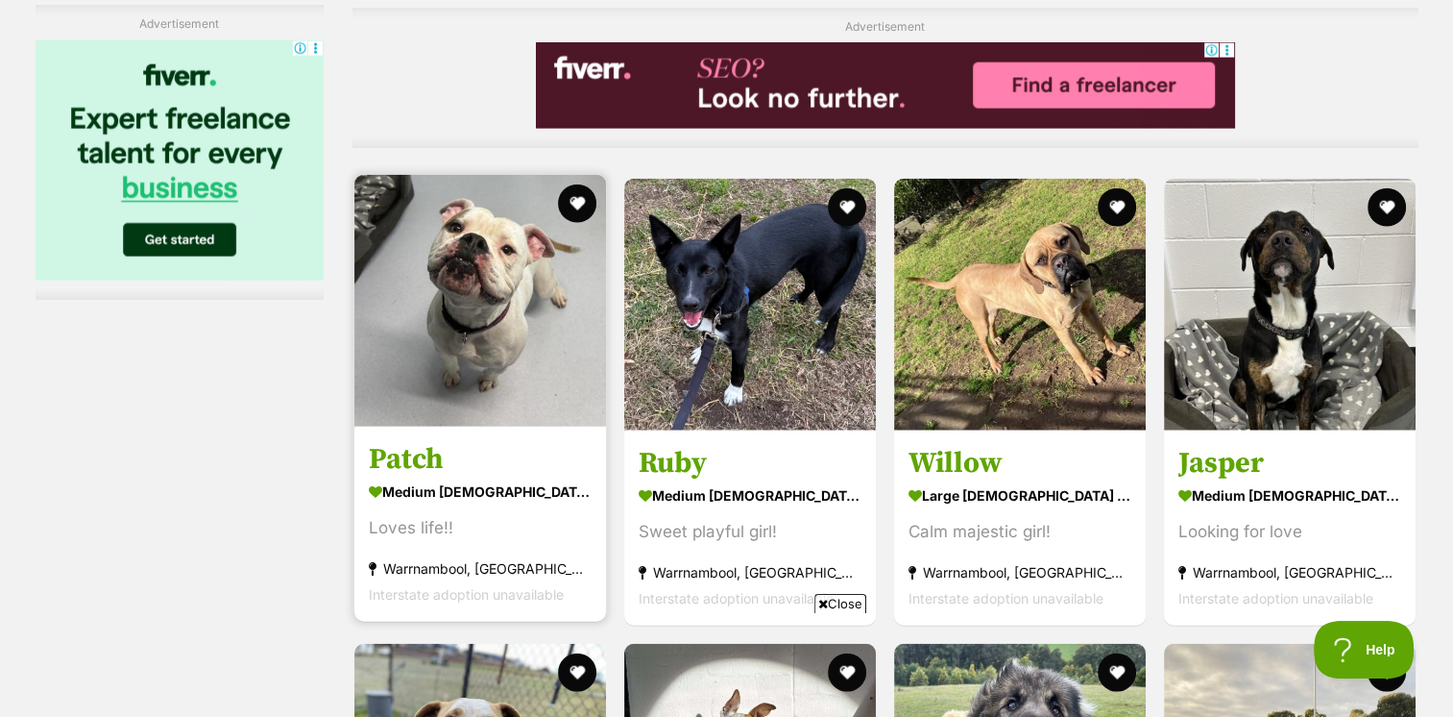
click at [543, 298] on img at bounding box center [480, 301] width 252 height 252
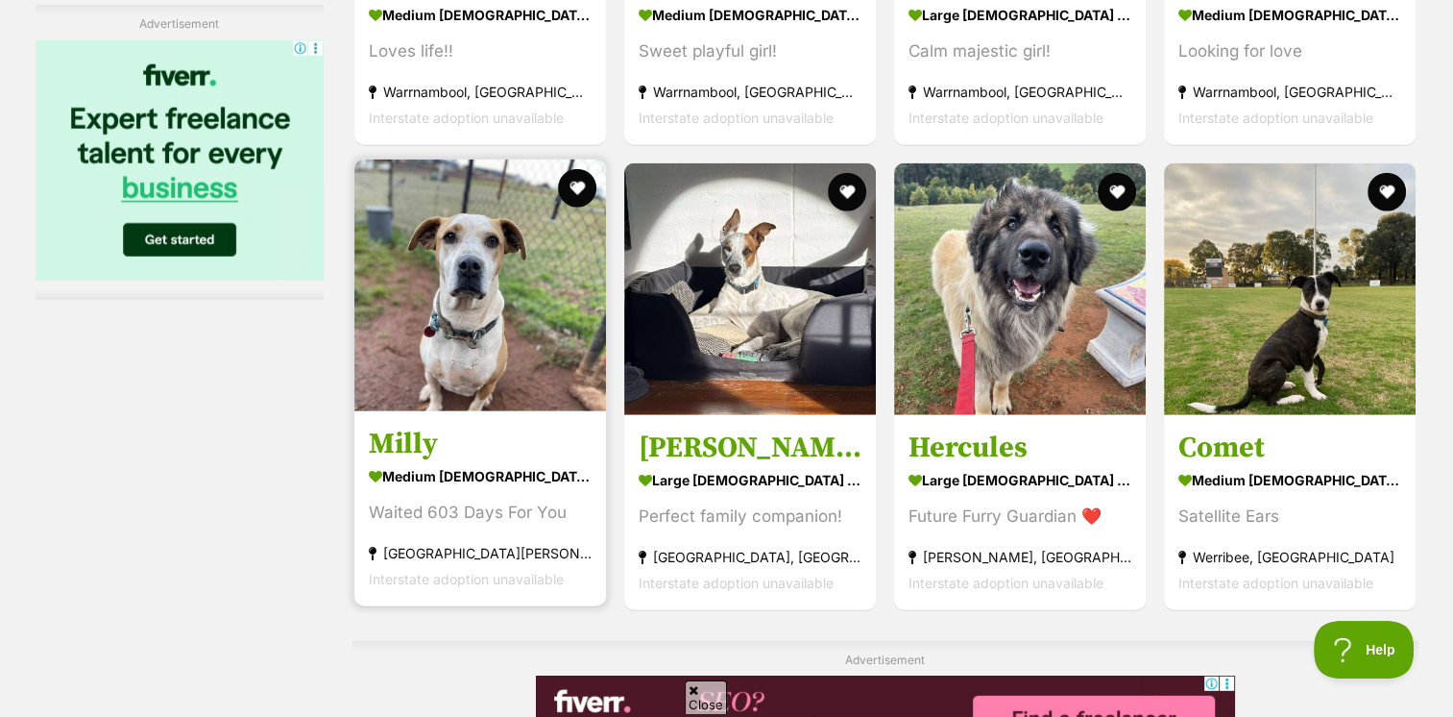
scroll to position [5379, 0]
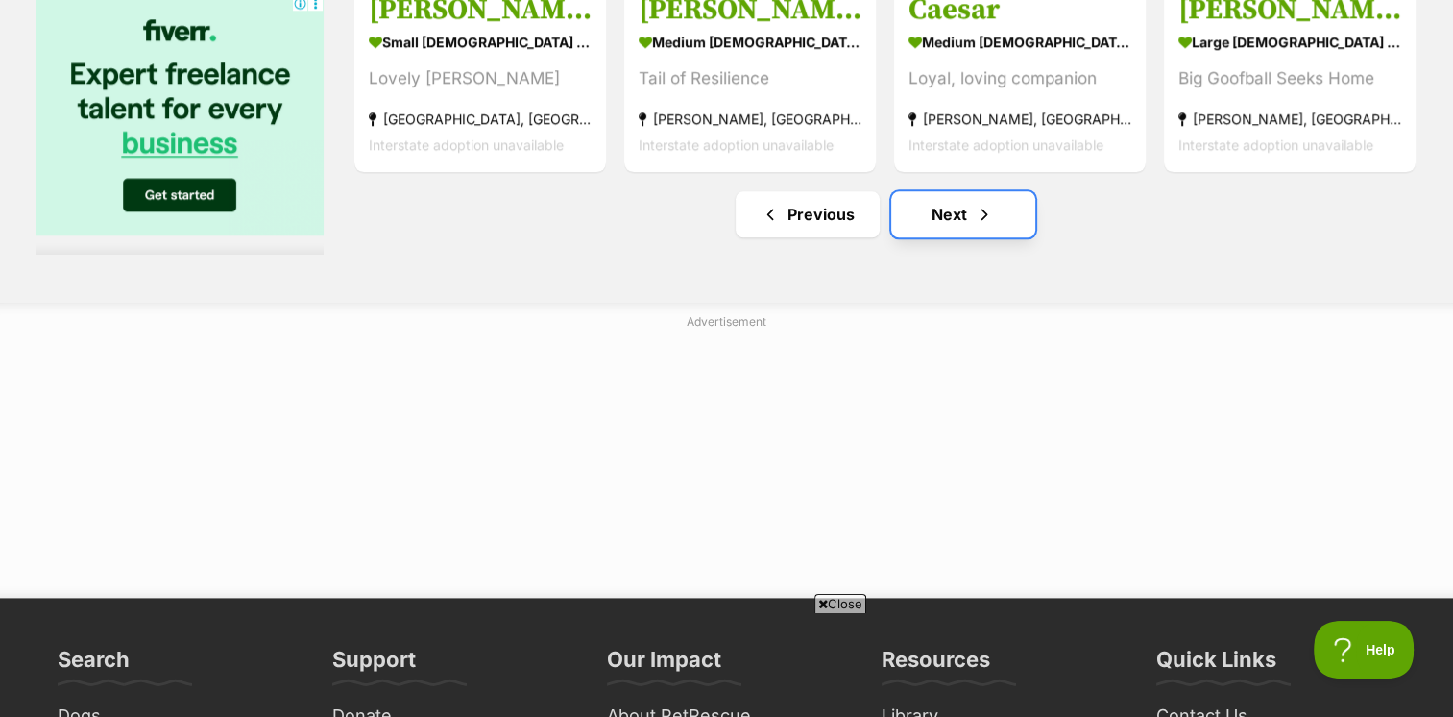
click at [935, 191] on link "Next" at bounding box center [963, 214] width 144 height 46
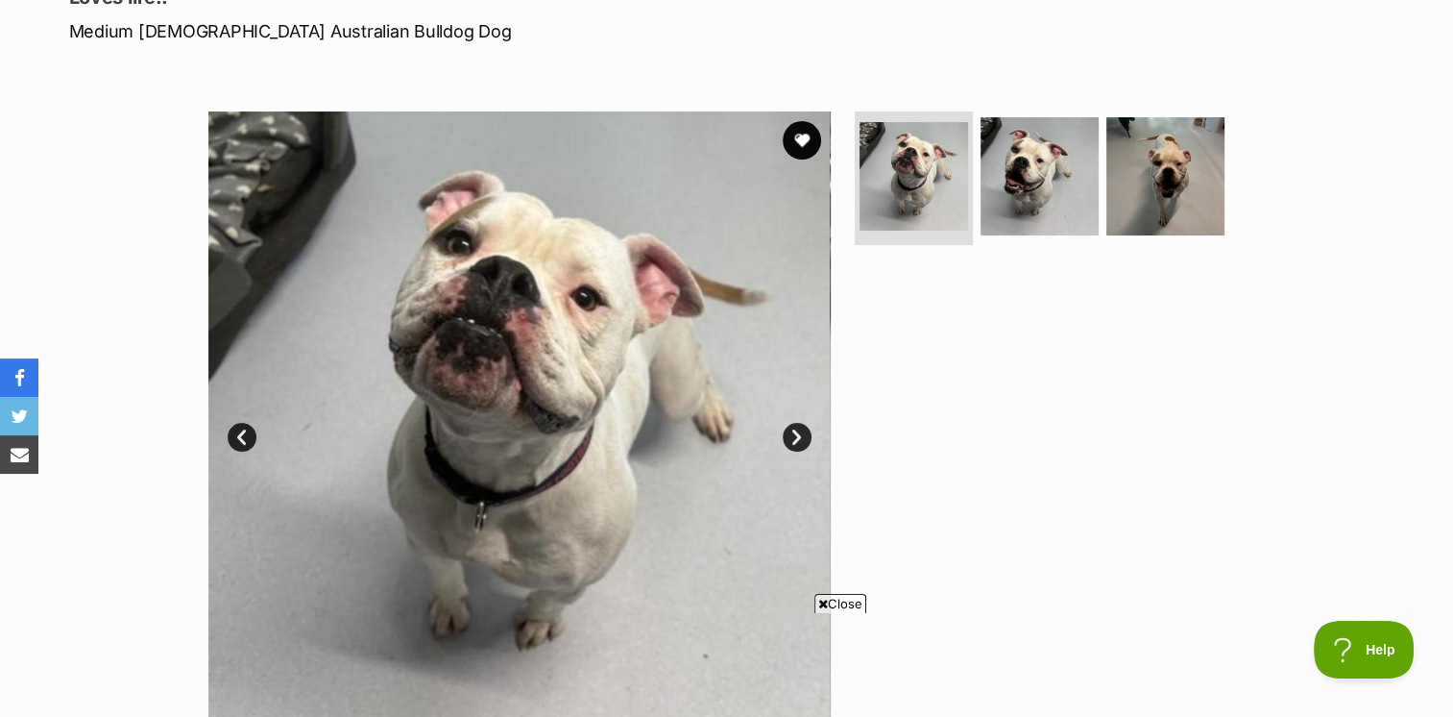
click at [799, 437] on link "Next" at bounding box center [797, 437] width 29 height 29
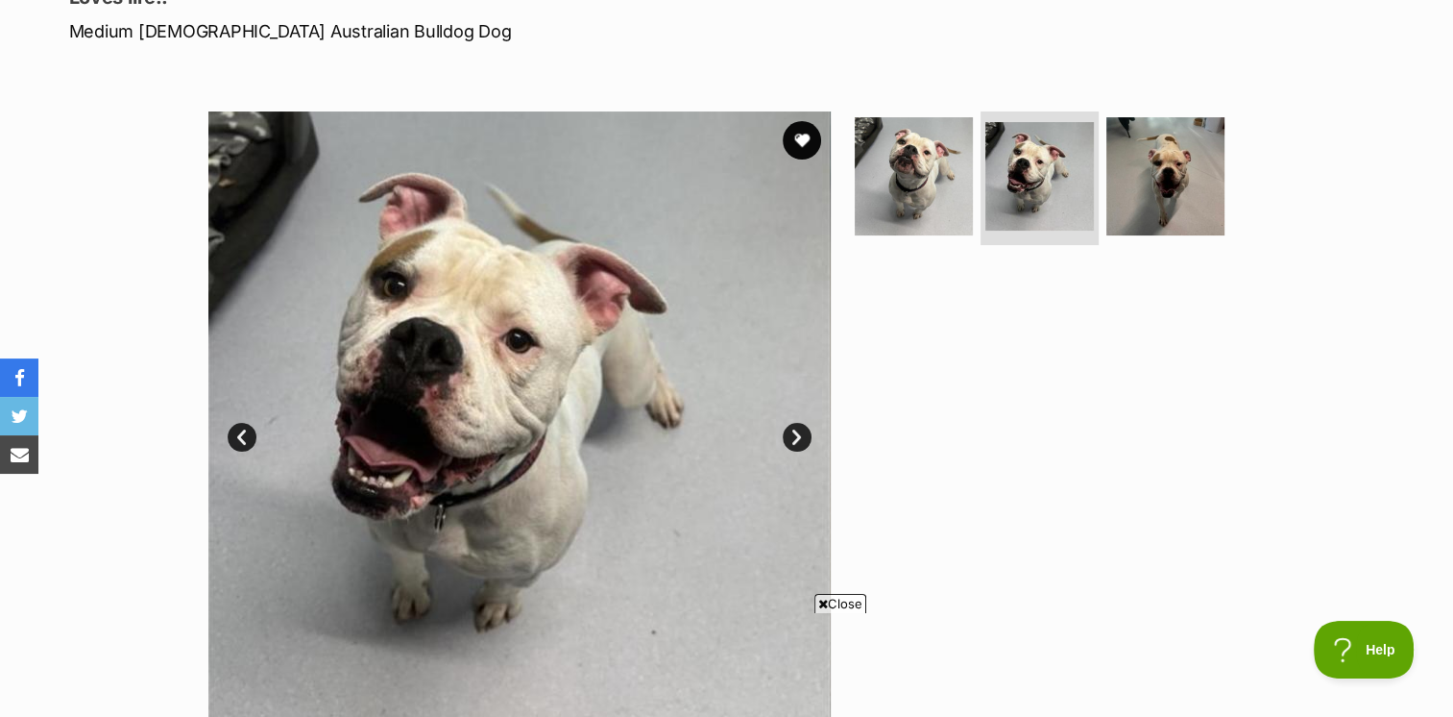
click at [799, 437] on link "Next" at bounding box center [797, 437] width 29 height 29
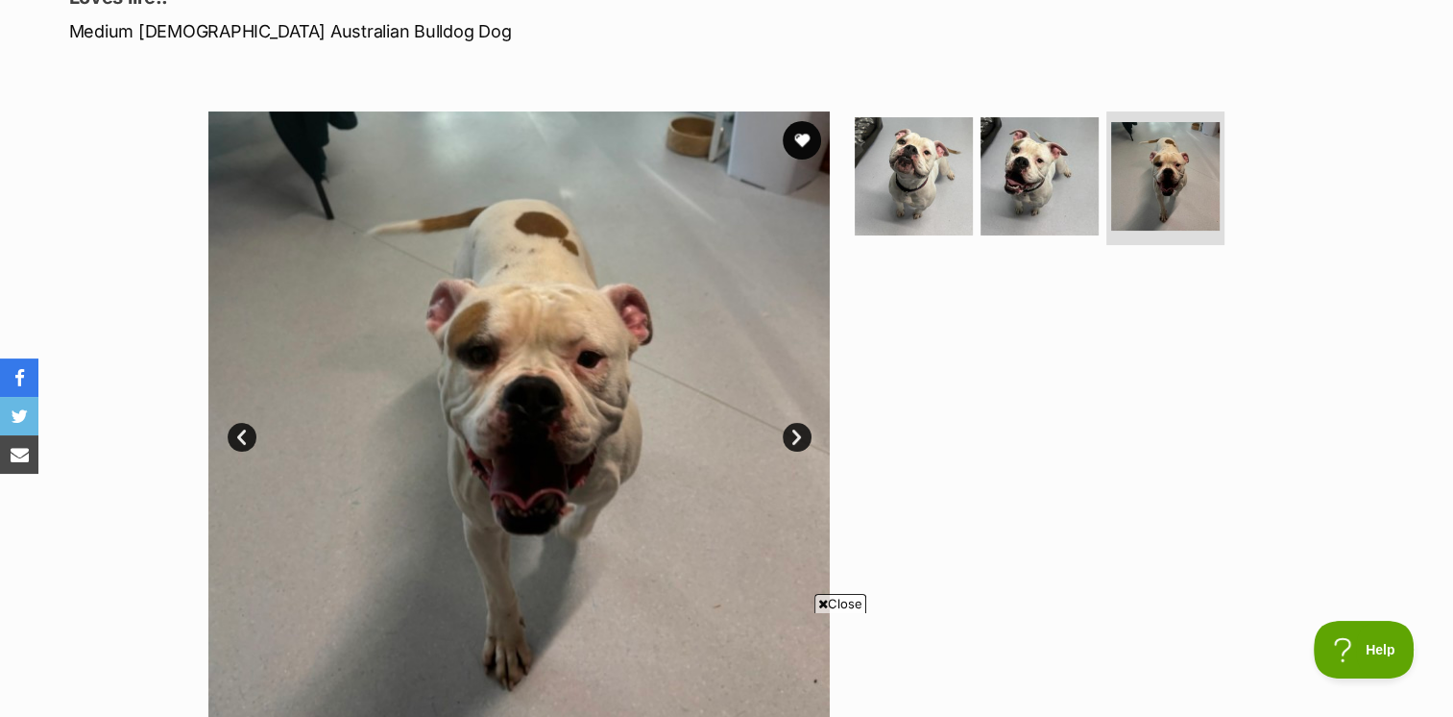
click at [799, 437] on link "Next" at bounding box center [797, 437] width 29 height 29
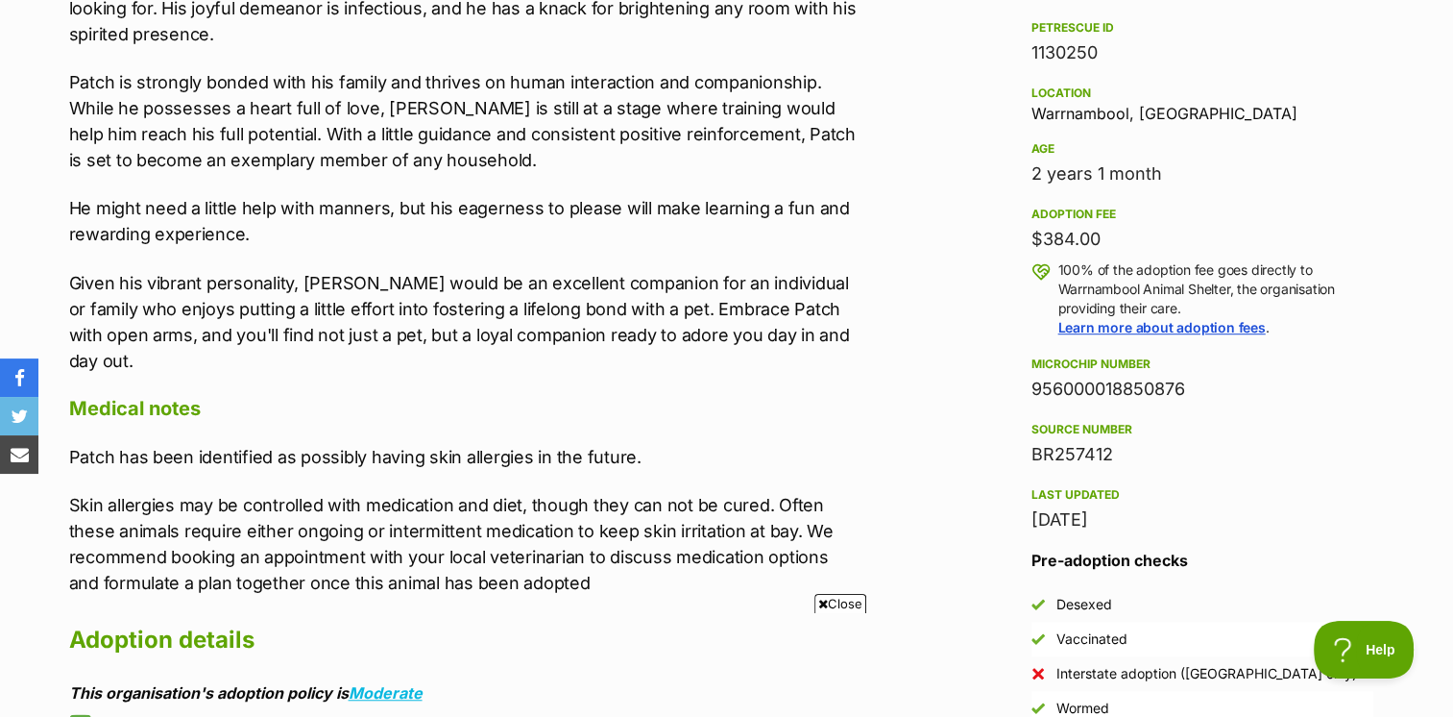
scroll to position [1249, 0]
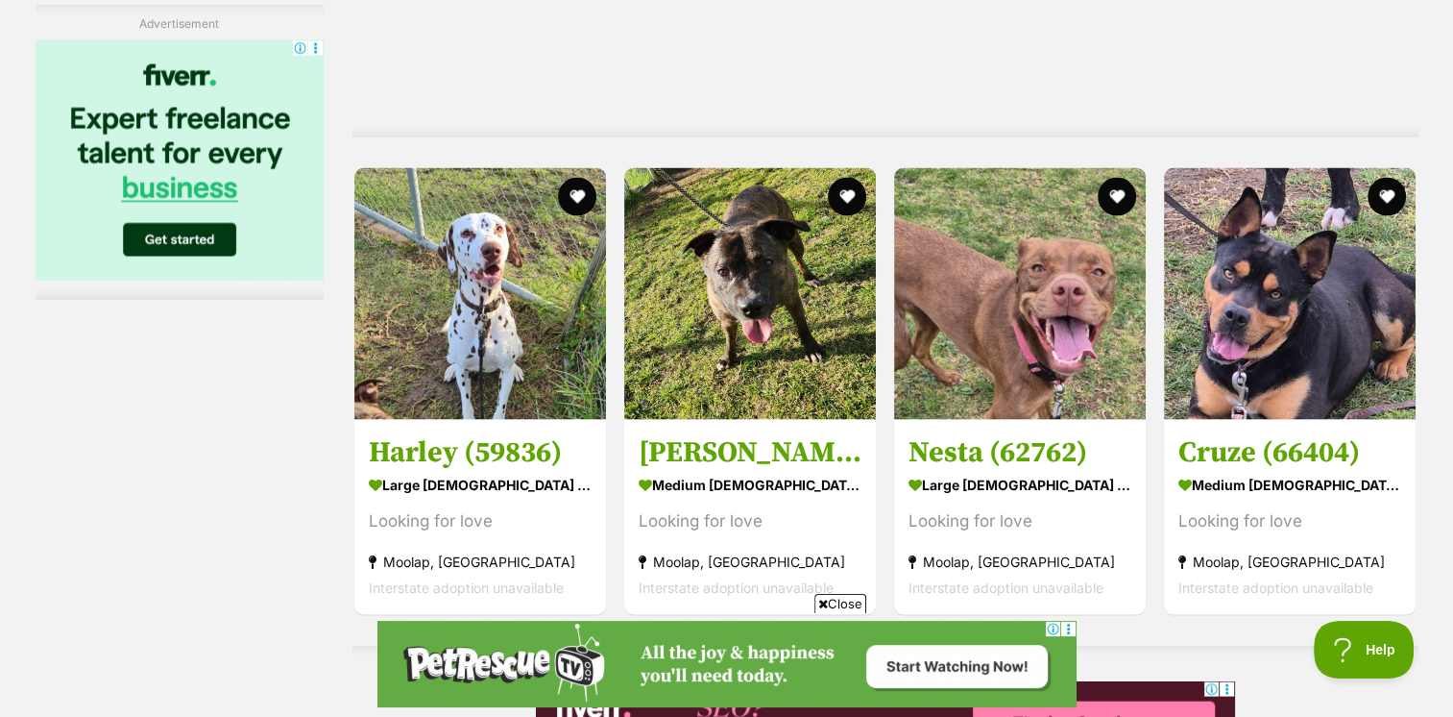
scroll to position [3650, 0]
